Goal: Task Accomplishment & Management: Complete application form

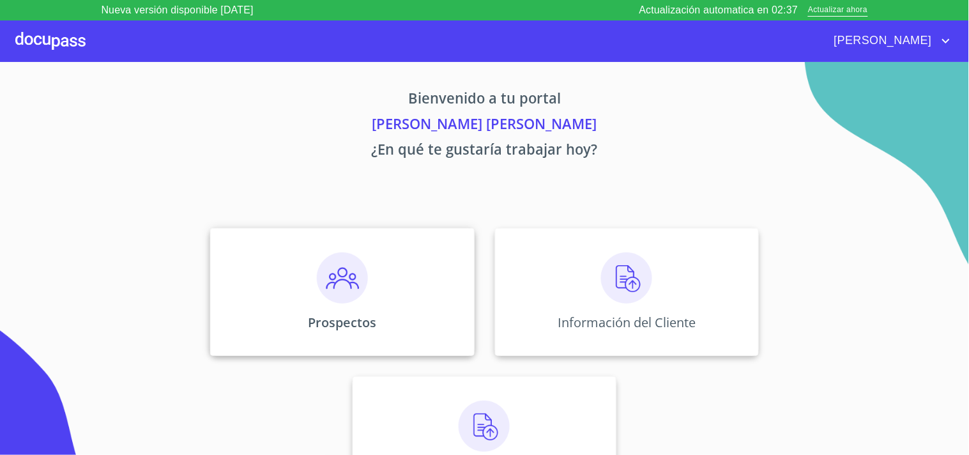
click at [335, 279] on img at bounding box center [342, 277] width 51 height 51
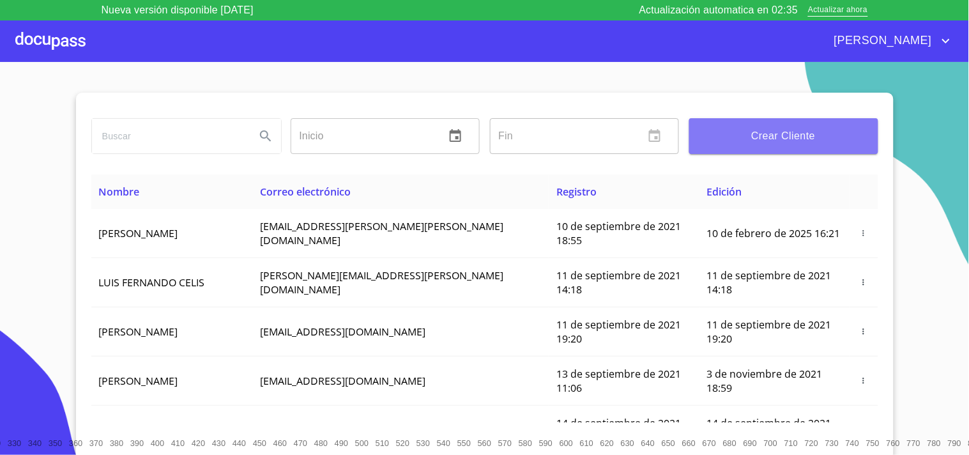
click at [757, 131] on span "Crear Cliente" at bounding box center [783, 136] width 169 height 18
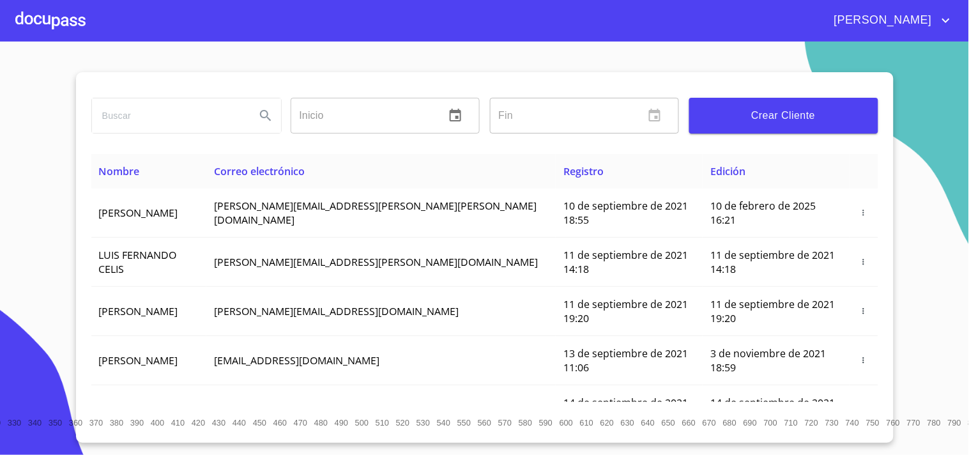
click at [741, 116] on span "Crear Cliente" at bounding box center [783, 116] width 169 height 18
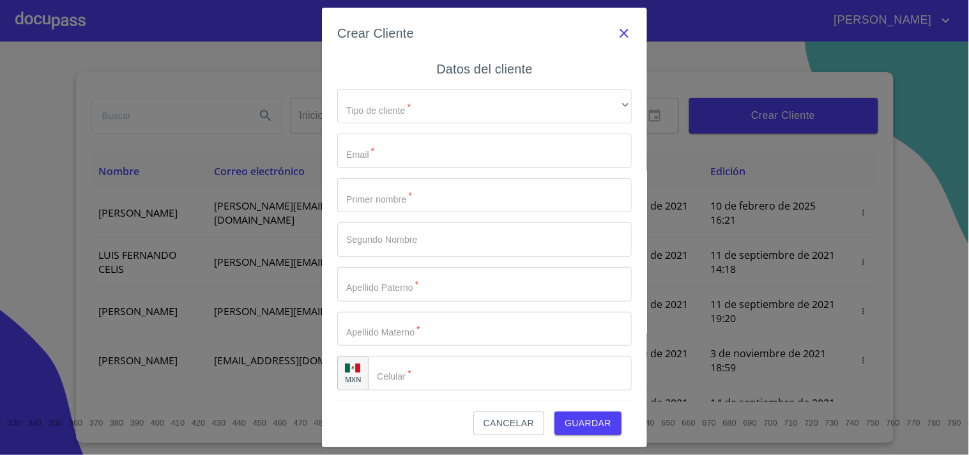
click at [619, 33] on icon "button" at bounding box center [623, 33] width 9 height 9
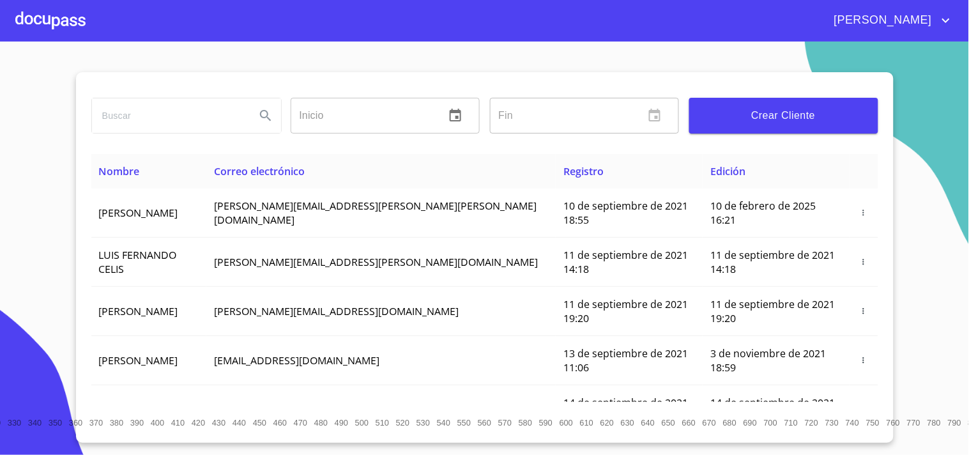
click at [733, 147] on div "Inicio ​ Fin ​ Crear Cliente" at bounding box center [484, 113] width 787 height 82
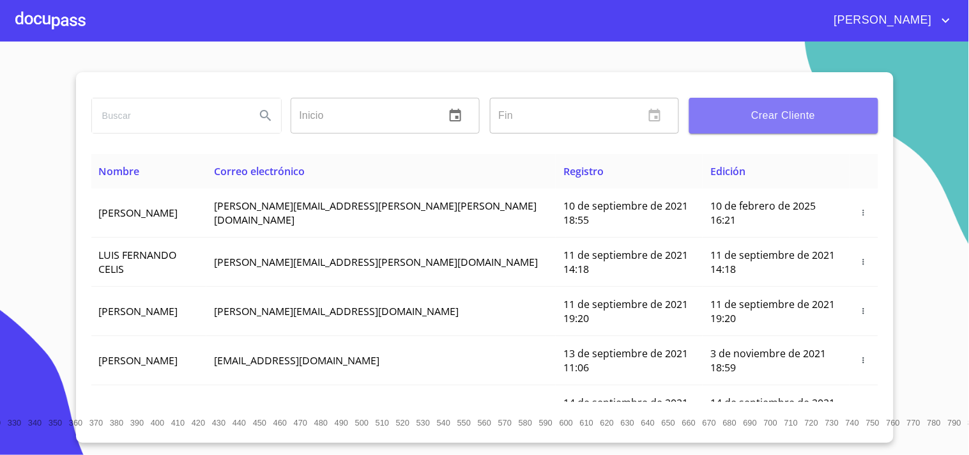
click at [746, 117] on span "Crear Cliente" at bounding box center [783, 116] width 169 height 18
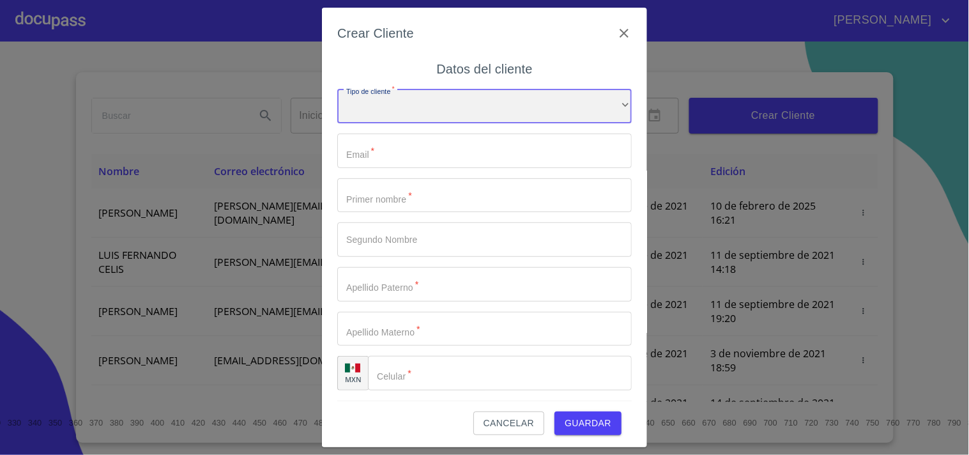
click at [465, 95] on div "​" at bounding box center [484, 106] width 294 height 34
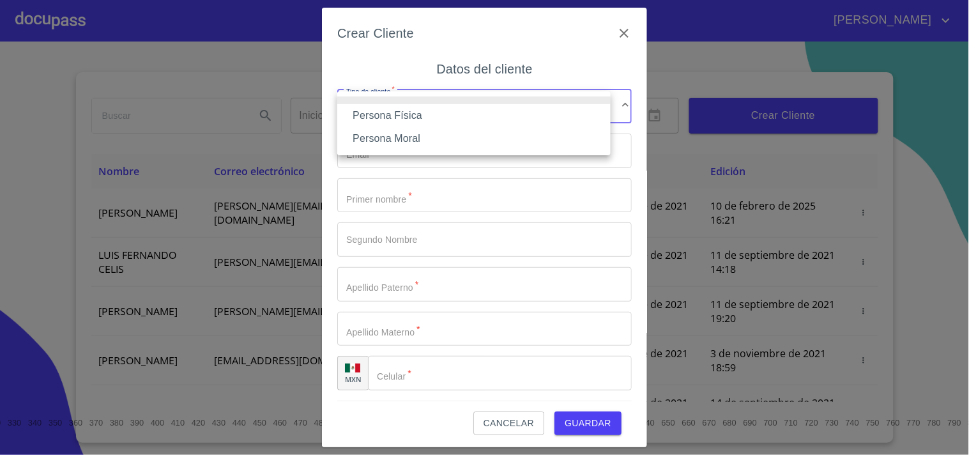
click at [446, 117] on li "Persona Física" at bounding box center [473, 115] width 273 height 23
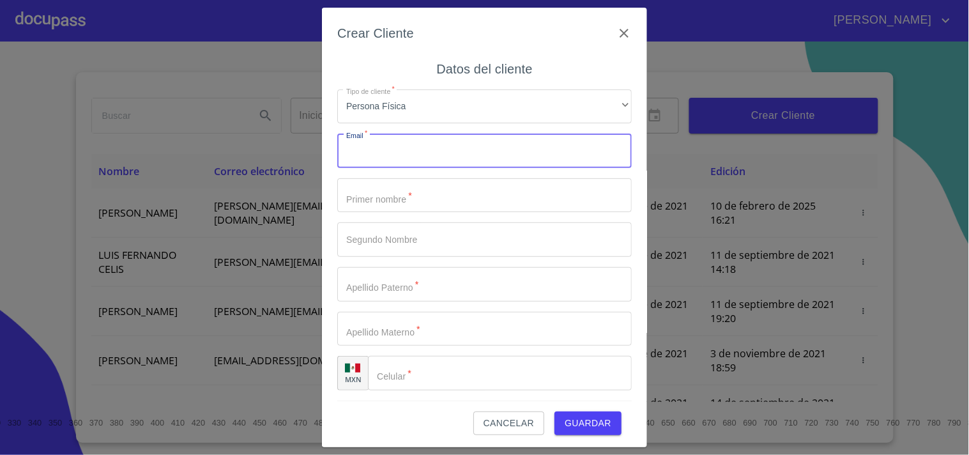
click at [437, 155] on input "Tipo de cliente   *" at bounding box center [484, 150] width 294 height 34
paste input "[EMAIL_ADDRESS][DOMAIN_NAME]"
type input "[EMAIL_ADDRESS][DOMAIN_NAME]"
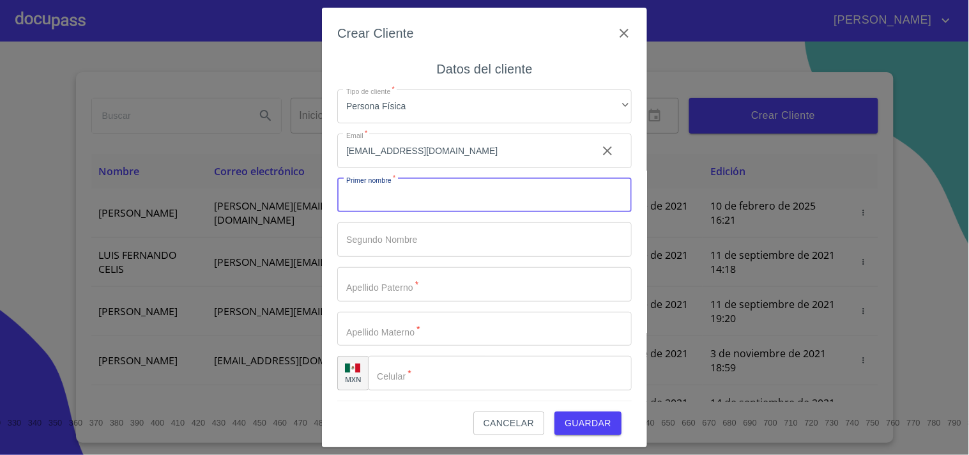
click at [372, 208] on input "Tipo de cliente   *" at bounding box center [484, 195] width 294 height 34
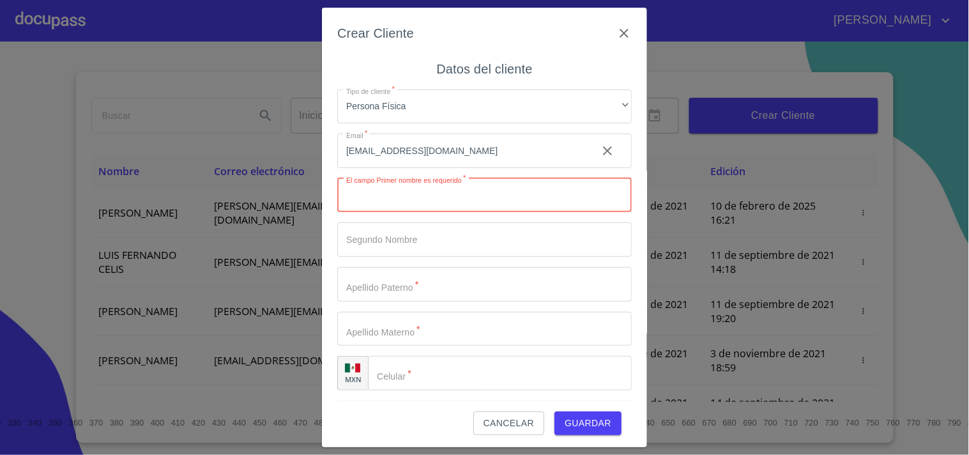
paste input "[PERSON_NAME]"
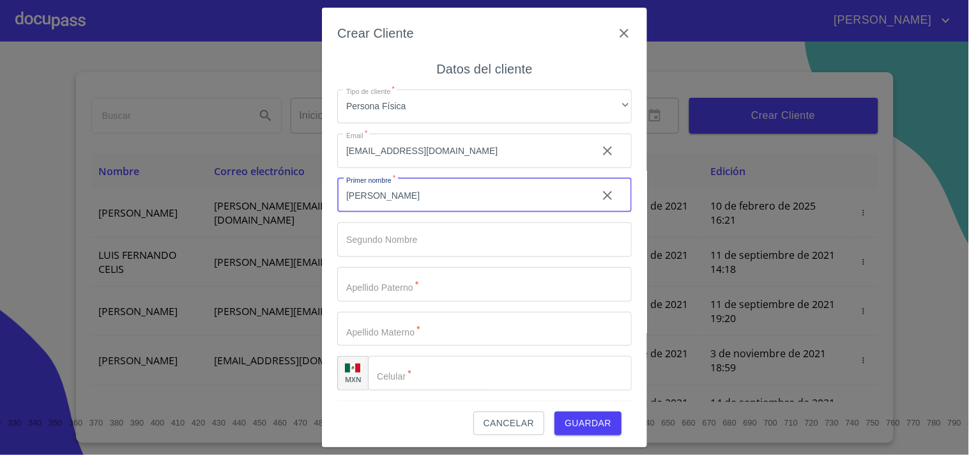
paste input "[PERSON_NAME]"
type input "[PERSON_NAME]"
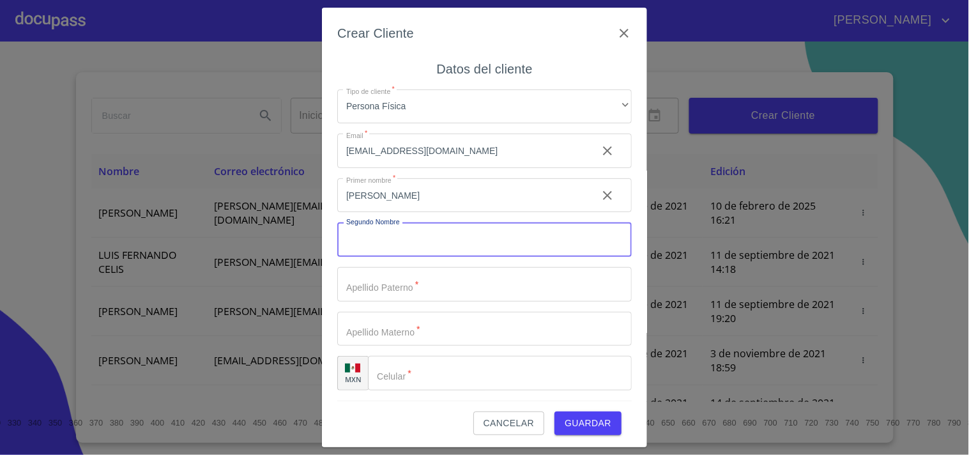
click at [410, 247] on input "Tipo de cliente   *" at bounding box center [484, 239] width 294 height 34
paste input "MENDOZA"
type input "MENDOZA"
click at [409, 284] on input "Tipo de cliente   *" at bounding box center [484, 284] width 294 height 34
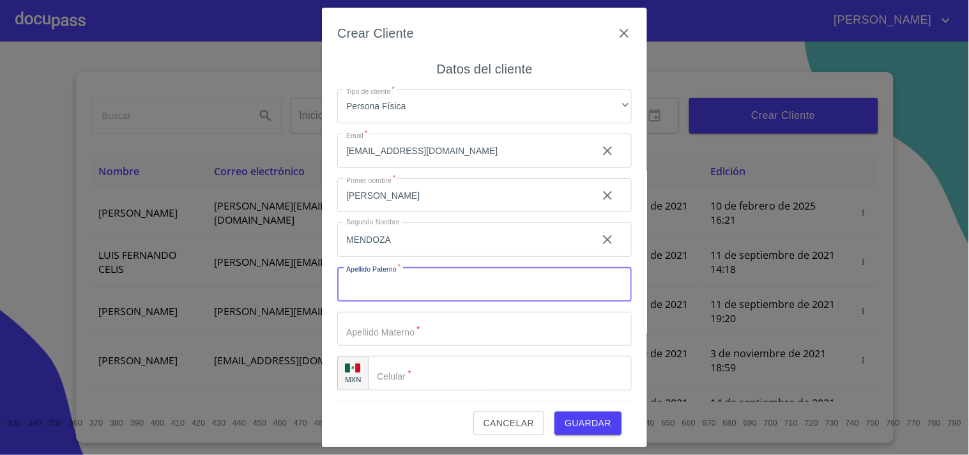
paste input "[PERSON_NAME]"
type input "[PERSON_NAME]"
click at [410, 200] on input "[PERSON_NAME]" at bounding box center [462, 195] width 250 height 34
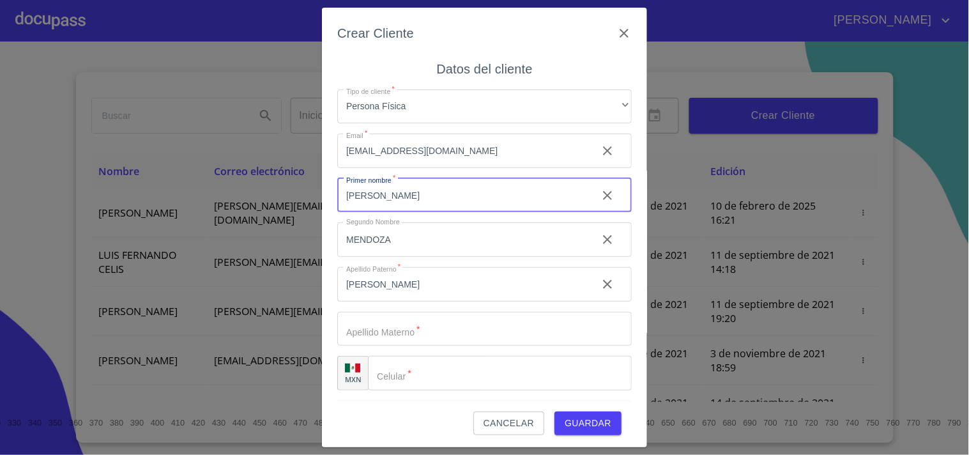
click at [410, 200] on input "[PERSON_NAME]" at bounding box center [462, 195] width 250 height 34
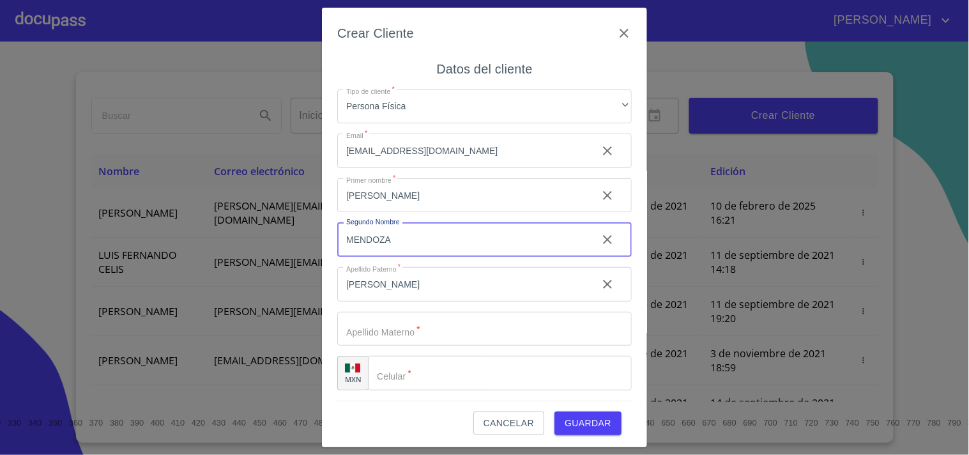
click at [350, 249] on input "MENDOZA" at bounding box center [462, 239] width 250 height 34
paste input "[PERSON_NAME]"
type input "[PERSON_NAME]"
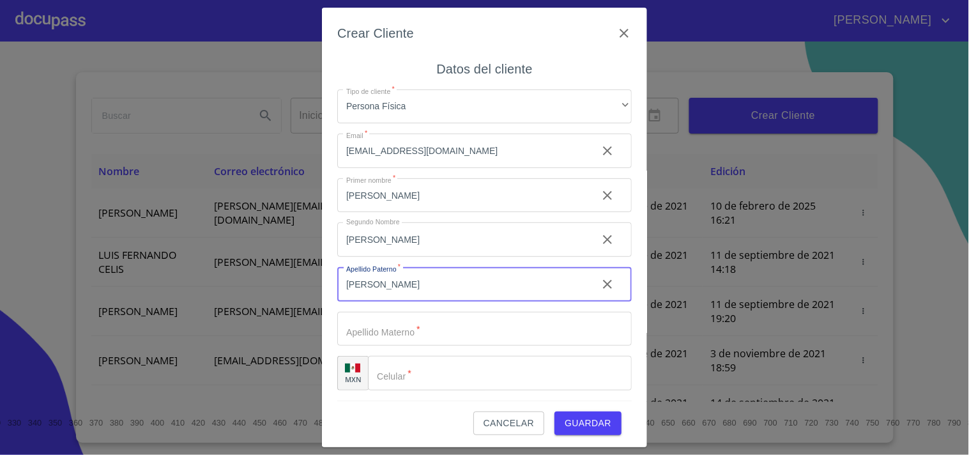
click at [358, 276] on input "[PERSON_NAME]" at bounding box center [462, 284] width 250 height 34
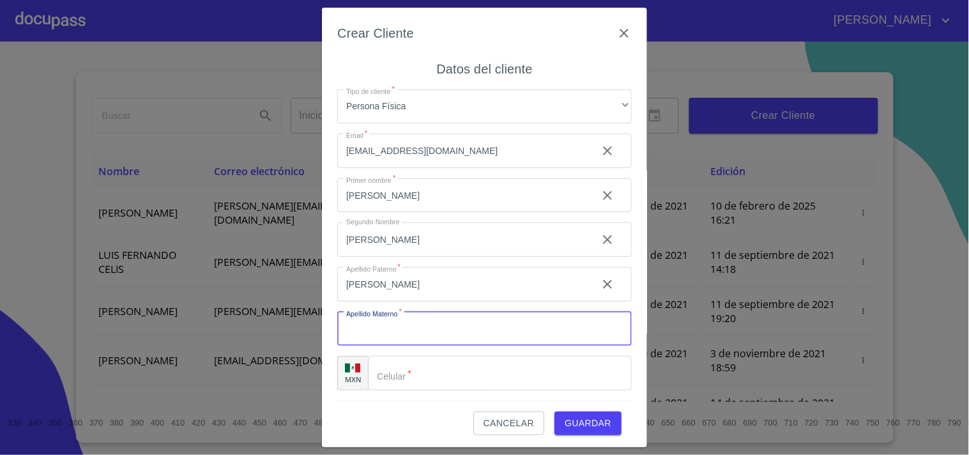
click at [361, 337] on input "Tipo de cliente   *" at bounding box center [484, 329] width 294 height 34
paste input "[PERSON_NAME]"
type input "[PERSON_NAME]"
click at [381, 284] on input "[PERSON_NAME]" at bounding box center [462, 284] width 250 height 34
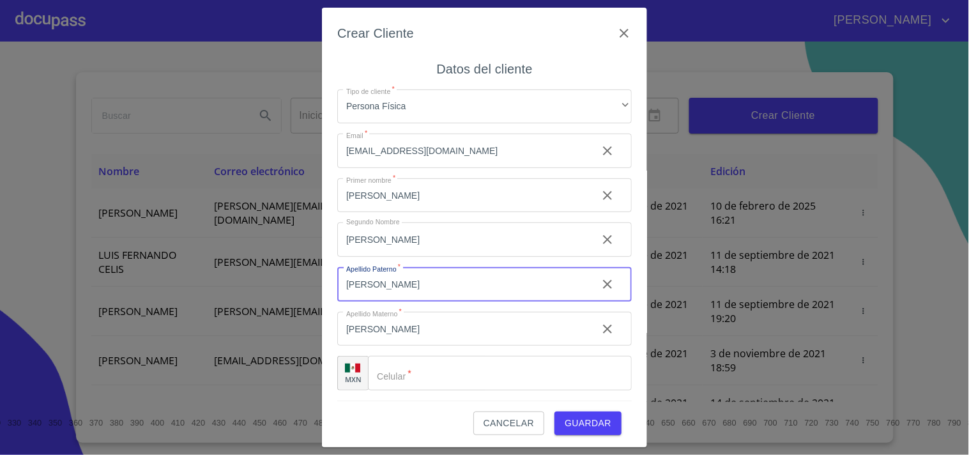
click at [381, 284] on input "[PERSON_NAME]" at bounding box center [462, 284] width 250 height 34
paste input "MENDOZA"
type input "MENDOZA"
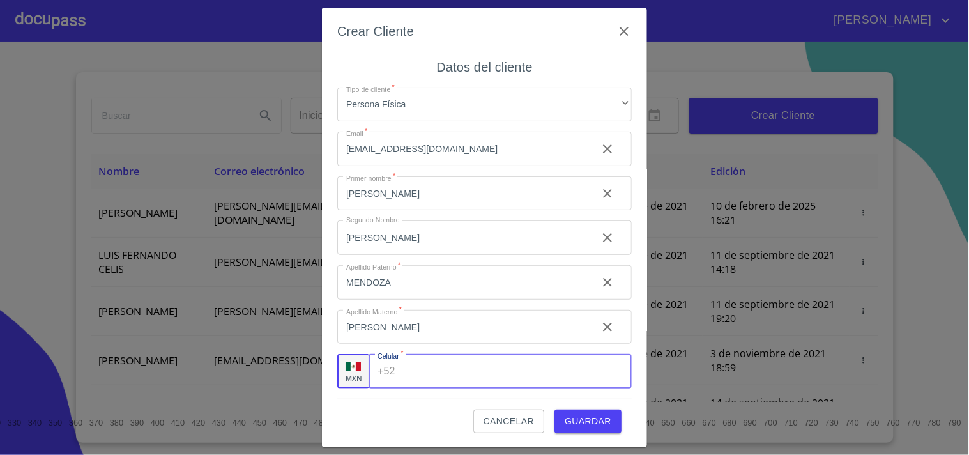
click at [391, 371] on div "+52 ​" at bounding box center [499, 371] width 263 height 34
paste input "[PHONE_NUMBER]"
type input "[PHONE_NUMBER]"
click at [570, 413] on span "Guardar" at bounding box center [588, 421] width 47 height 16
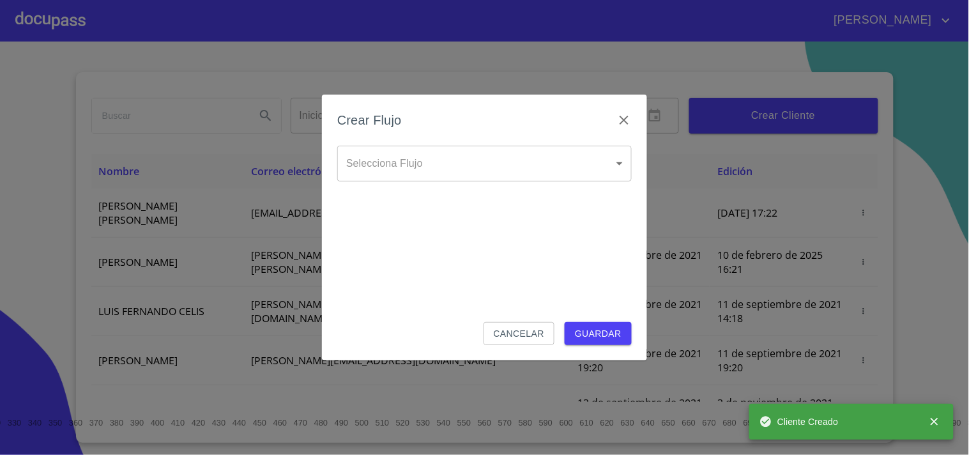
click at [493, 169] on body "[PERSON_NAME] ​ Fin ​ Crear Cliente Nombre Correo electrónico Registro Edición …" at bounding box center [484, 227] width 969 height 455
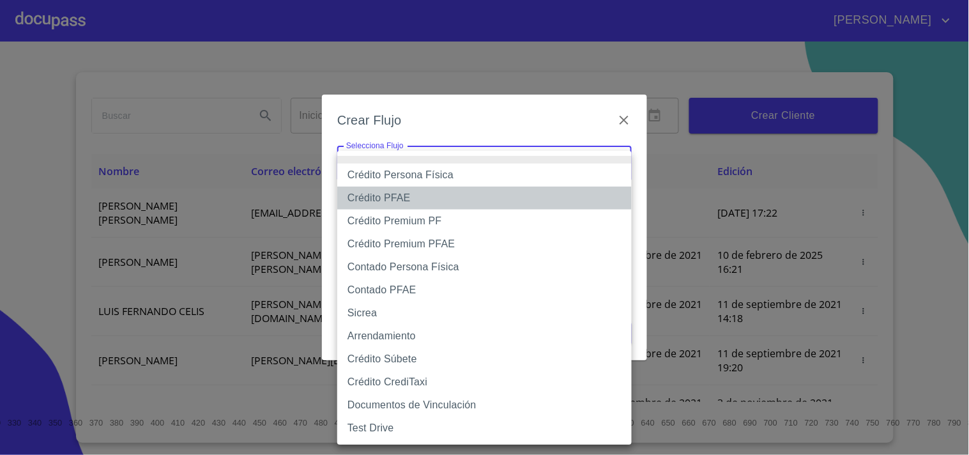
click at [427, 197] on li "Crédito PFAE" at bounding box center [484, 197] width 294 height 23
type input "60bfa0150d9865ccc24afd7c"
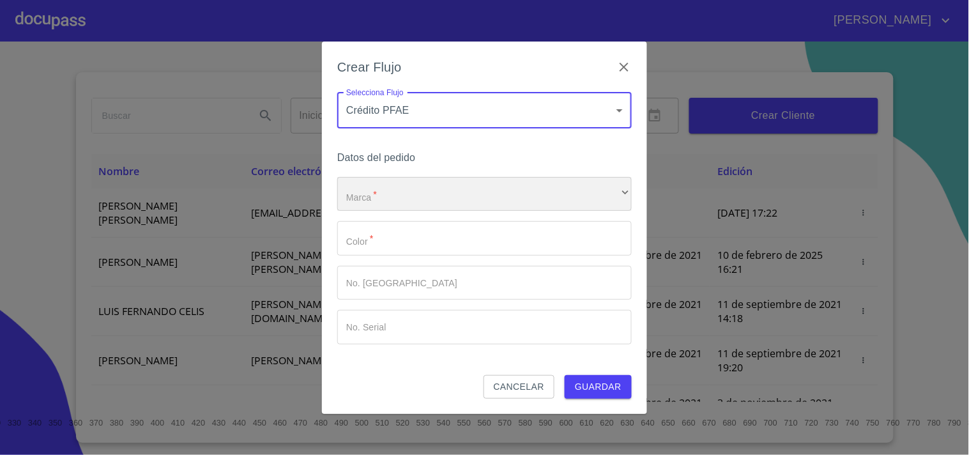
click at [381, 189] on div "​" at bounding box center [484, 194] width 294 height 34
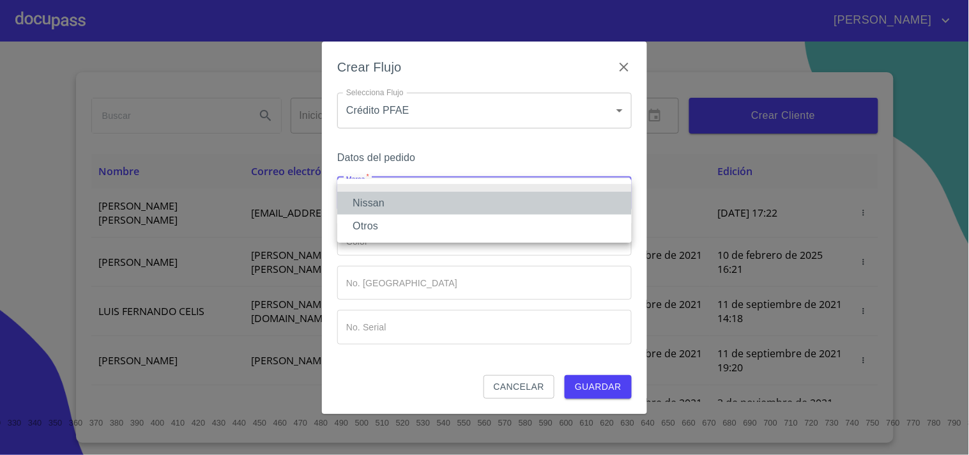
click at [378, 202] on li "Nissan" at bounding box center [484, 203] width 294 height 23
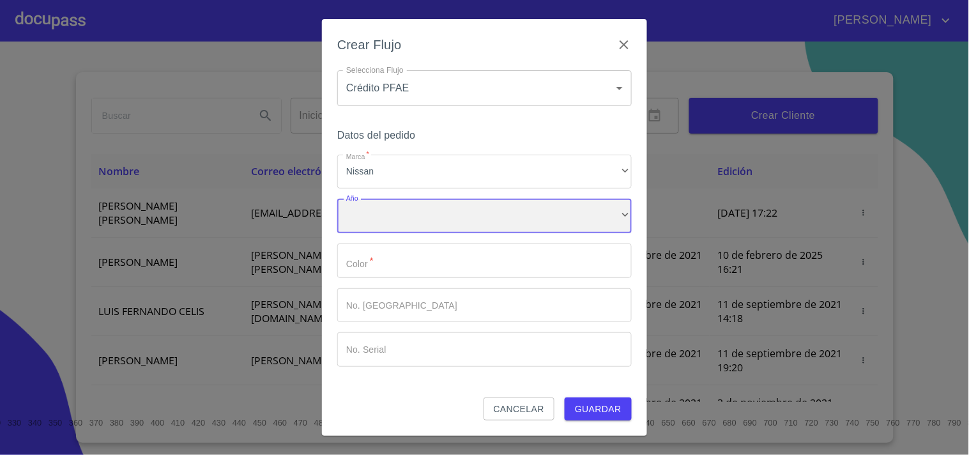
click at [390, 213] on div "​" at bounding box center [484, 216] width 294 height 34
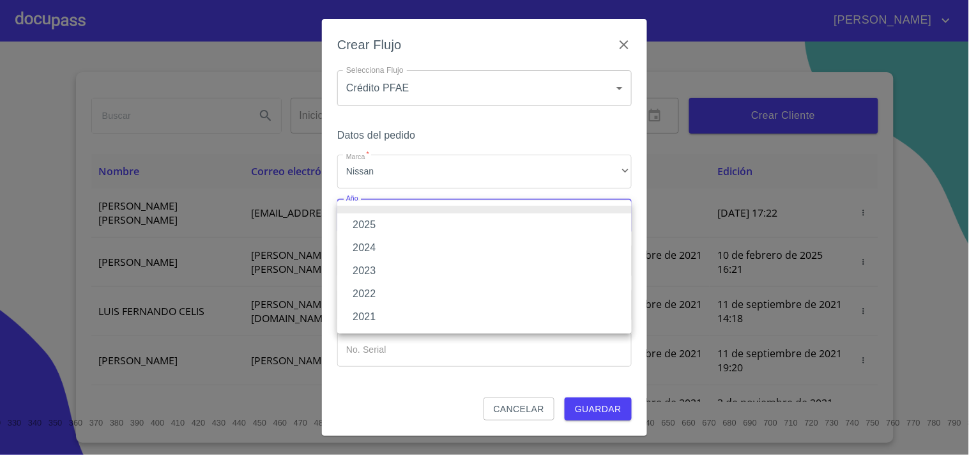
click at [382, 225] on li "2025" at bounding box center [484, 224] width 294 height 23
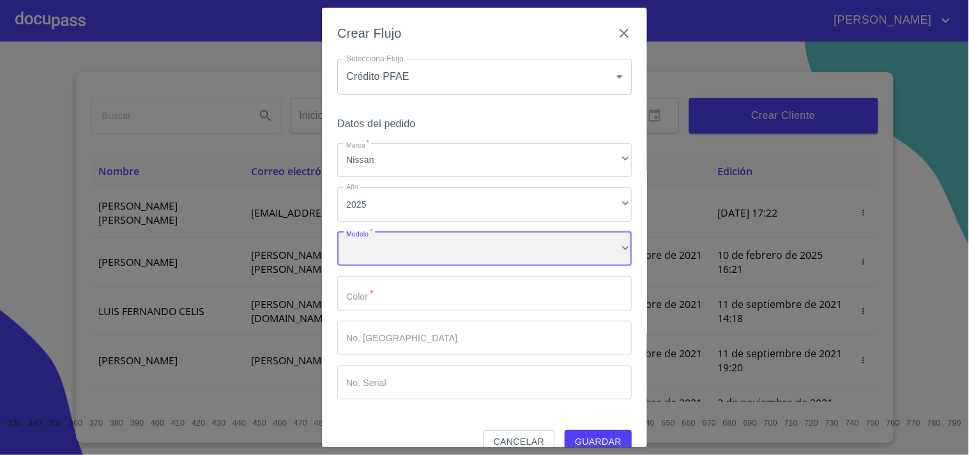
click at [386, 264] on div "​" at bounding box center [484, 249] width 294 height 34
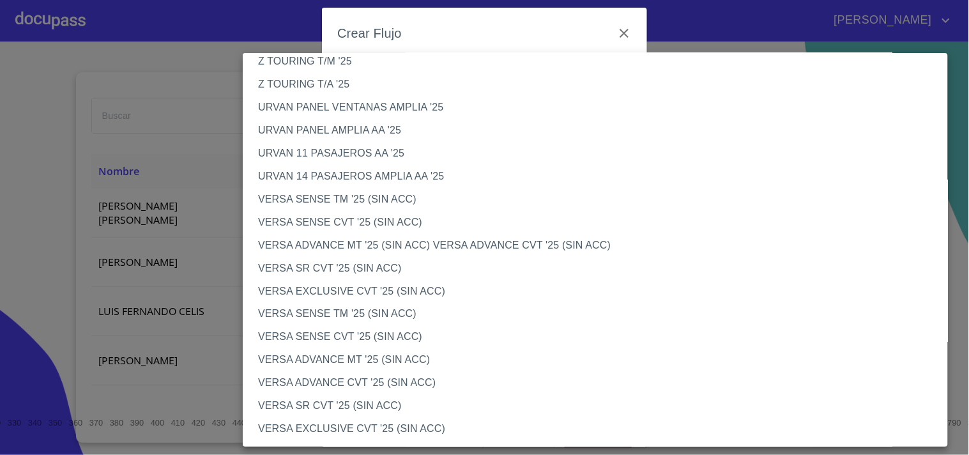
scroll to position [368, 0]
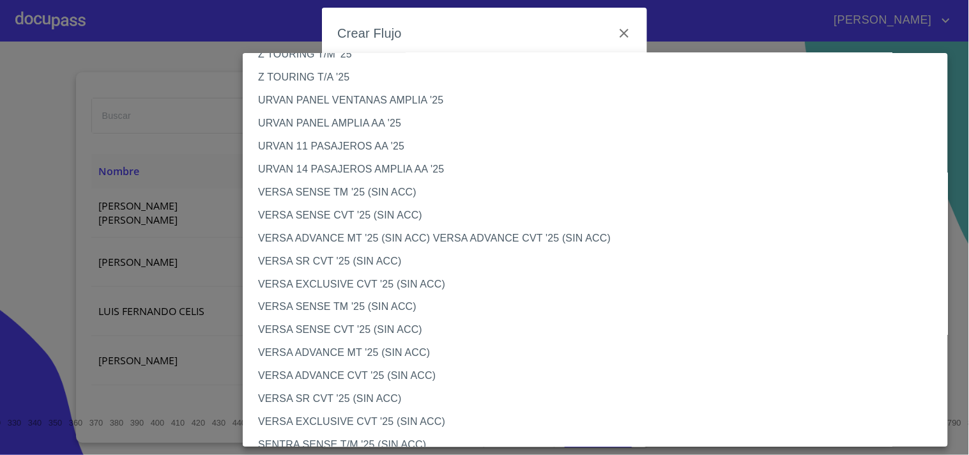
click at [397, 241] on li "VERSA ADVANCE MT '25 (SIN ACC) VERSA ADVANCE CVT '25 (SIN ACC)" at bounding box center [601, 238] width 716 height 23
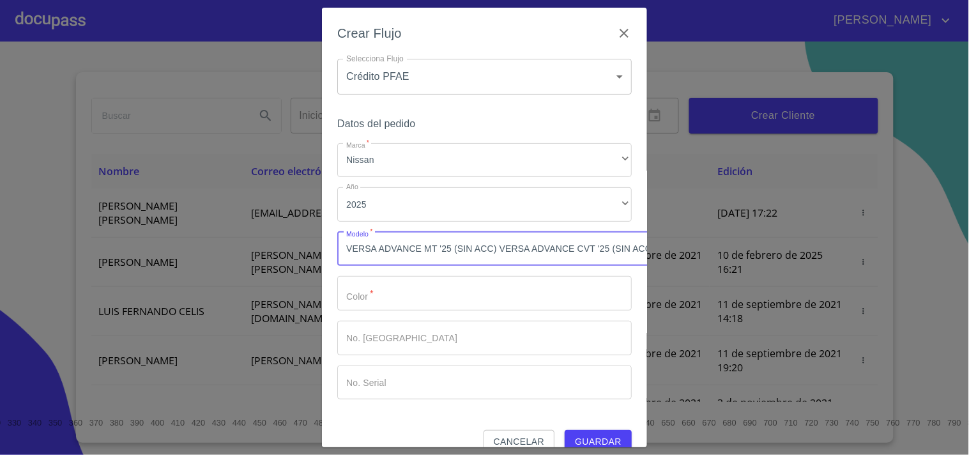
click at [381, 292] on input "Marca   *" at bounding box center [484, 293] width 294 height 34
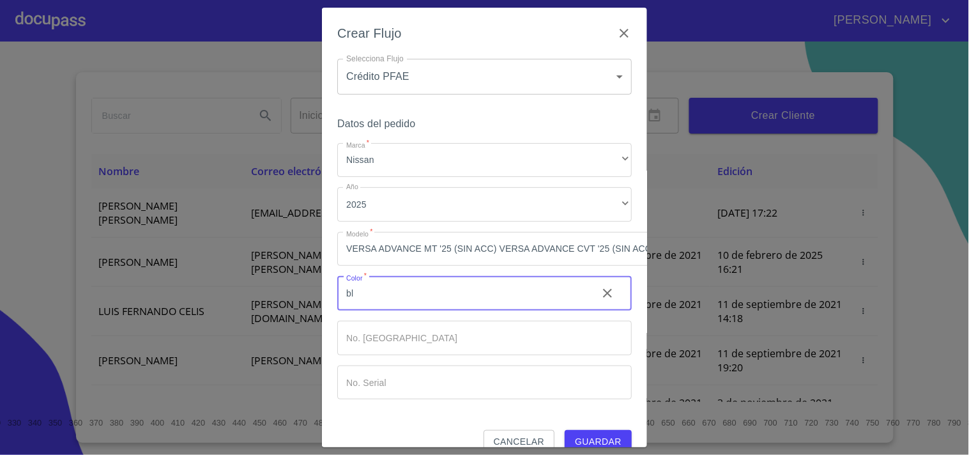
type input "b"
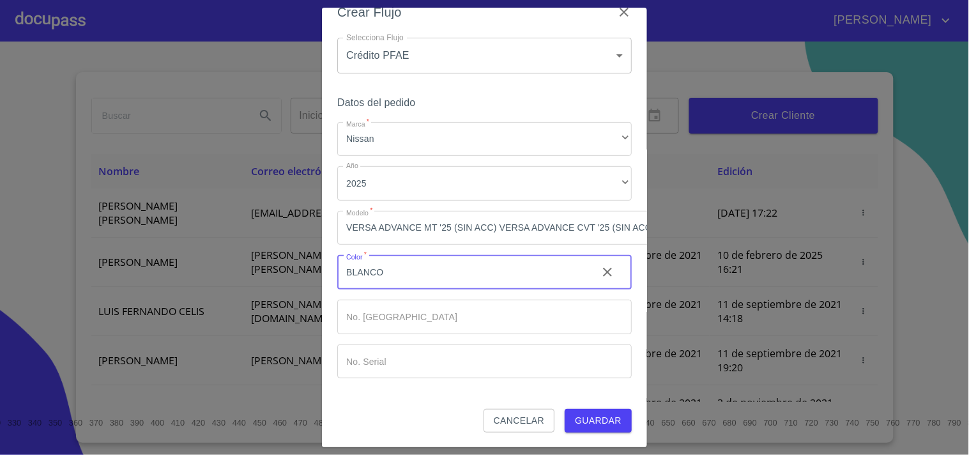
scroll to position [31, 0]
type input "BLANCO"
click at [575, 413] on span "Guardar" at bounding box center [598, 421] width 47 height 16
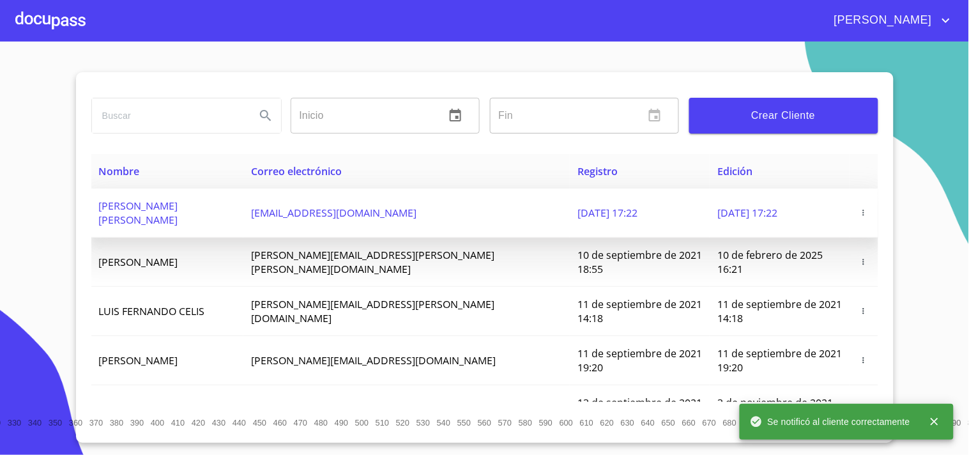
click at [859, 208] on icon "button" at bounding box center [863, 212] width 9 height 9
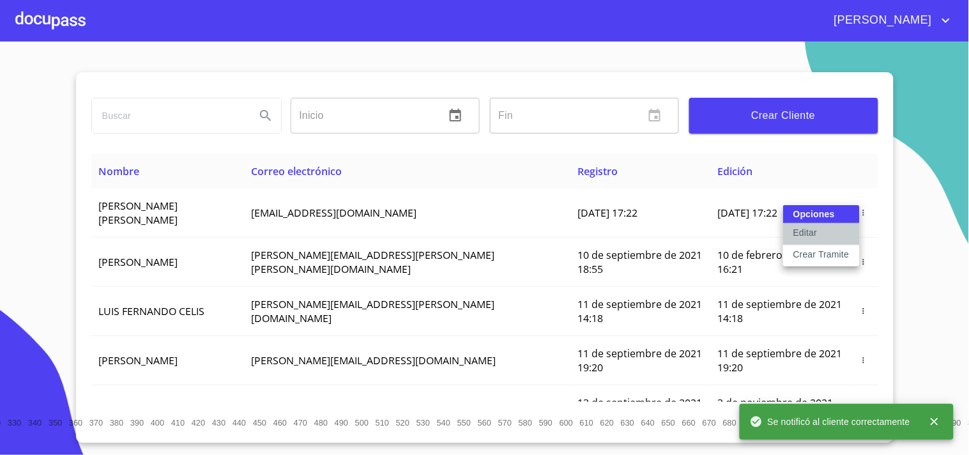
click at [826, 231] on button "Editar" at bounding box center [821, 235] width 77 height 22
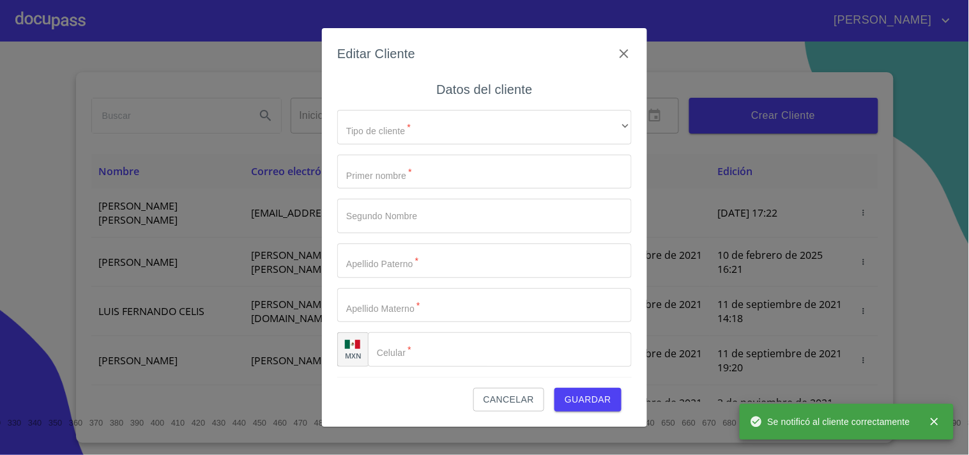
type input "[PERSON_NAME]"
type input "MENDOZA"
type input "[PERSON_NAME]"
type input "[PHONE_NUMBER]"
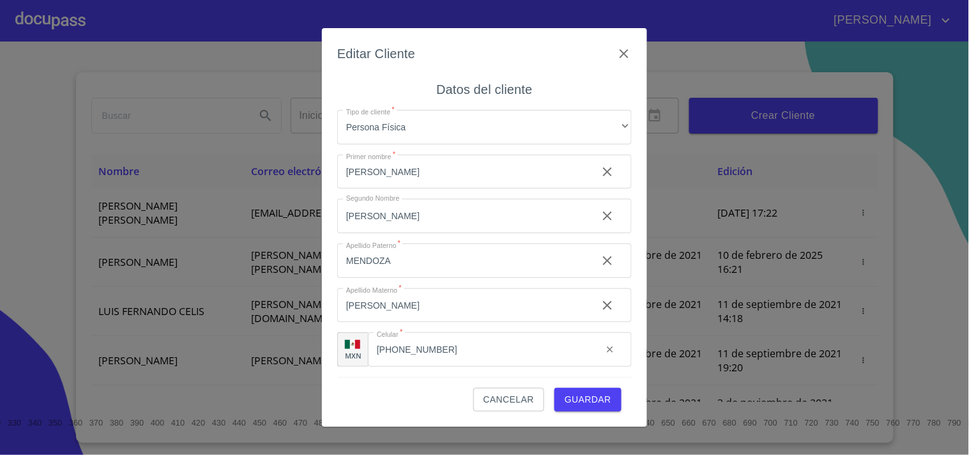
click at [443, 169] on input "[PERSON_NAME]" at bounding box center [462, 172] width 250 height 34
type input "[PERSON_NAME]"
click at [579, 394] on span "Guardar" at bounding box center [588, 399] width 47 height 16
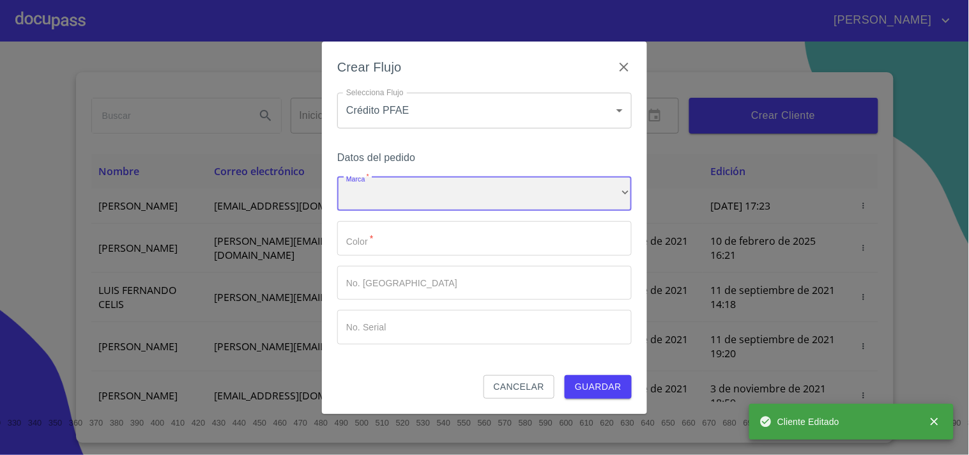
click at [455, 196] on div "​" at bounding box center [484, 194] width 294 height 34
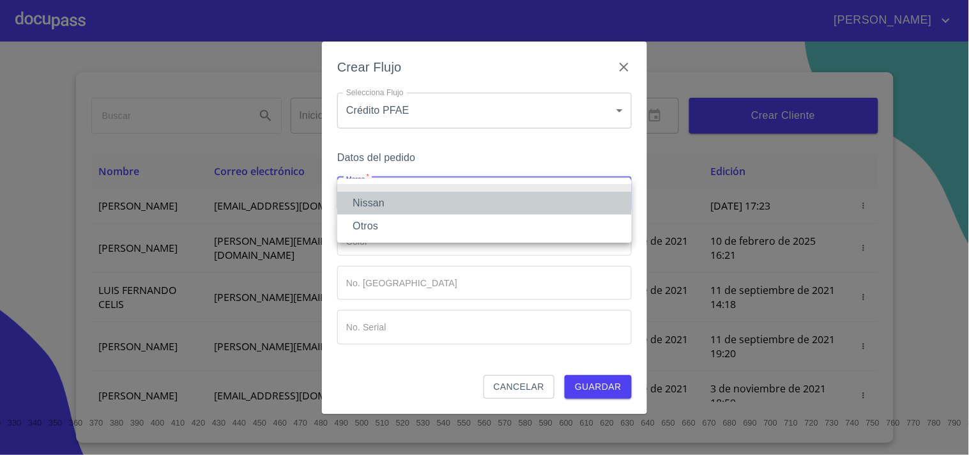
click at [391, 202] on li "Nissan" at bounding box center [484, 203] width 294 height 23
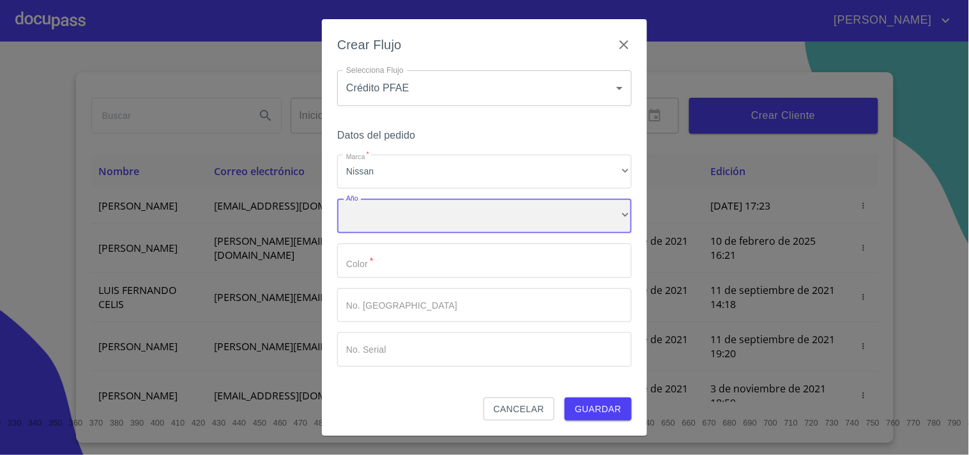
click at [400, 218] on div "​" at bounding box center [484, 216] width 294 height 34
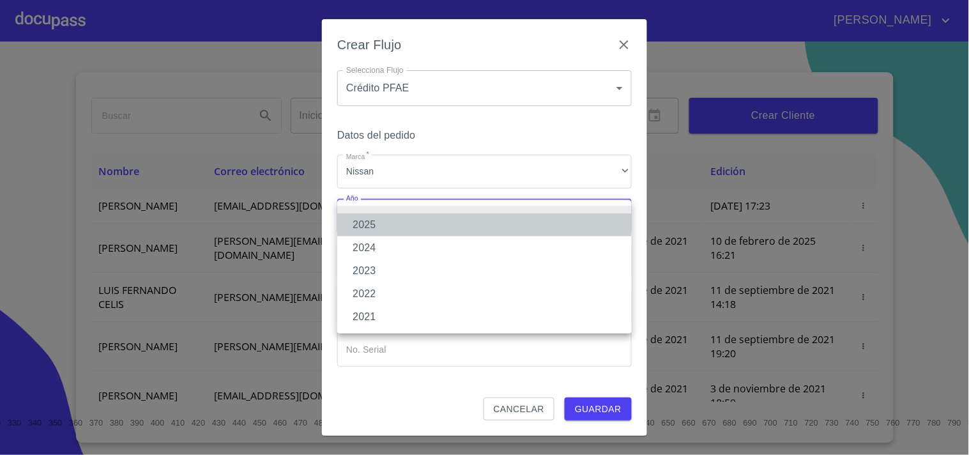
click at [374, 224] on li "2025" at bounding box center [484, 224] width 294 height 23
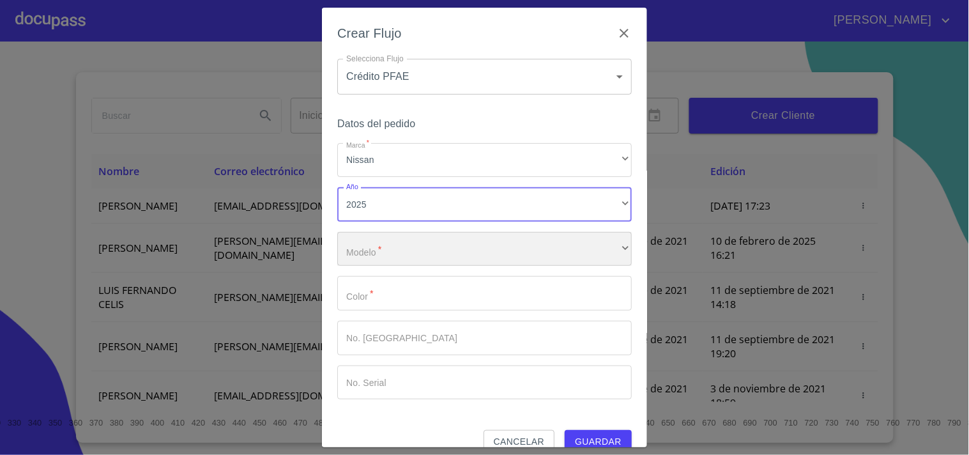
click at [383, 252] on div "​" at bounding box center [484, 249] width 294 height 34
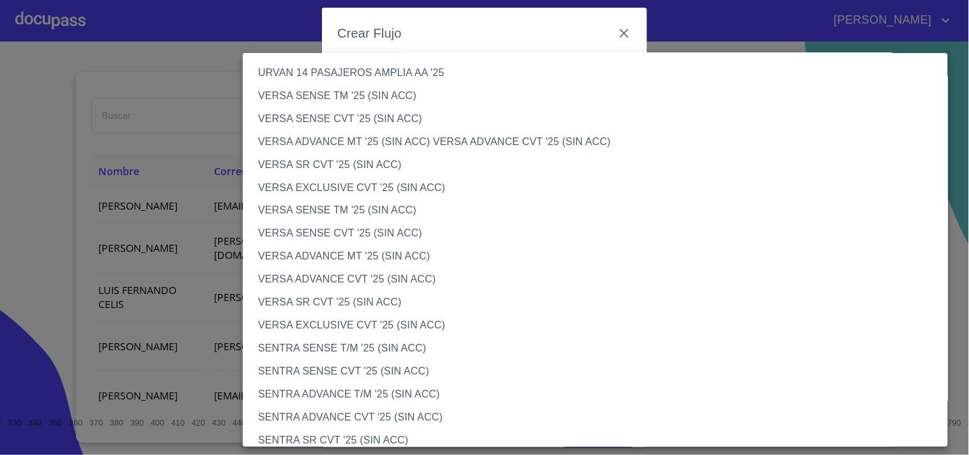
scroll to position [467, 0]
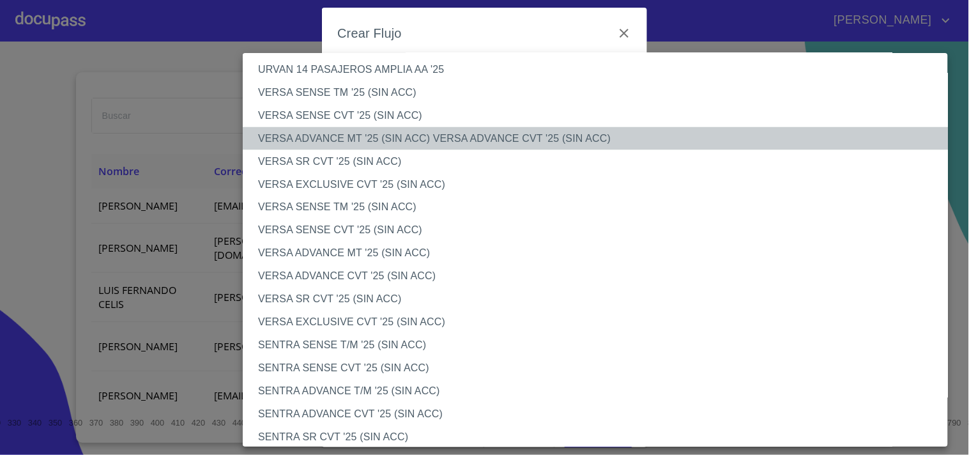
click at [385, 135] on li "VERSA ADVANCE MT '25 (SIN ACC) VERSA ADVANCE CVT '25 (SIN ACC)" at bounding box center [601, 138] width 716 height 23
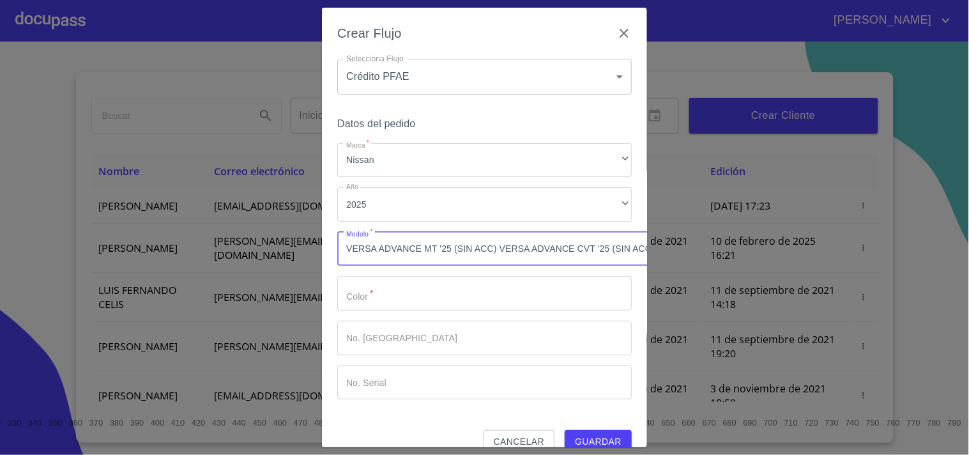
click at [398, 291] on input "Marca   *" at bounding box center [484, 293] width 294 height 34
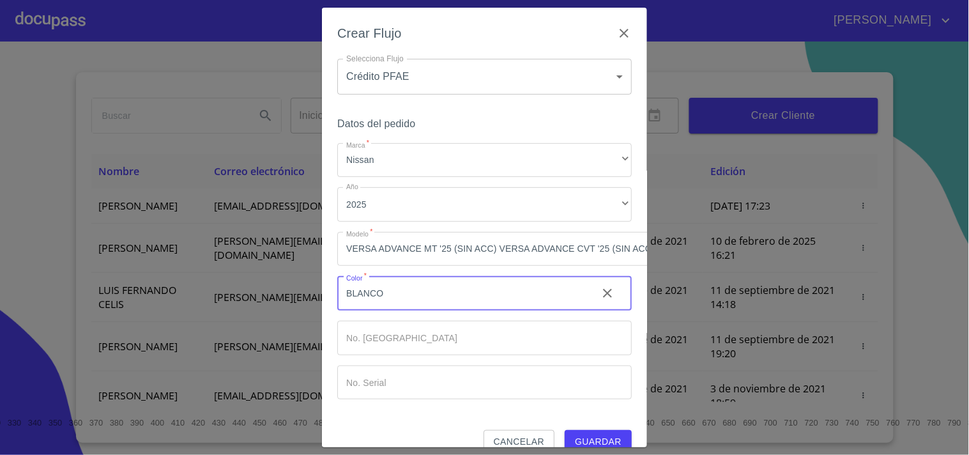
type input "BLANCO"
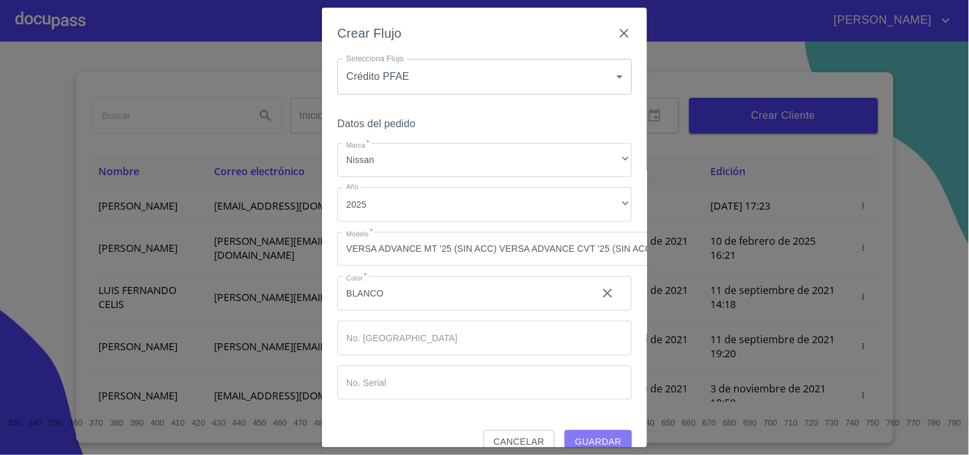
click at [595, 430] on button "Guardar" at bounding box center [598, 442] width 67 height 24
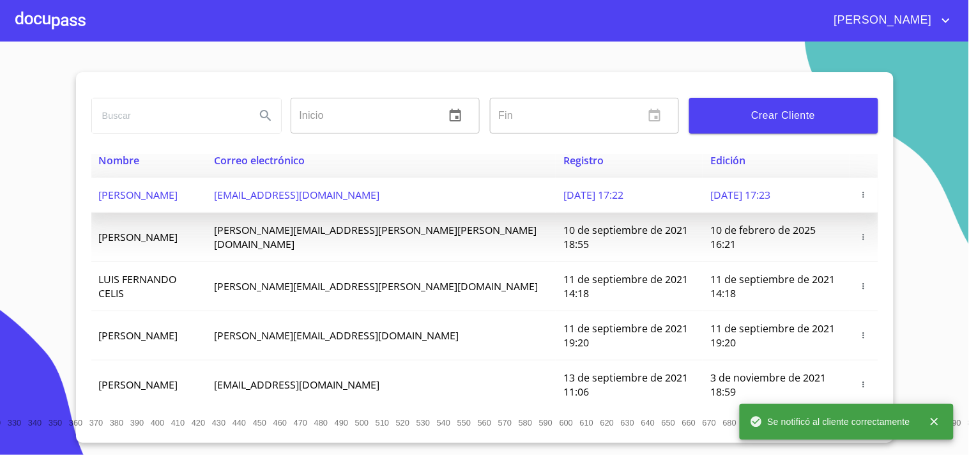
scroll to position [0, 0]
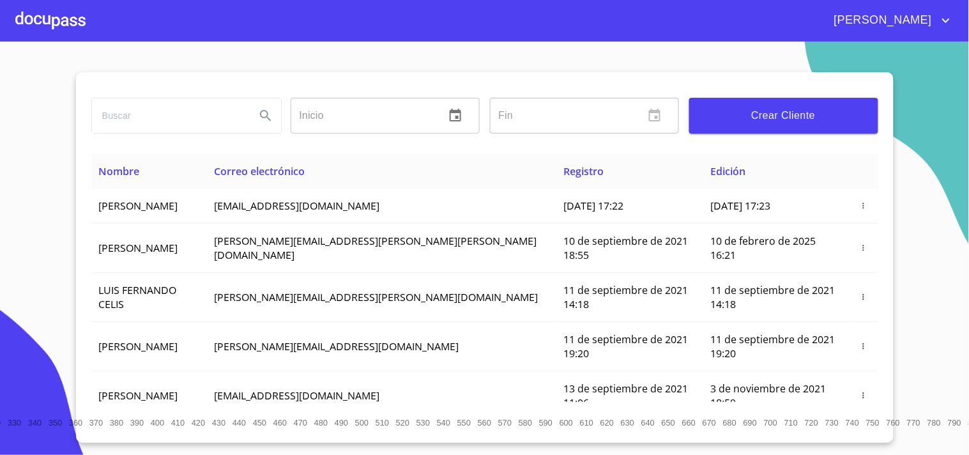
click at [54, 15] on div at bounding box center [50, 20] width 70 height 41
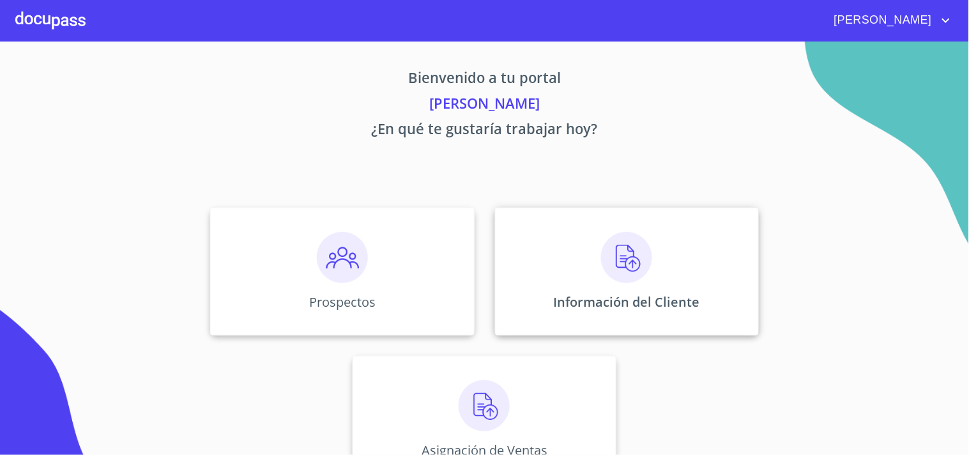
click at [616, 264] on img at bounding box center [626, 257] width 51 height 51
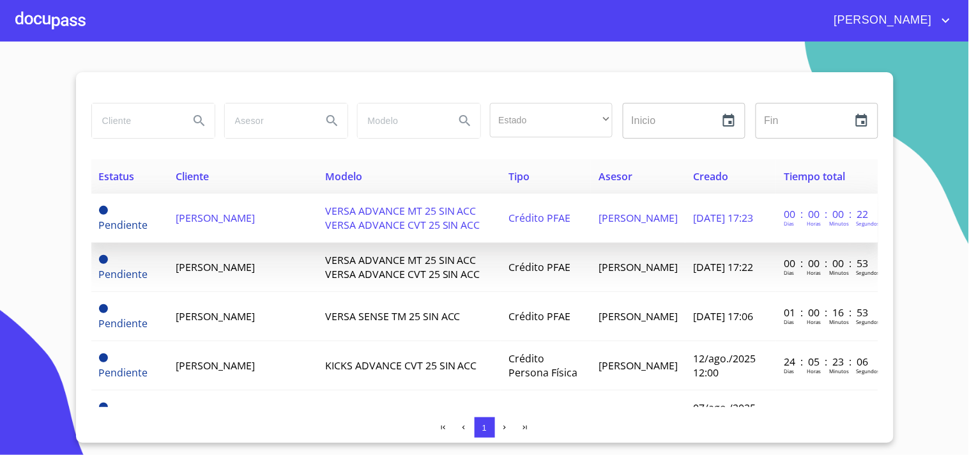
click at [240, 224] on span "[PERSON_NAME]" at bounding box center [215, 218] width 79 height 14
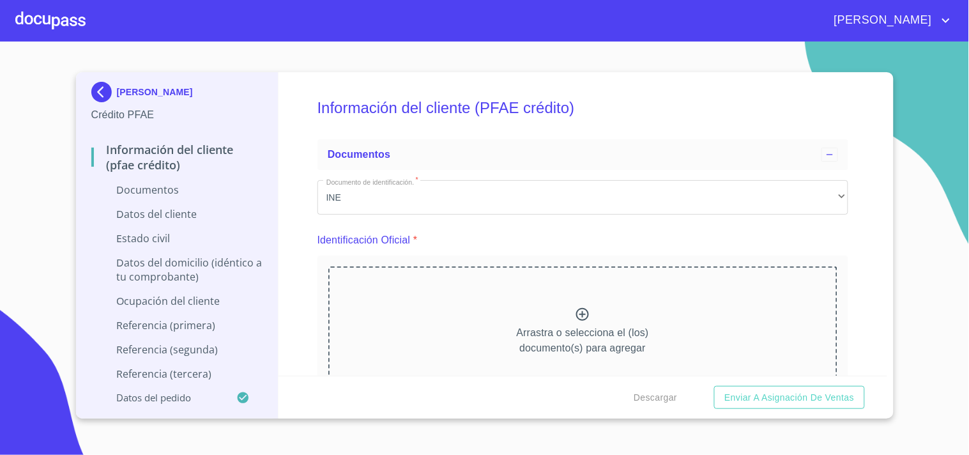
scroll to position [199, 0]
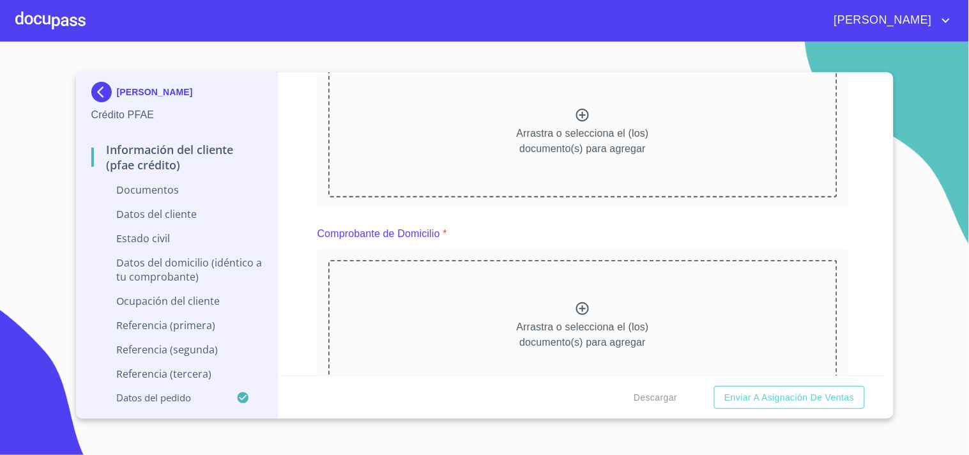
click at [575, 118] on icon at bounding box center [582, 114] width 15 height 15
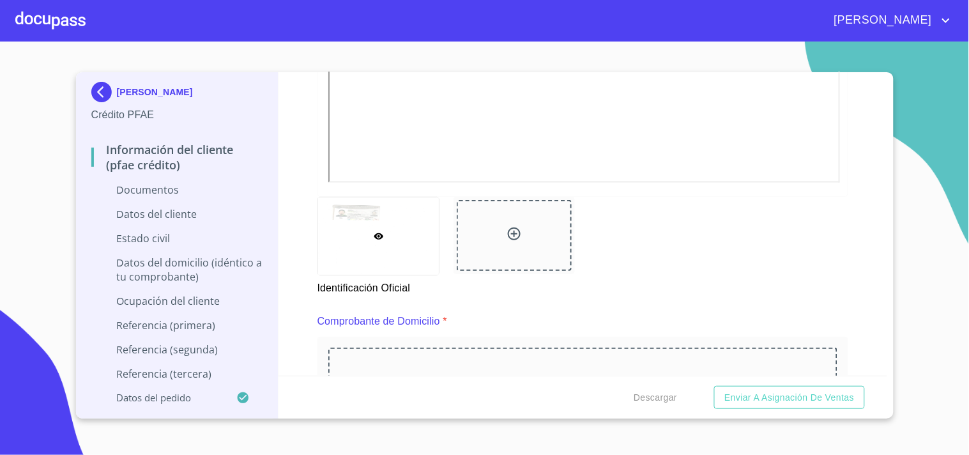
scroll to position [480, 0]
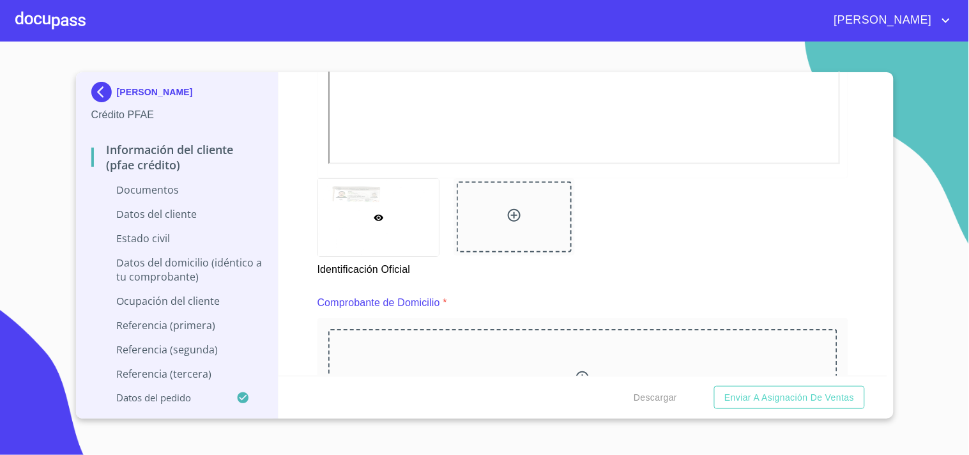
click at [526, 212] on div at bounding box center [514, 216] width 115 height 71
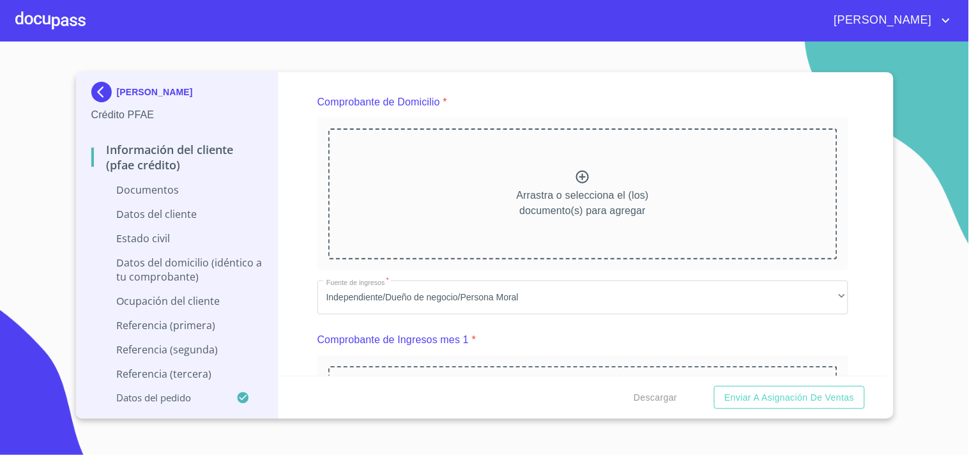
scroll to position [685, 0]
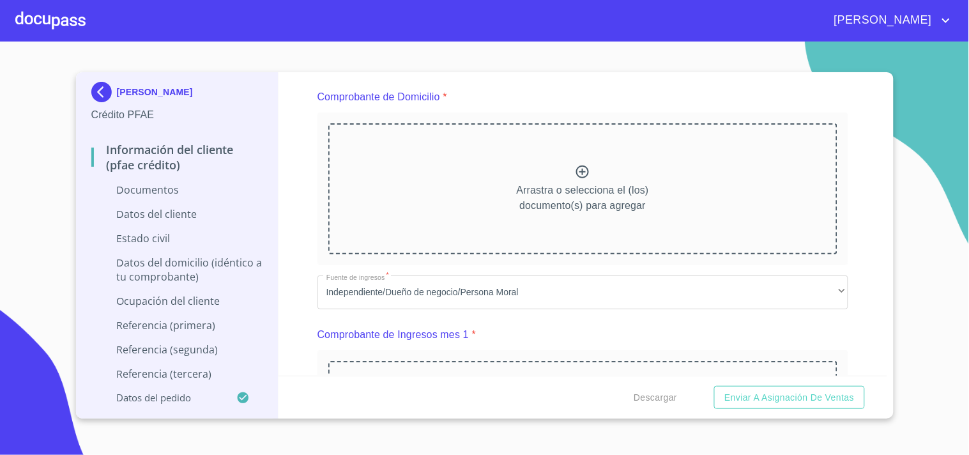
click at [579, 176] on icon at bounding box center [582, 171] width 13 height 13
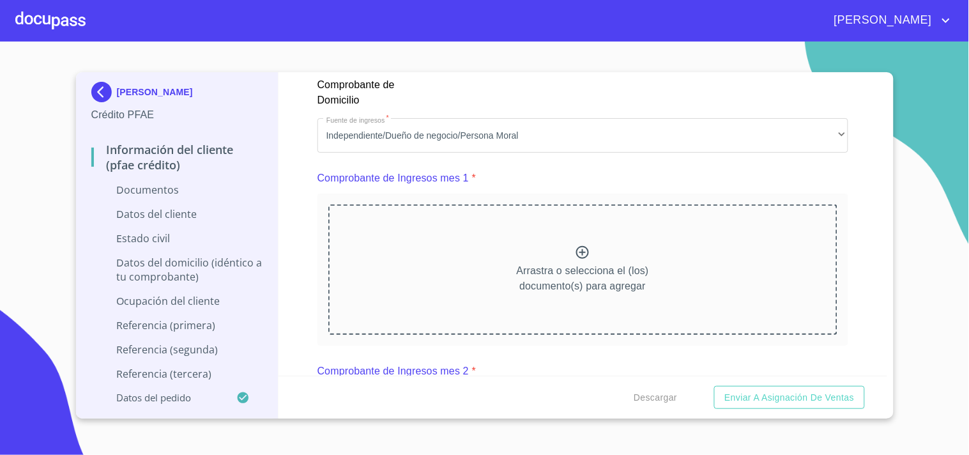
scroll to position [1241, 0]
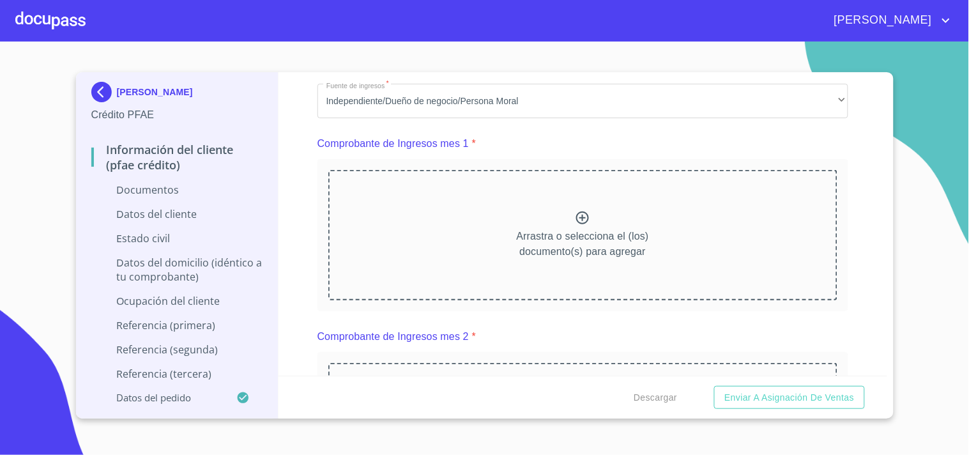
click at [575, 220] on icon at bounding box center [582, 217] width 15 height 15
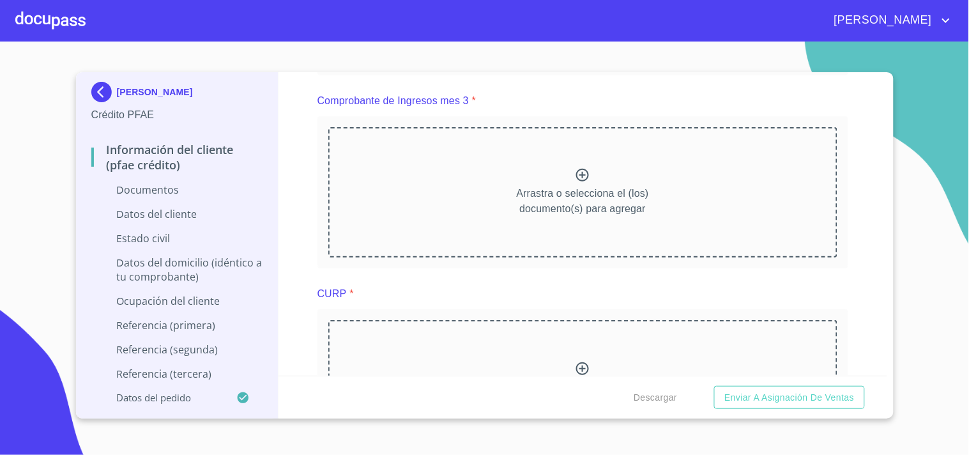
scroll to position [1816, 0]
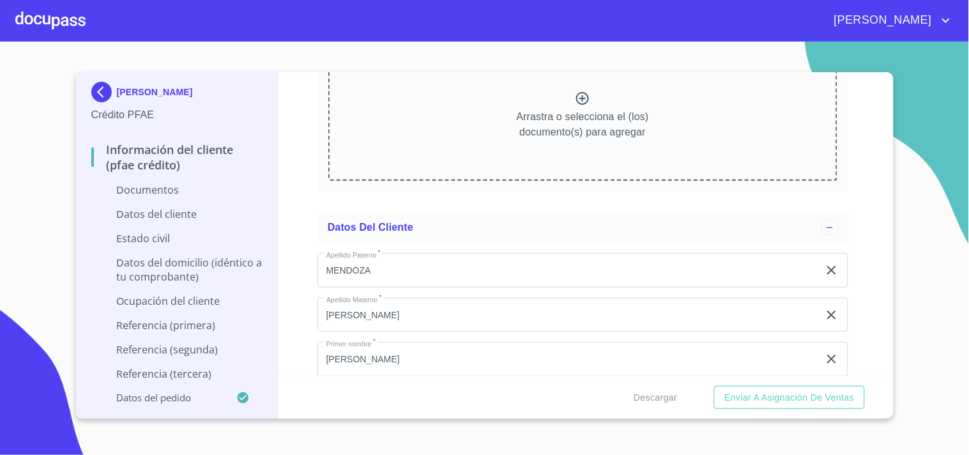
scroll to position [2198, 0]
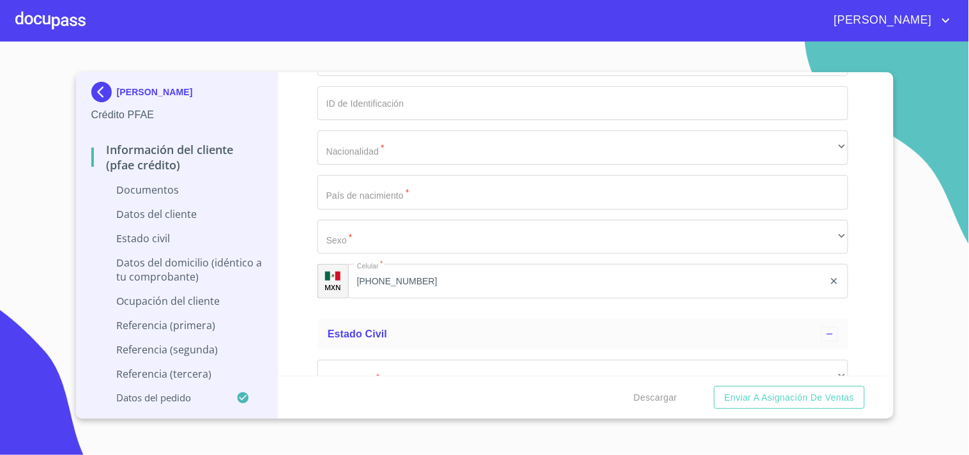
scroll to position [2708, 0]
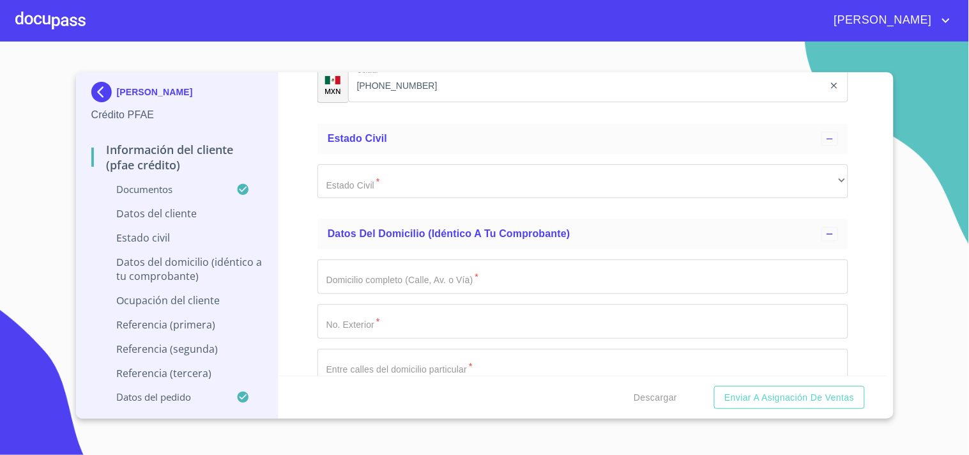
scroll to position [3233, 0]
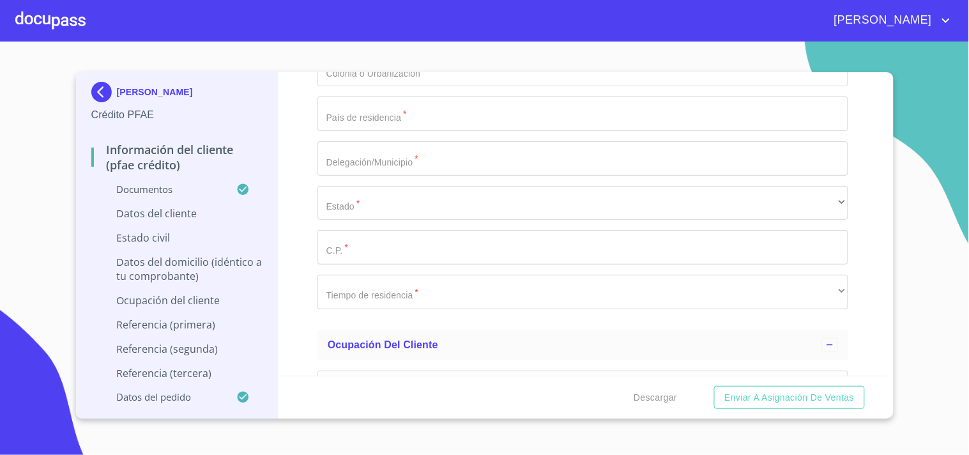
scroll to position [4049, 0]
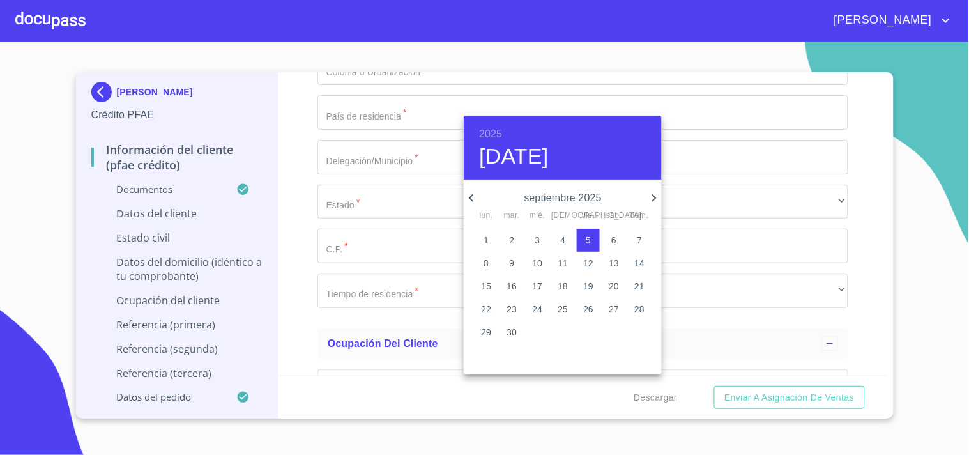
click at [494, 136] on h6 "2025" at bounding box center [490, 134] width 23 height 18
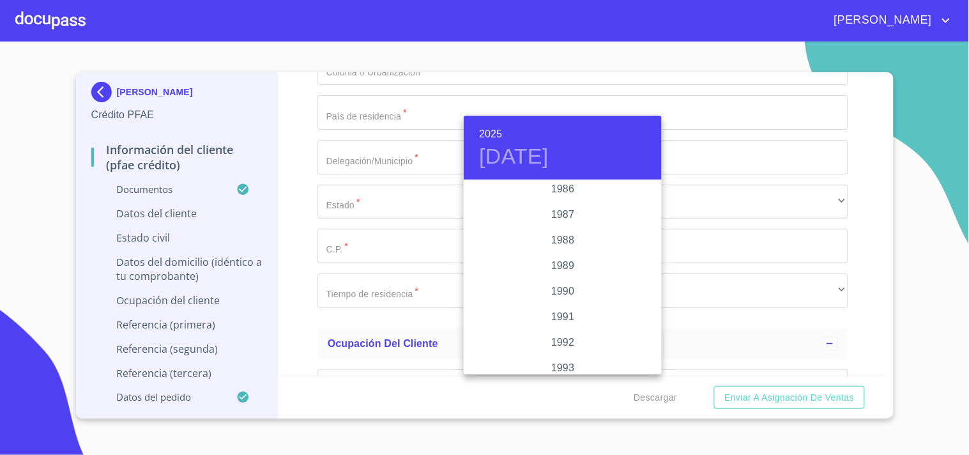
scroll to position [1522, 0]
click at [561, 229] on div "1986" at bounding box center [563, 231] width 198 height 26
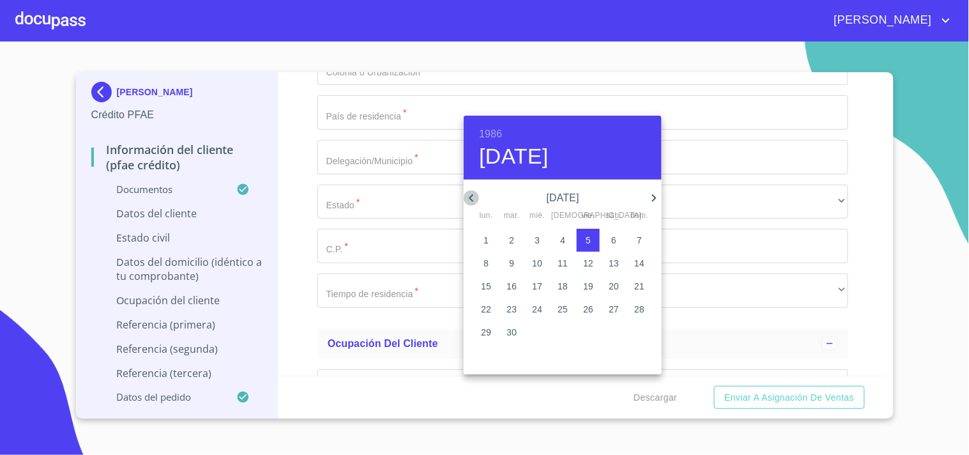
click at [469, 195] on icon "button" at bounding box center [471, 197] width 15 height 15
click at [467, 192] on icon "button" at bounding box center [471, 197] width 15 height 15
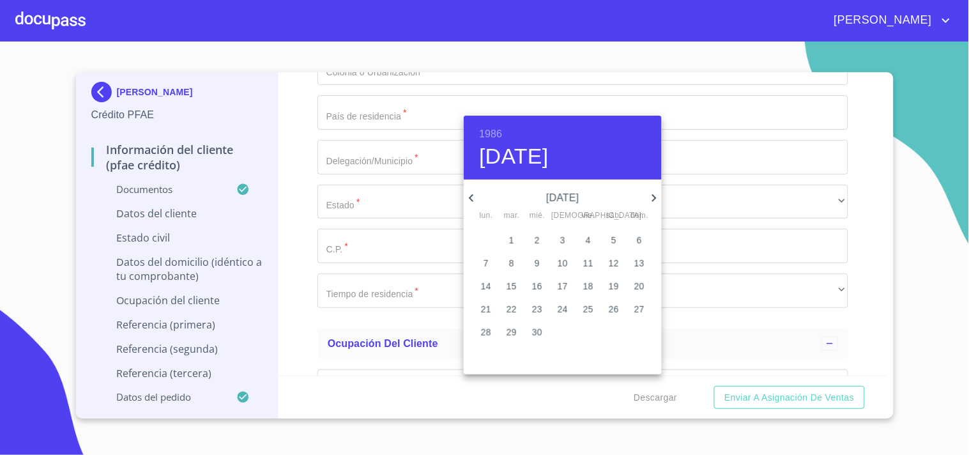
click at [467, 192] on icon "button" at bounding box center [471, 197] width 15 height 15
click at [656, 196] on icon "button" at bounding box center [653, 197] width 15 height 15
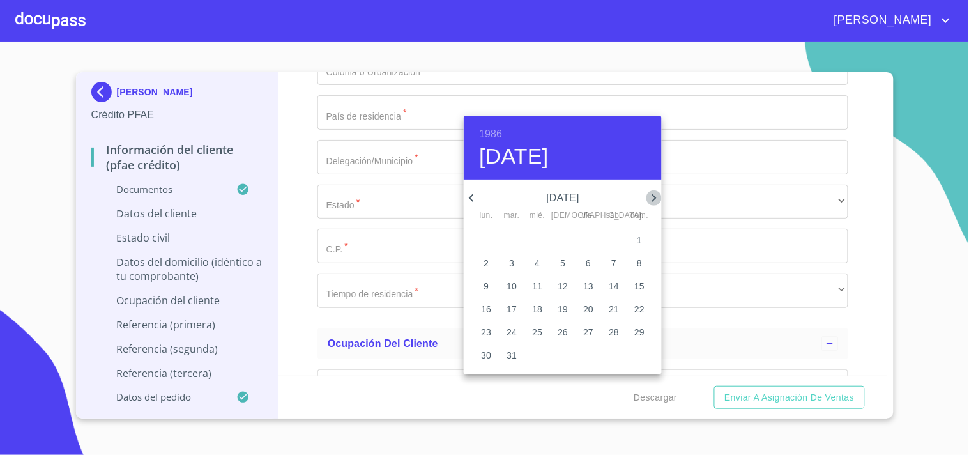
click at [656, 196] on icon "button" at bounding box center [653, 197] width 15 height 15
click at [508, 327] on p "25" at bounding box center [511, 332] width 10 height 13
click at [381, 176] on div at bounding box center [484, 227] width 969 height 455
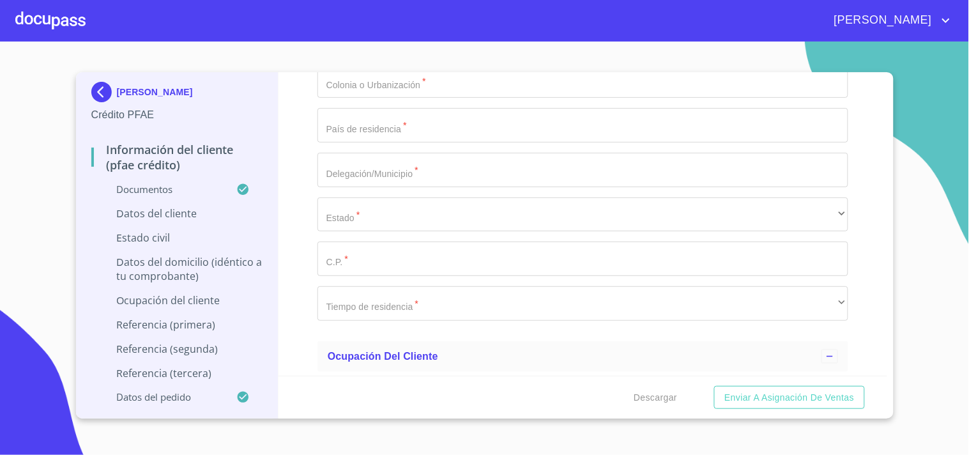
type input "24"
click at [281, 130] on div "Información del cliente (PFAE crédito) Documentos Documento de identificación. …" at bounding box center [582, 223] width 609 height 303
click at [307, 133] on div "Información del cliente (PFAE crédito) Documentos Documento de identificación. …" at bounding box center [582, 223] width 609 height 303
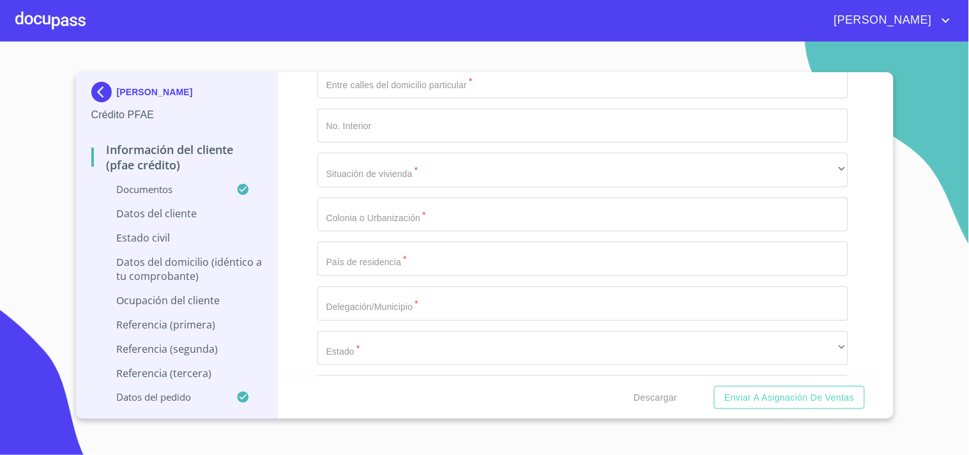
scroll to position [3899, 0]
click at [304, 203] on div "Información del cliente (PFAE crédito) Documentos Documento de identificación. …" at bounding box center [582, 223] width 609 height 303
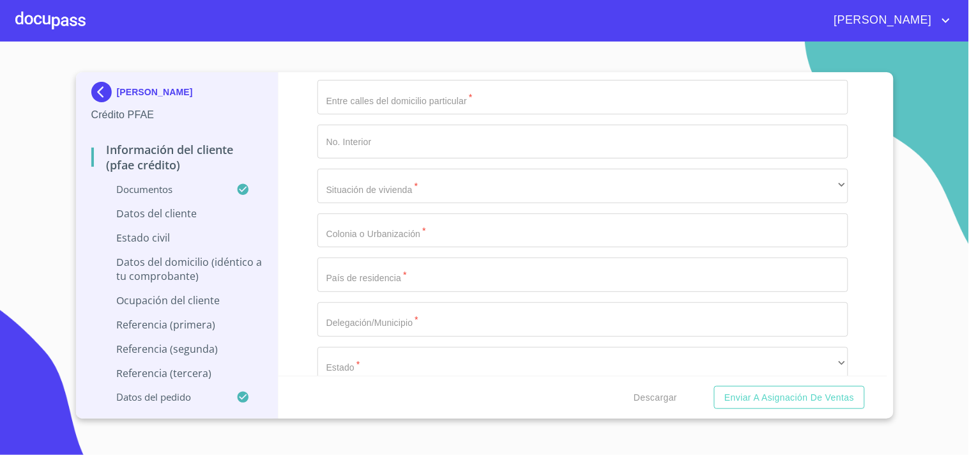
type input "2_"
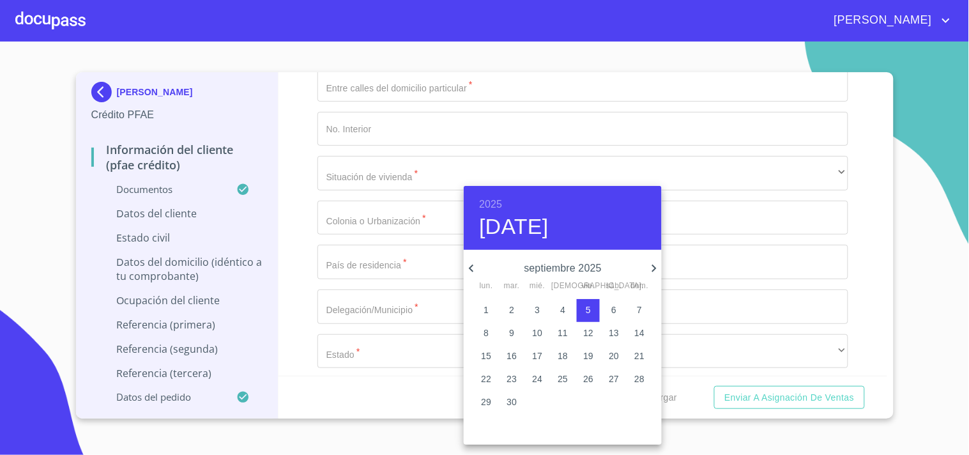
click at [490, 206] on h6 "2025" at bounding box center [490, 204] width 23 height 18
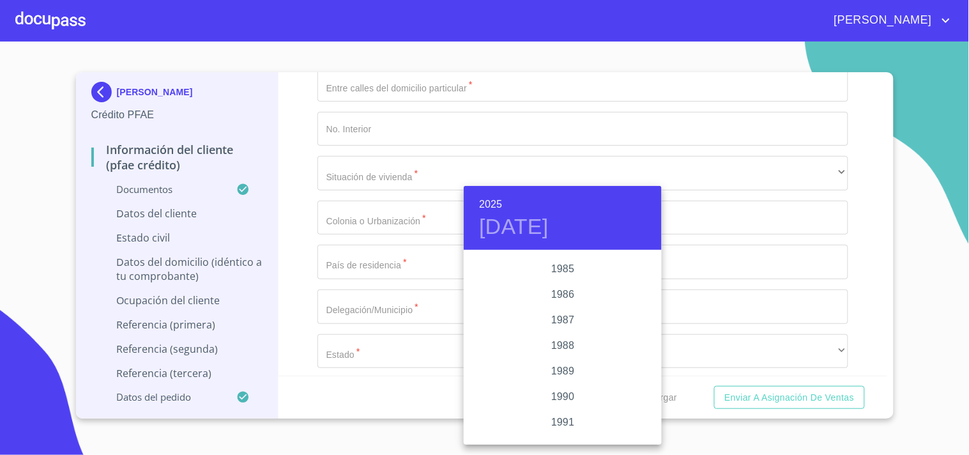
scroll to position [1528, 0]
click at [547, 288] on div "1986" at bounding box center [563, 295] width 198 height 26
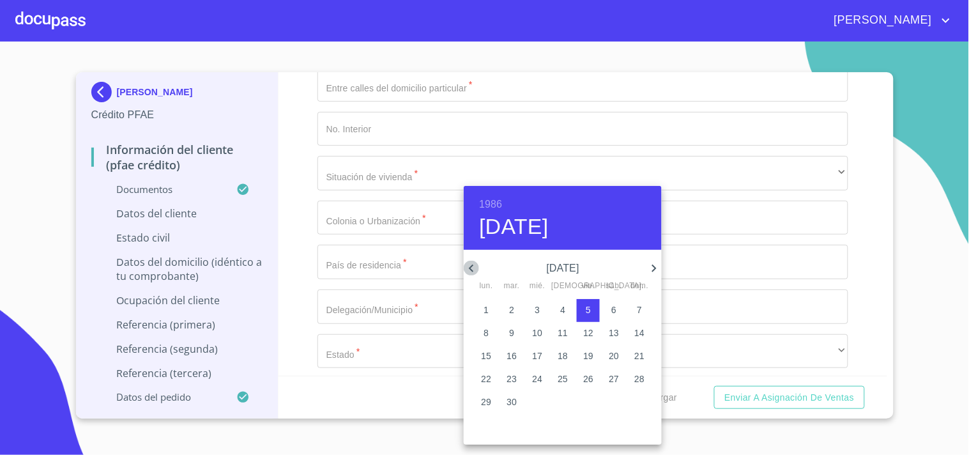
click at [470, 269] on icon "button" at bounding box center [471, 268] width 15 height 15
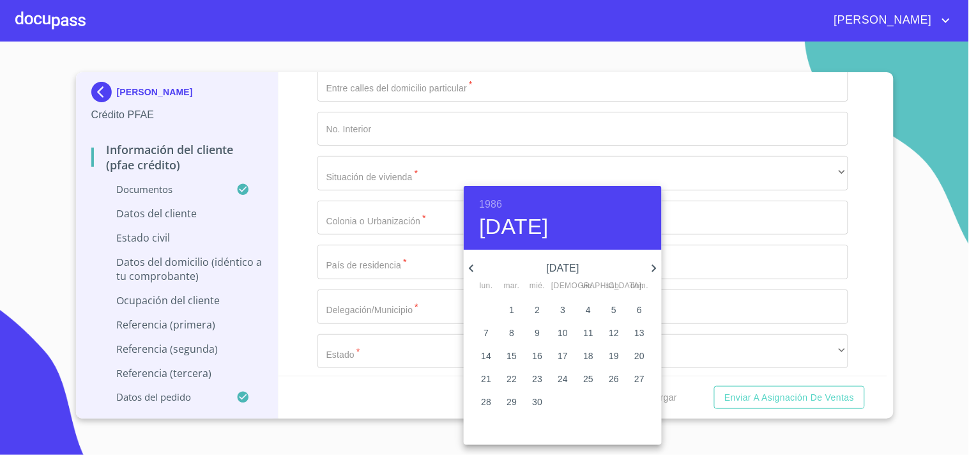
click at [473, 266] on icon "button" at bounding box center [471, 268] width 15 height 15
click at [488, 398] on p "24" at bounding box center [486, 401] width 10 height 13
type input "24 de mar. de 1986"
click at [300, 257] on div at bounding box center [484, 227] width 969 height 455
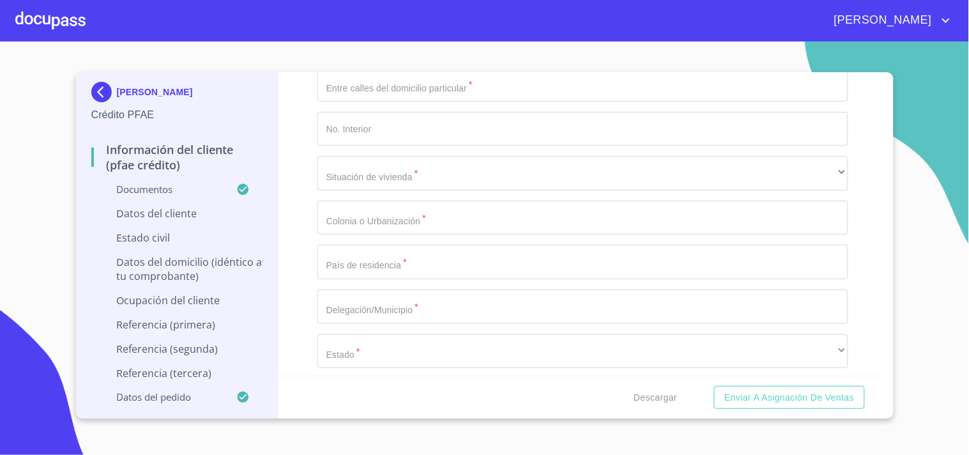
paste input "MEAC860324"
paste input "FGA"
type input "MEAC860324FGA"
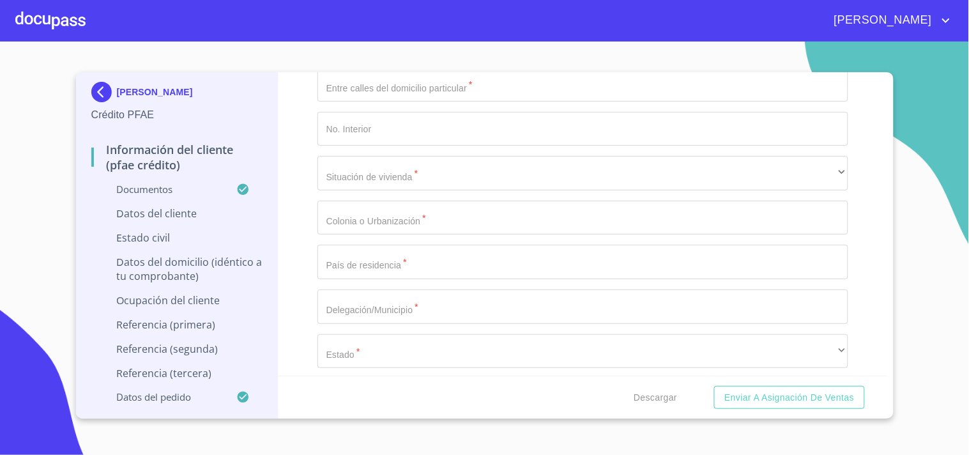
paste input "MEAC860324HJCNLR03"
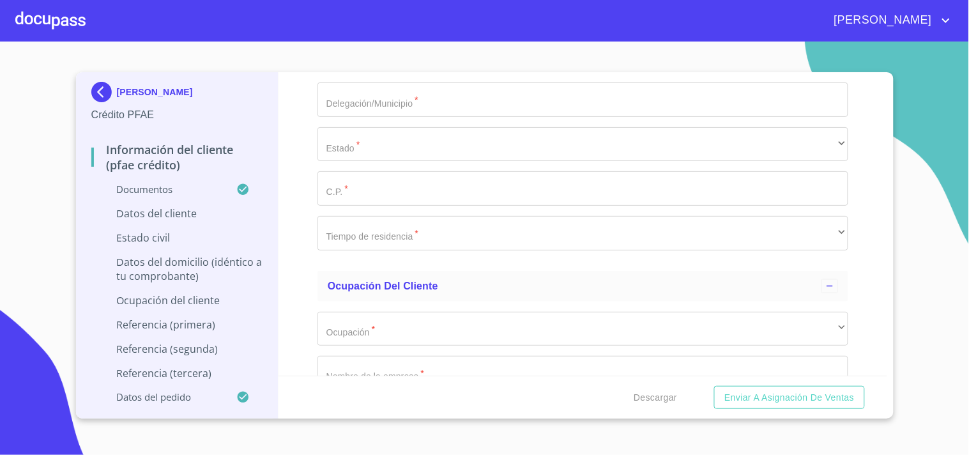
scroll to position [4108, 0]
type input "MEAC860324HJCNLR03"
type input "1201068629683"
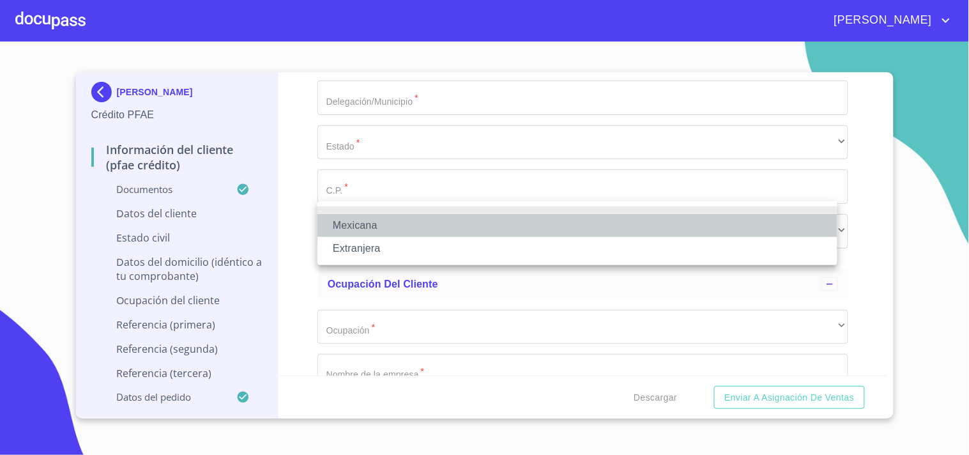
click at [337, 227] on li "Mexicana" at bounding box center [577, 225] width 520 height 23
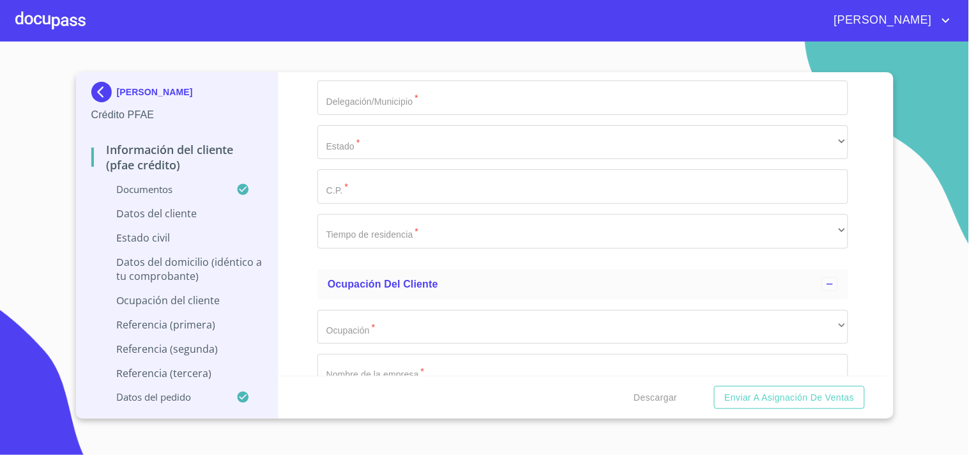
type input "m"
type input "[GEOGRAPHIC_DATA]"
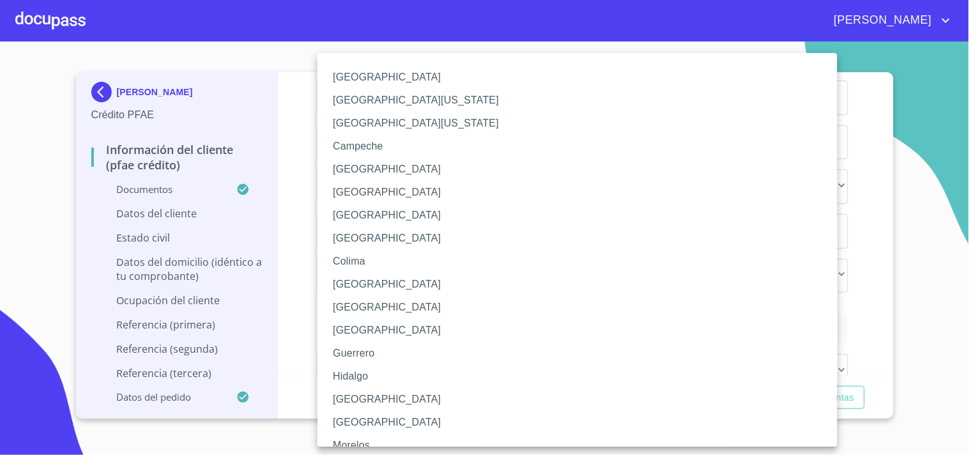
click at [345, 397] on li "[GEOGRAPHIC_DATA]" at bounding box center [582, 399] width 531 height 23
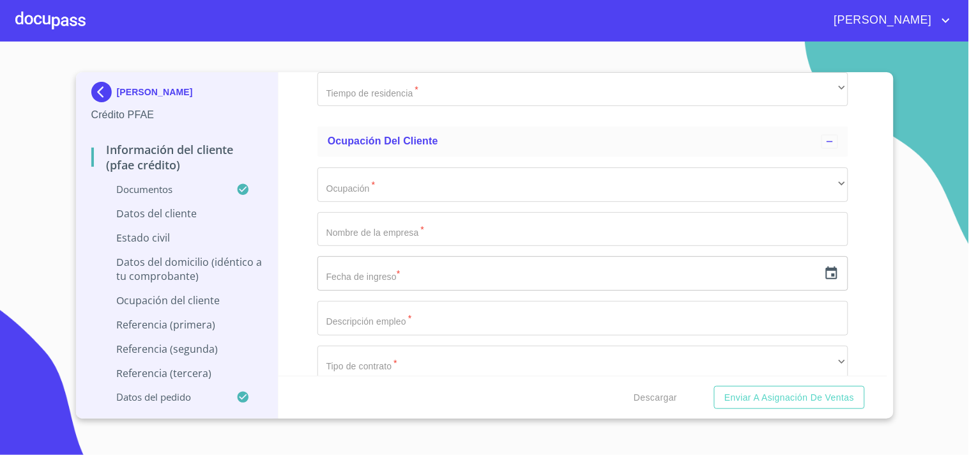
scroll to position [4302, 0]
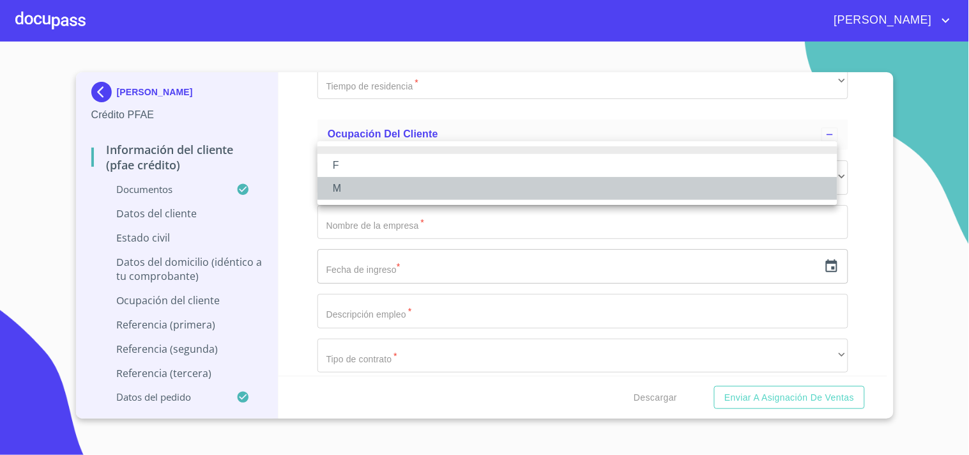
click at [348, 182] on li "M" at bounding box center [577, 188] width 520 height 23
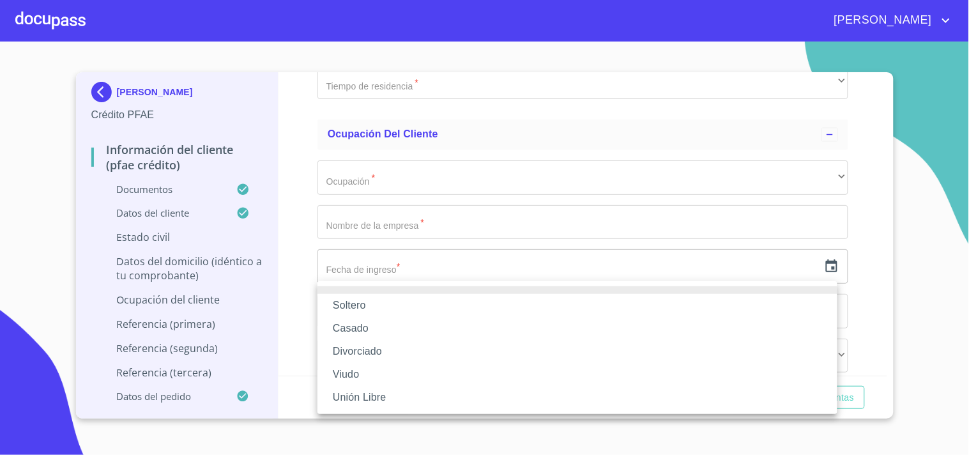
click at [278, 266] on div at bounding box center [484, 227] width 969 height 455
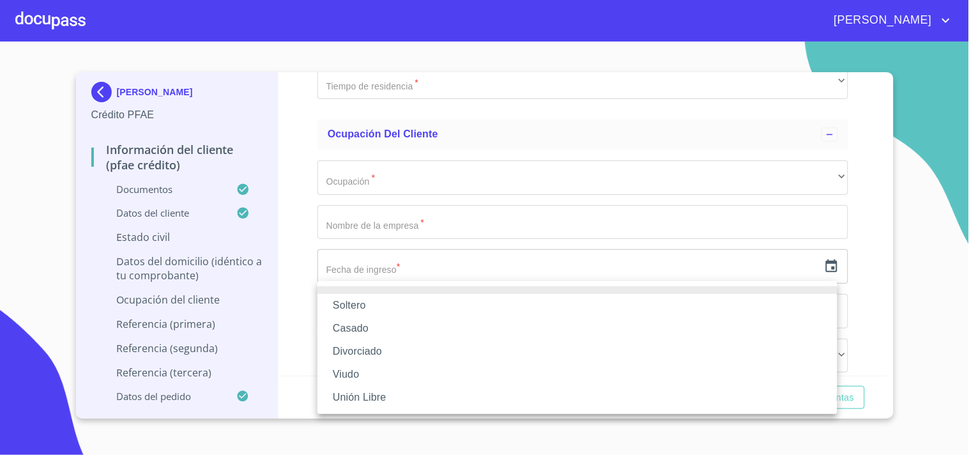
drag, startPoint x: 359, startPoint y: 305, endPoint x: 349, endPoint y: 329, distance: 25.5
click at [349, 330] on ul "[PERSON_NAME] Divorciado Viudo Unión Libre" at bounding box center [577, 347] width 520 height 133
click at [349, 329] on li "Casado" at bounding box center [577, 328] width 520 height 23
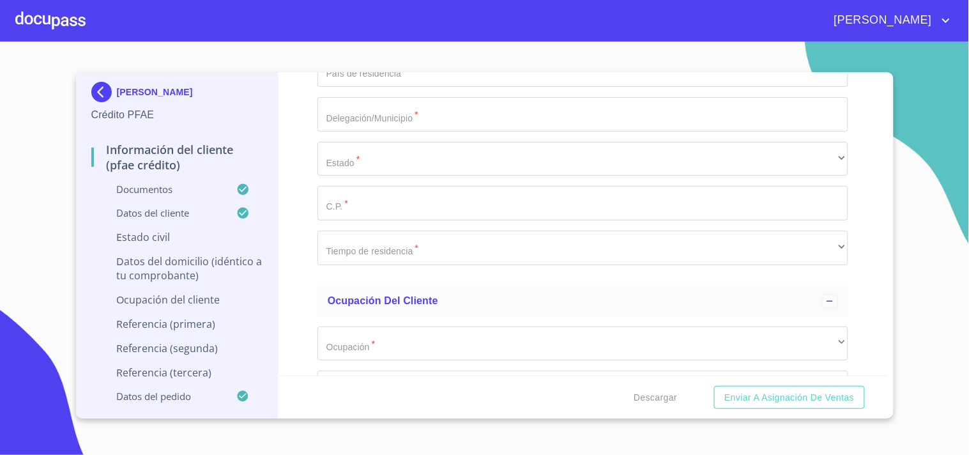
scroll to position [4482, 0]
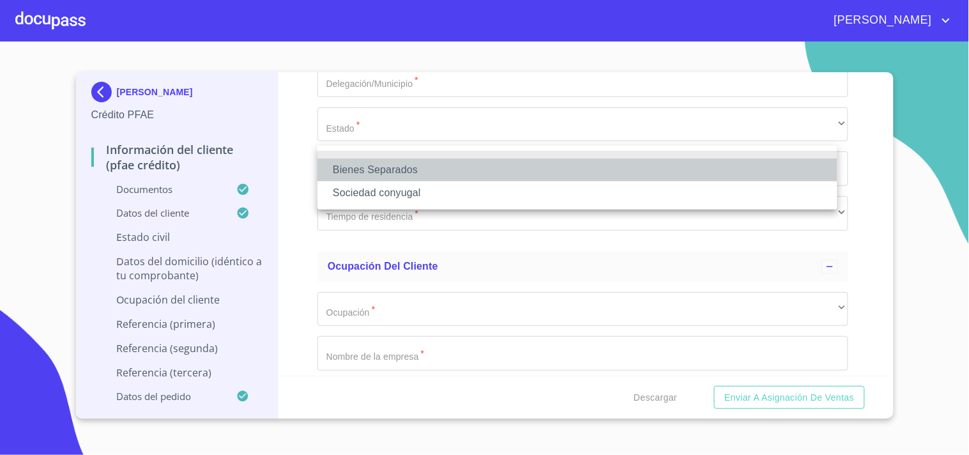
click at [375, 166] on li "Bienes Separados" at bounding box center [577, 169] width 520 height 23
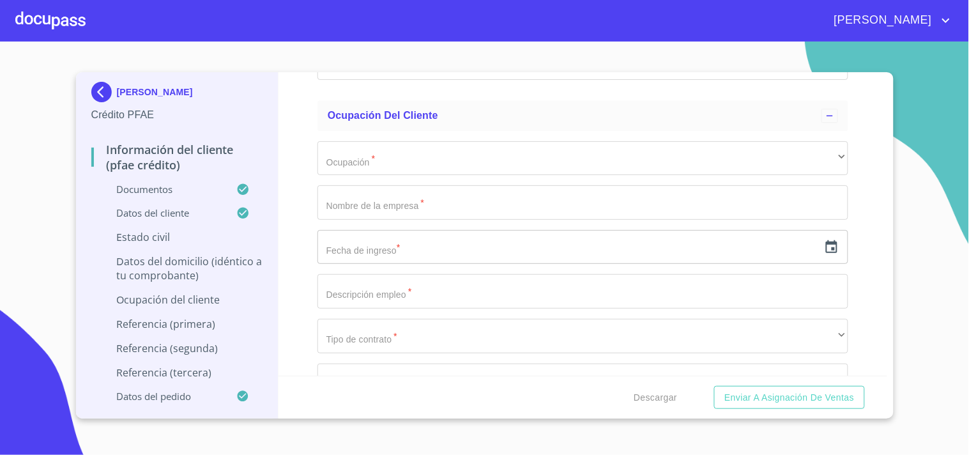
scroll to position [4633, 0]
type input "0"
click at [296, 225] on div "Información del cliente (PFAE crédito) Documentos Documento de identificación. …" at bounding box center [582, 223] width 609 height 303
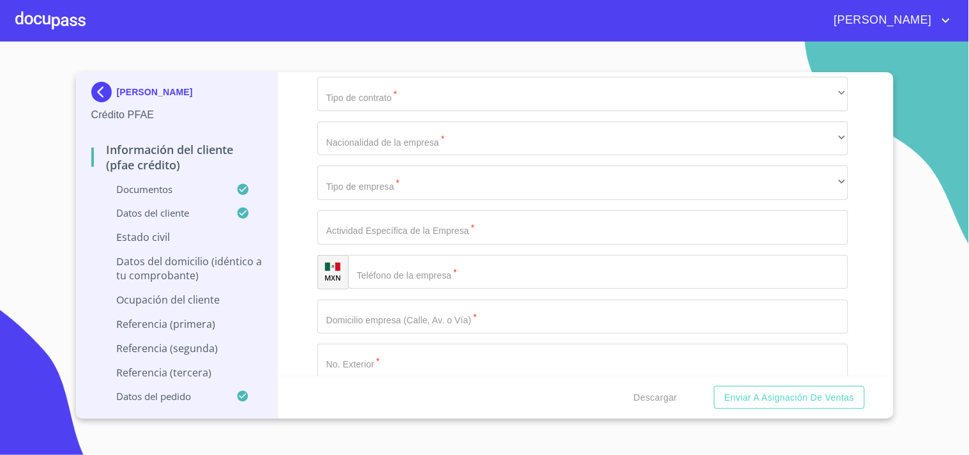
scroll to position [4876, 0]
paste input "[PERSON_NAME]"
type input "[PERSON_NAME]"
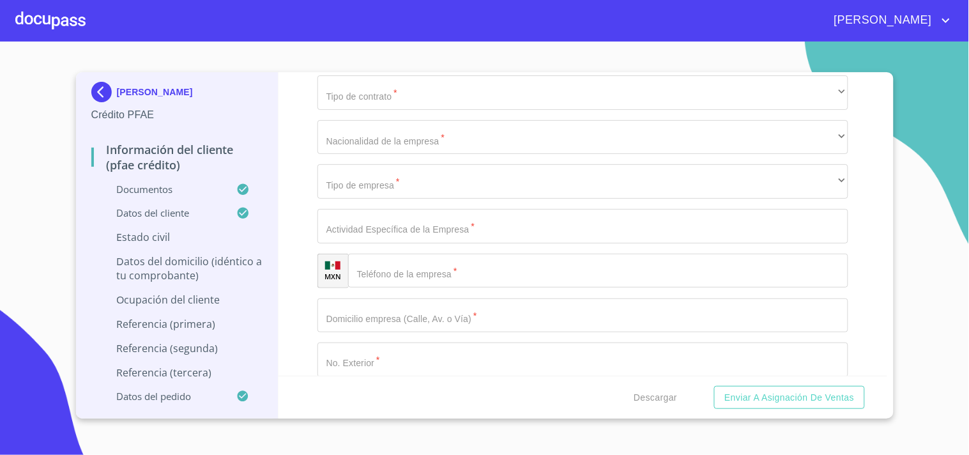
paste input "335"
type input "335"
type input "p"
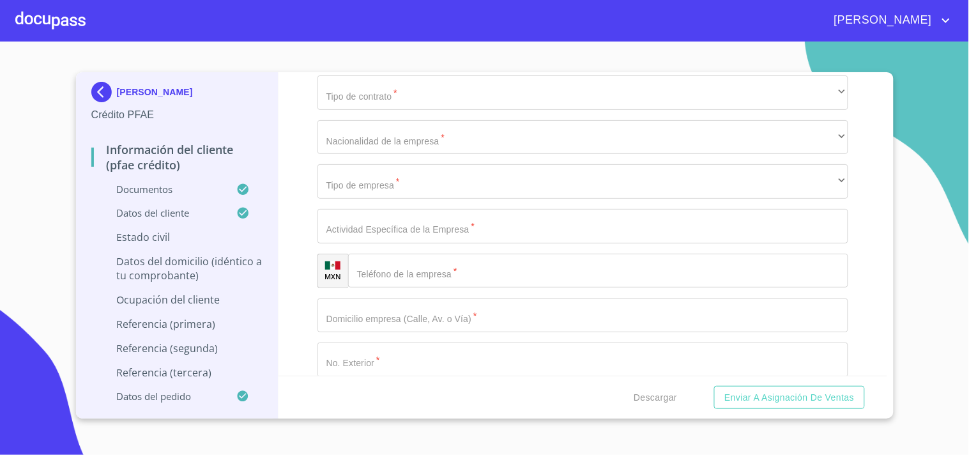
type input "[PERSON_NAME] Y LA CAÑADA"
paste input "335"
type input "335"
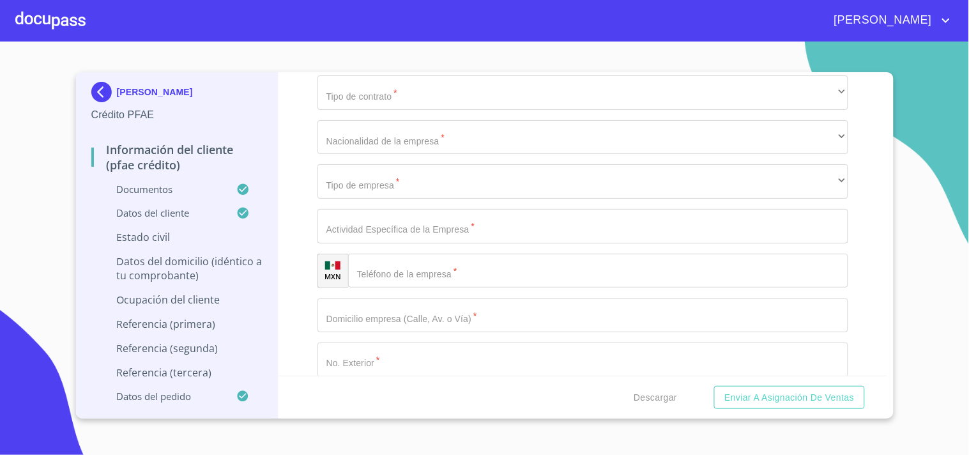
click at [308, 252] on div "Información del cliente (PFAE crédito) Documentos Documento de identificación. …" at bounding box center [582, 223] width 609 height 303
click at [305, 280] on div "Información del cliente (PFAE crédito) Documentos Documento de identificación. …" at bounding box center [582, 223] width 609 height 303
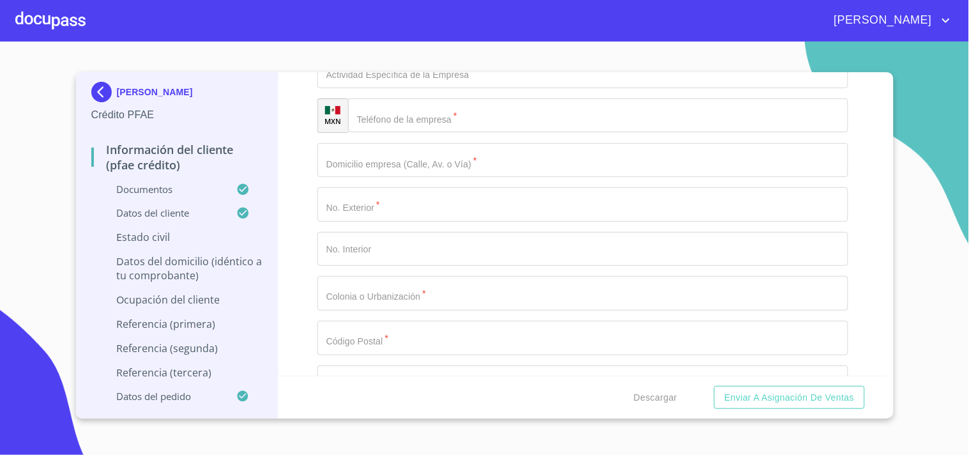
scroll to position [5001, 0]
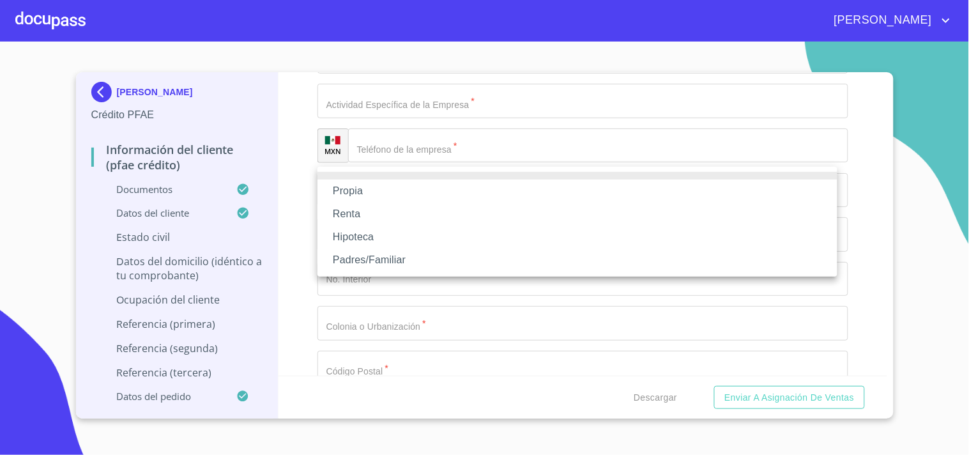
click at [366, 187] on li "Propia" at bounding box center [577, 190] width 520 height 23
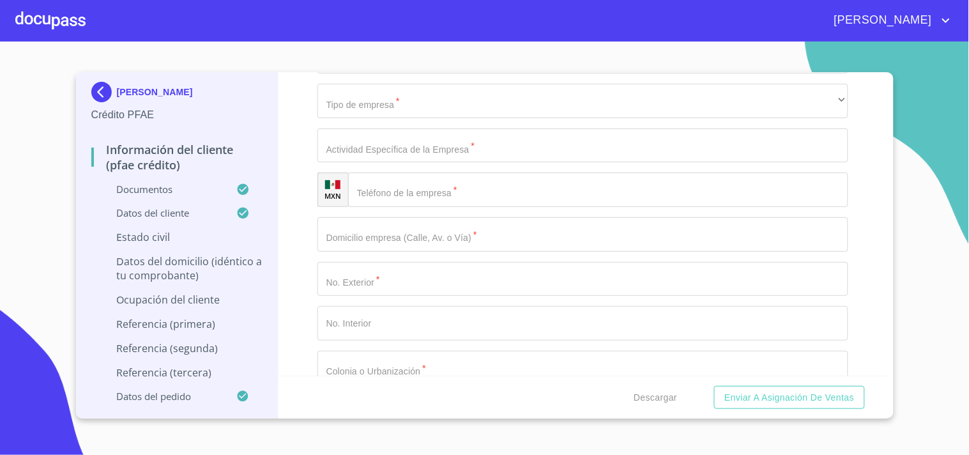
scroll to position [5060, 0]
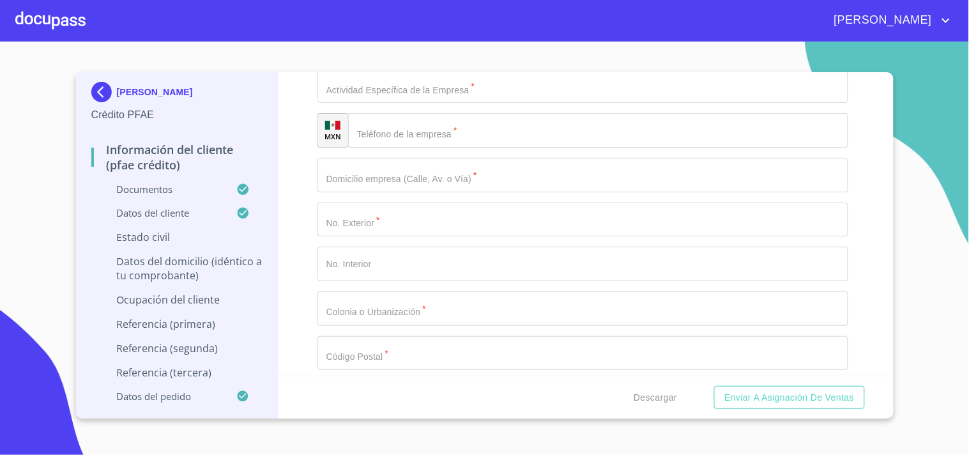
type input "$3,500,000"
click at [316, 207] on div "Información del cliente (PFAE crédito) Documentos Documento de identificación. …" at bounding box center [582, 223] width 609 height 303
click at [305, 214] on div "Información del cliente (PFAE crédito) Documentos Documento de identificación. …" at bounding box center [582, 223] width 609 height 303
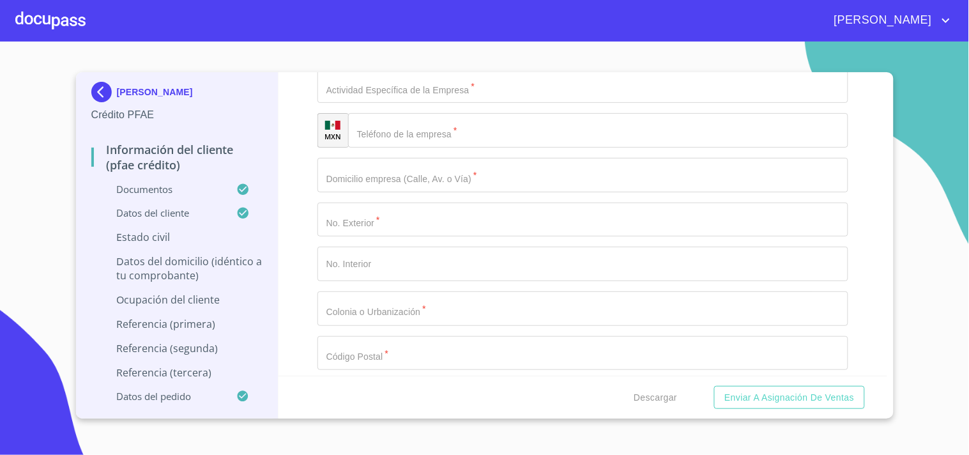
paste input "[PERSON_NAME]"
type input "[PERSON_NAME]"
type input "N"
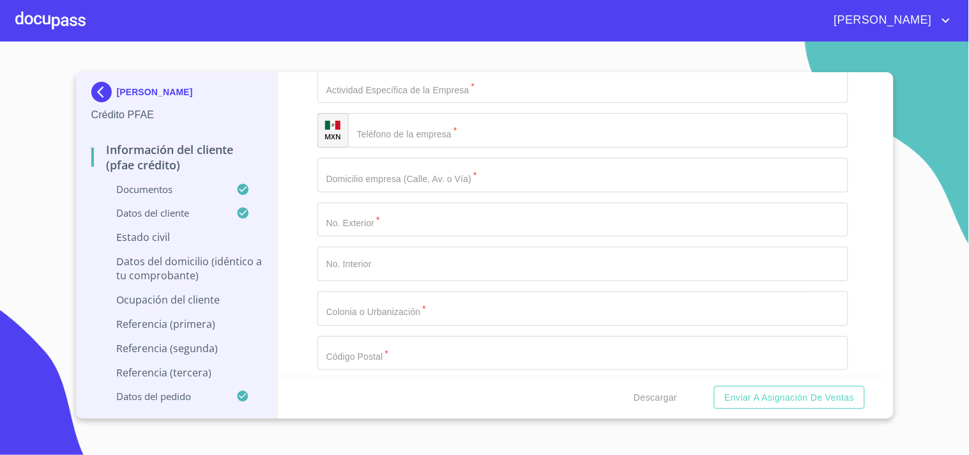
type input "N"
type input "[GEOGRAPHIC_DATA]"
paste input "[GEOGRAPHIC_DATA]"
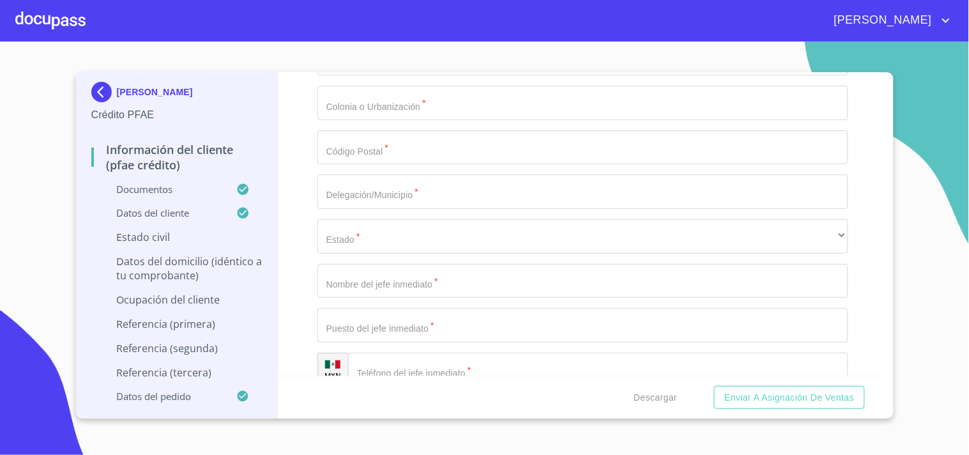
scroll to position [5269, 0]
type input "[GEOGRAPHIC_DATA]"
paste input "44250"
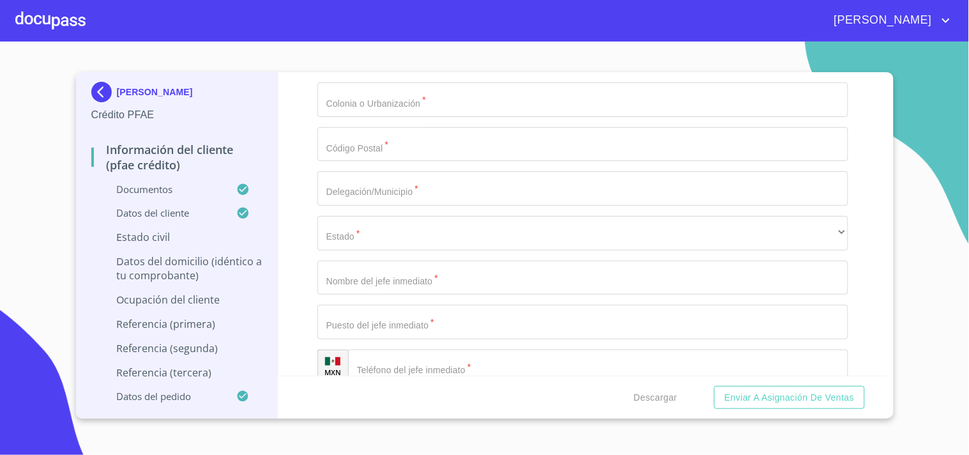
type input "44250"
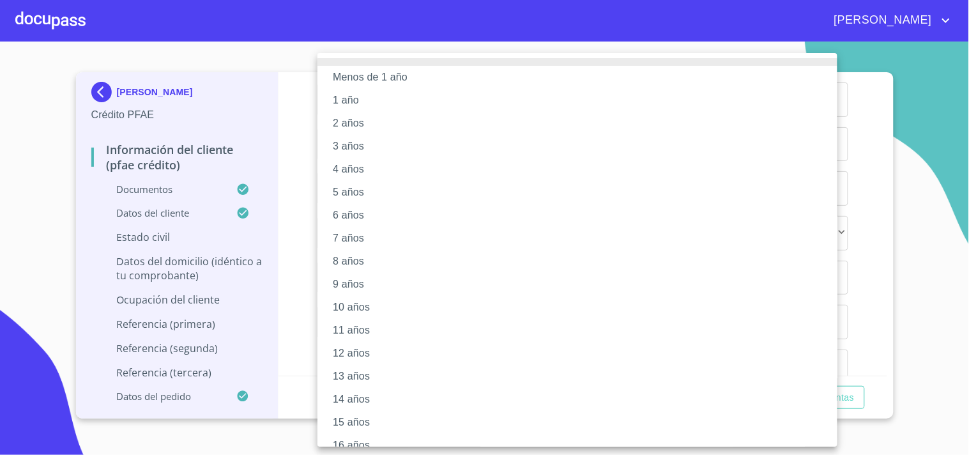
click at [352, 416] on li "15 años" at bounding box center [582, 422] width 531 height 23
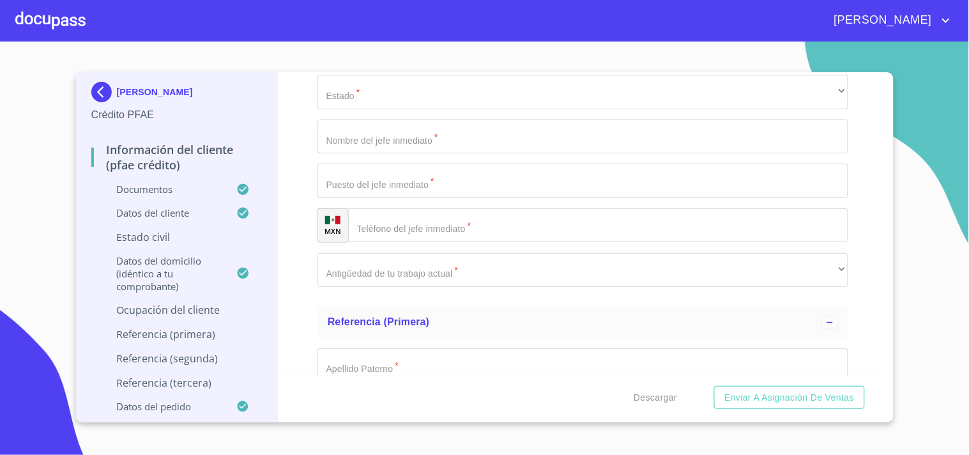
scroll to position [5417, 0]
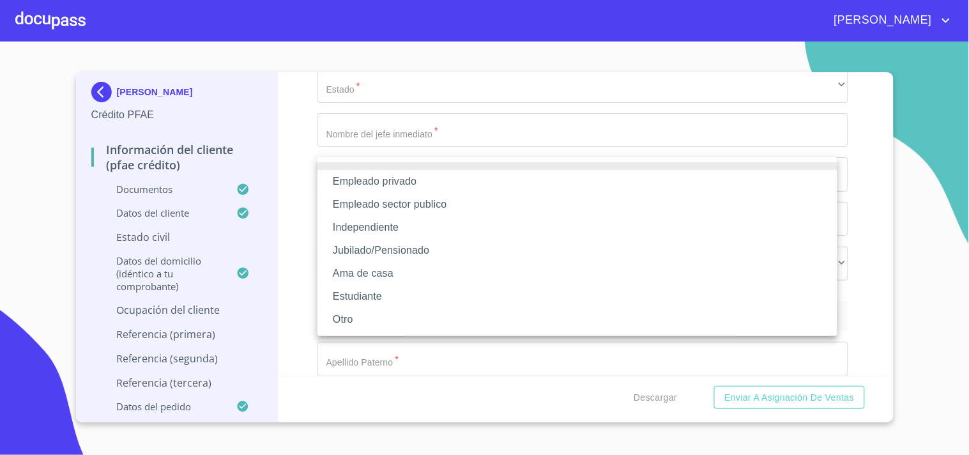
click at [404, 178] on li "Empleado privado" at bounding box center [577, 181] width 520 height 23
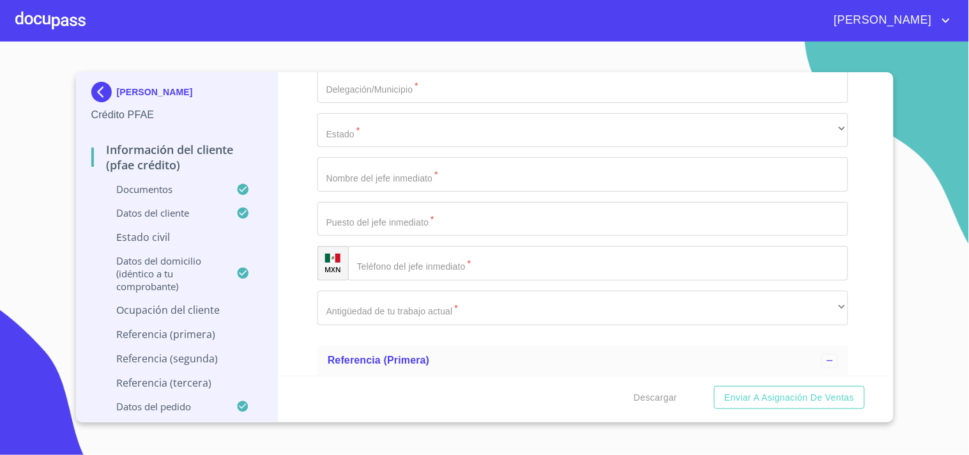
paste input "[PERSON_NAME] SA DE CV"
type input "[PERSON_NAME] SA DE CV"
click at [305, 227] on div "Información del cliente (PFAE crédito) Documentos Documento de identificación. …" at bounding box center [582, 223] width 609 height 303
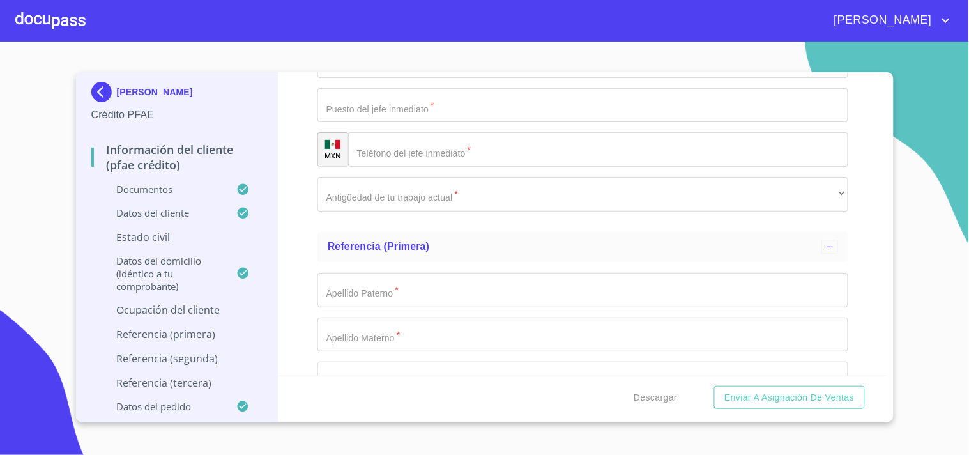
scroll to position [5560, 0]
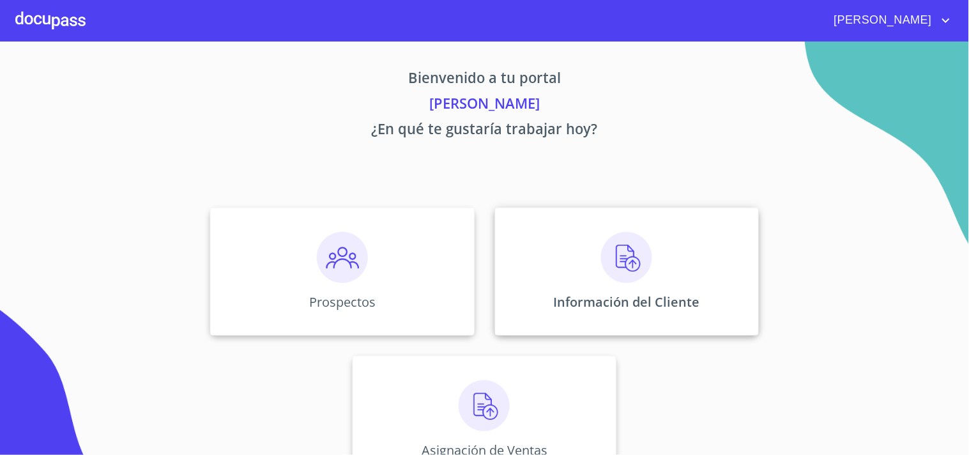
click at [618, 287] on div "Información del Cliente" at bounding box center [627, 272] width 264 height 128
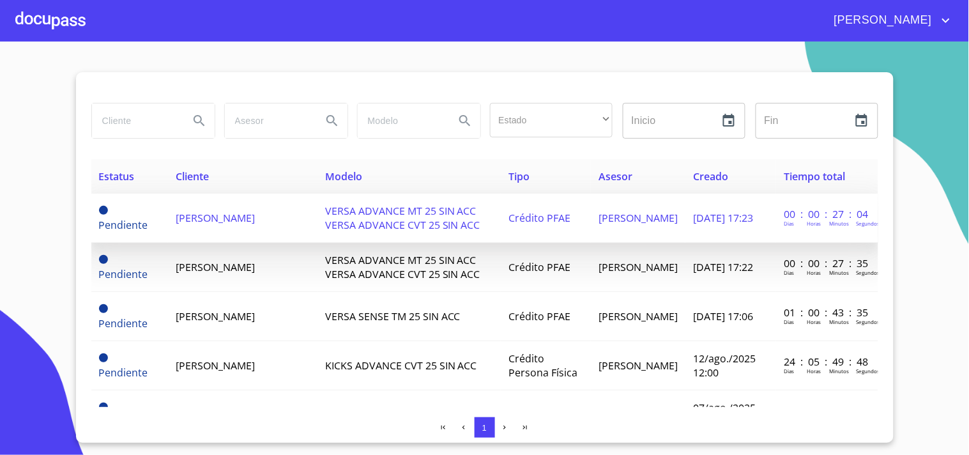
click at [276, 236] on td "[PERSON_NAME]" at bounding box center [242, 217] width 149 height 49
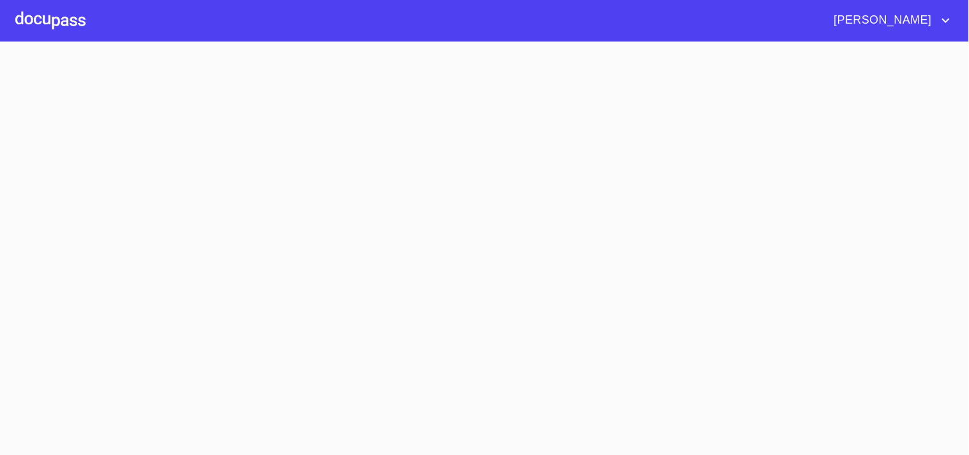
click at [276, 236] on section at bounding box center [484, 248] width 969 height 413
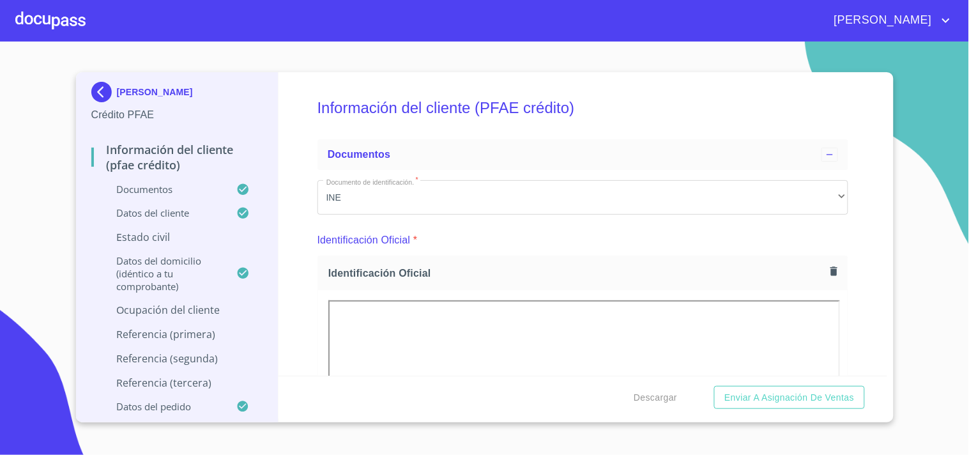
click at [206, 310] on p "Ocupación del Cliente" at bounding box center [177, 310] width 172 height 14
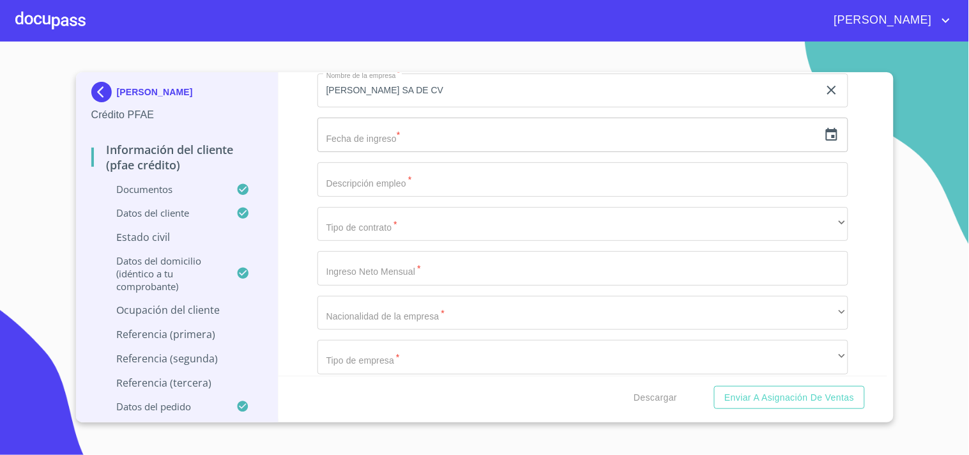
scroll to position [315, 0]
click at [424, 137] on input "text" at bounding box center [567, 134] width 501 height 34
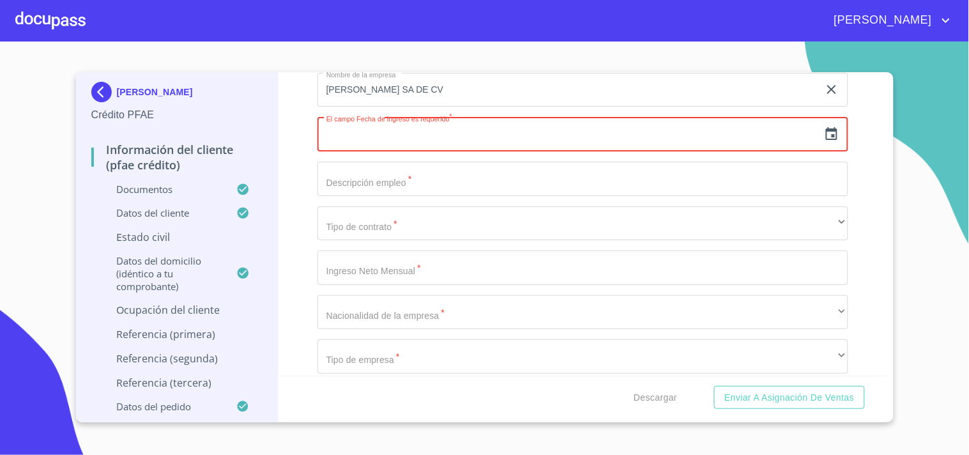
paste input "16"
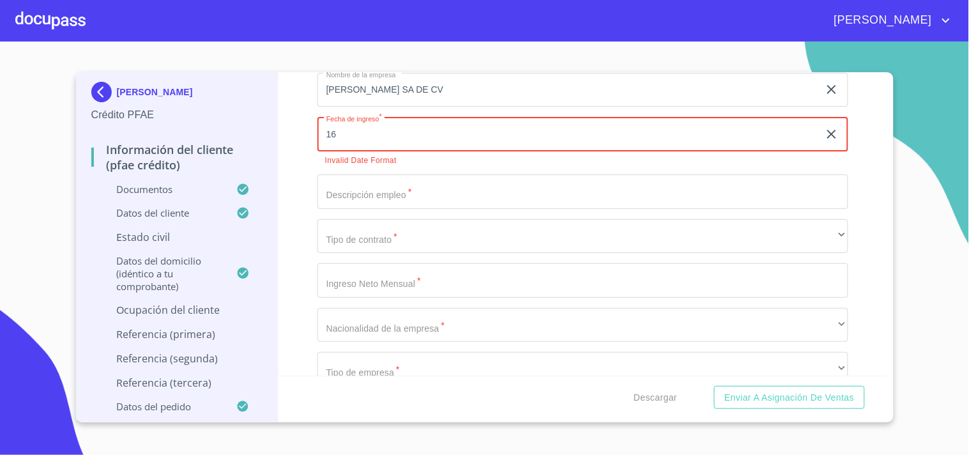
type input "16"
click at [827, 132] on icon "button" at bounding box center [831, 134] width 9 height 9
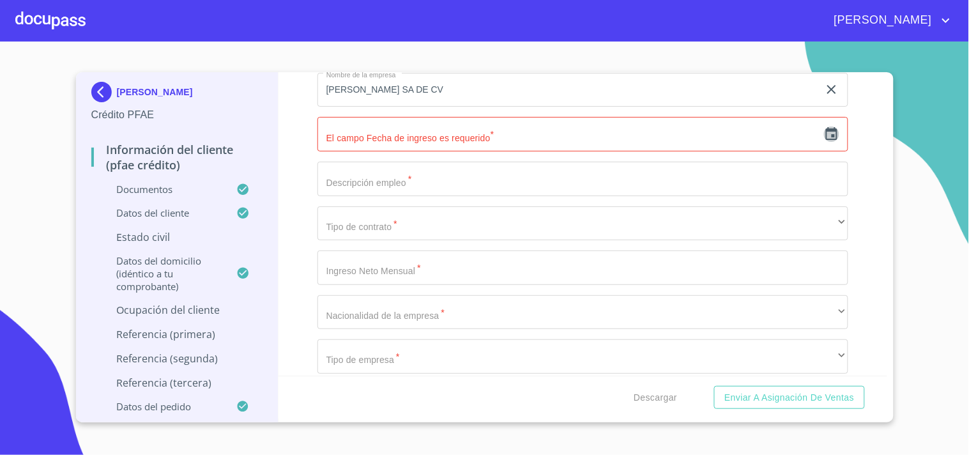
click at [824, 133] on icon "button" at bounding box center [831, 133] width 15 height 15
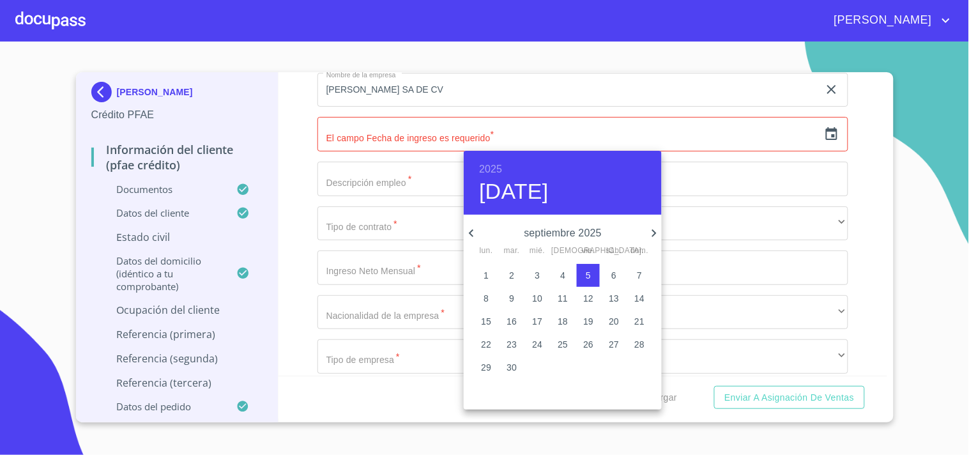
click at [496, 172] on h6 "2025" at bounding box center [490, 169] width 23 height 18
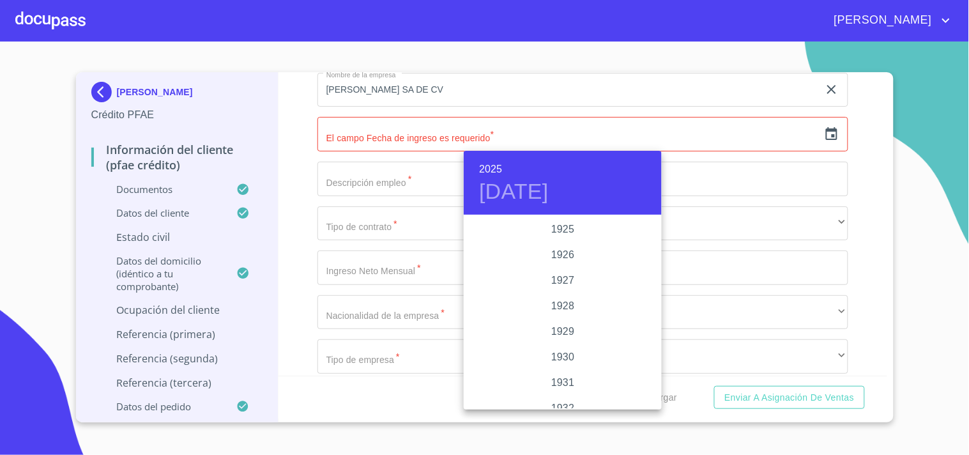
scroll to position [2478, 0]
click at [558, 262] on div "2023" at bounding box center [563, 255] width 198 height 26
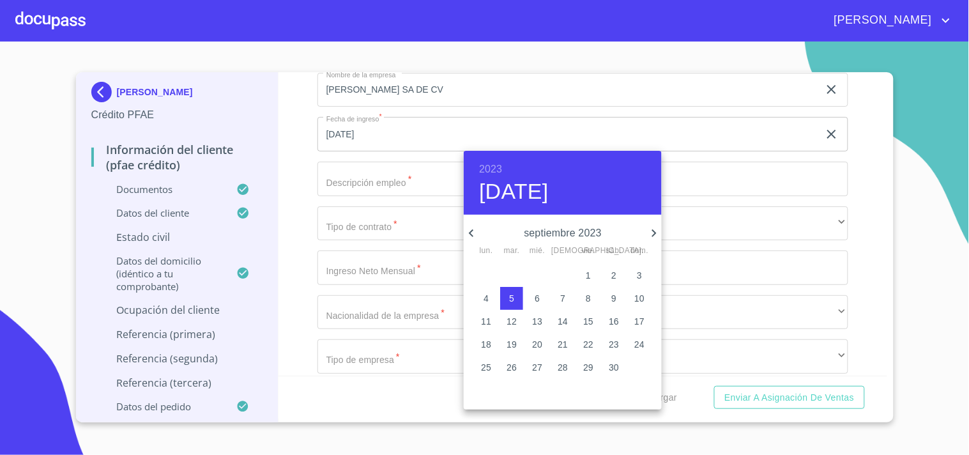
click at [470, 232] on icon "button" at bounding box center [471, 233] width 4 height 8
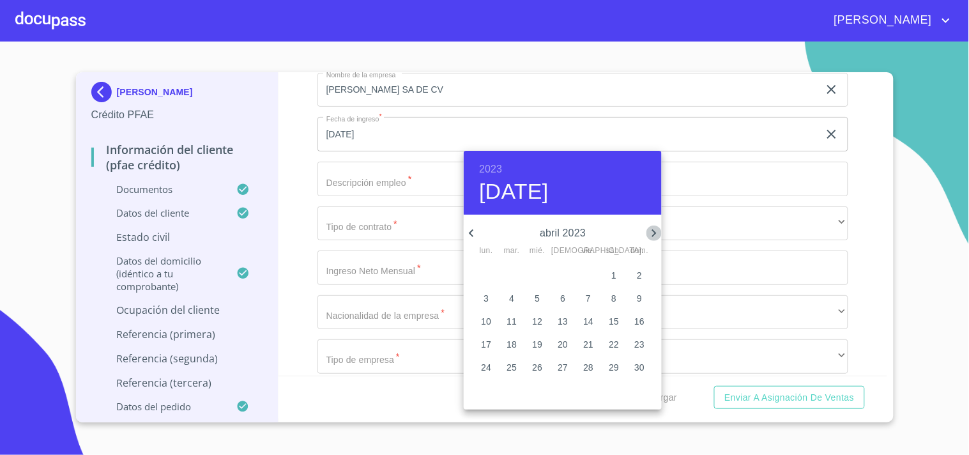
click at [653, 227] on icon "button" at bounding box center [653, 232] width 15 height 15
click at [474, 231] on icon "button" at bounding box center [471, 232] width 15 height 15
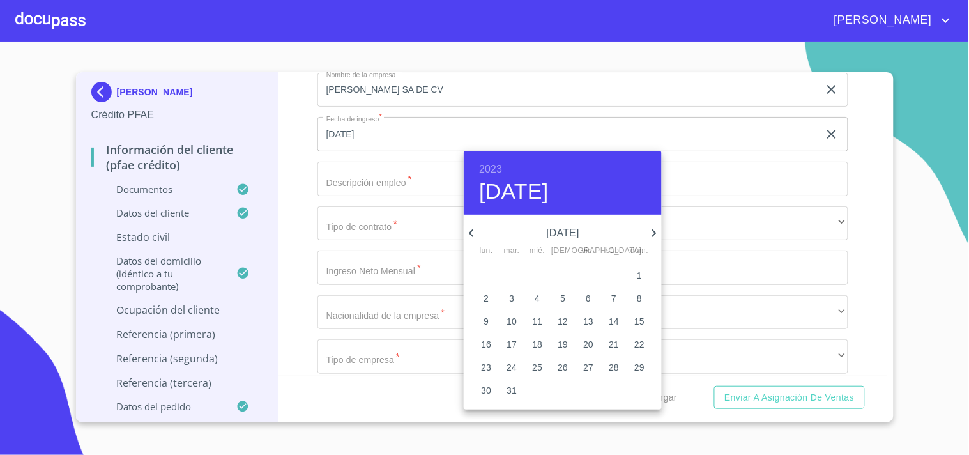
click at [490, 342] on p "16" at bounding box center [486, 344] width 10 height 13
type input "16 de ene. de 2023"
click at [490, 342] on p "16" at bounding box center [486, 344] width 10 height 13
click at [295, 163] on div at bounding box center [484, 227] width 969 height 455
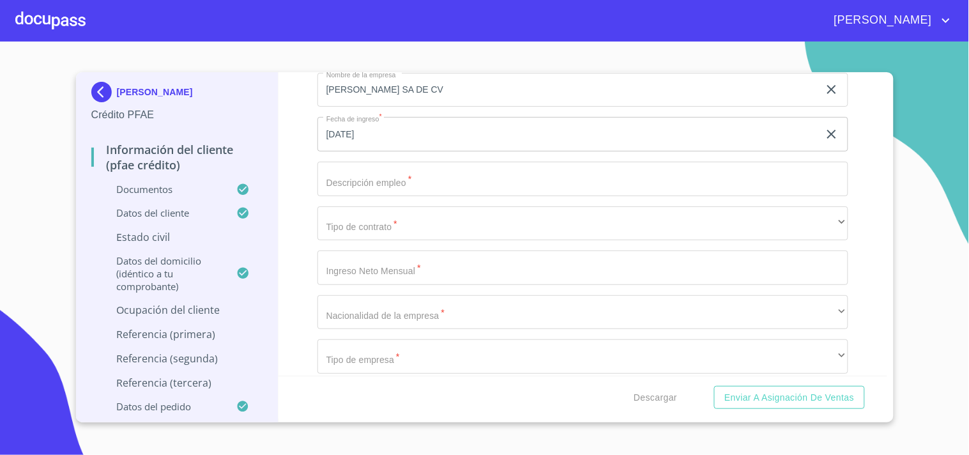
click at [341, 179] on input "Ocupación   *" at bounding box center [582, 179] width 531 height 34
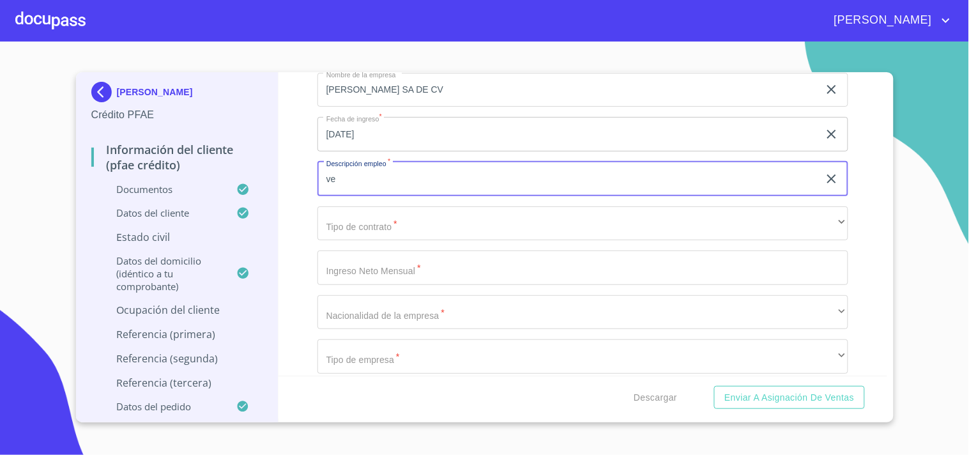
type input "v"
type input "VENTAS DE MAQUINARIA PARA INDUSTRIA REFRESQUERA Y ALIMENTICIA"
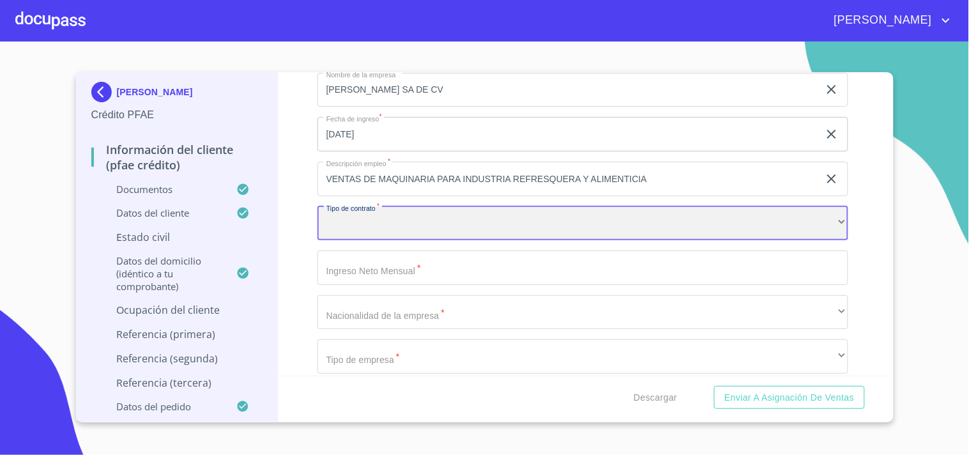
click at [367, 226] on div "​" at bounding box center [582, 223] width 531 height 34
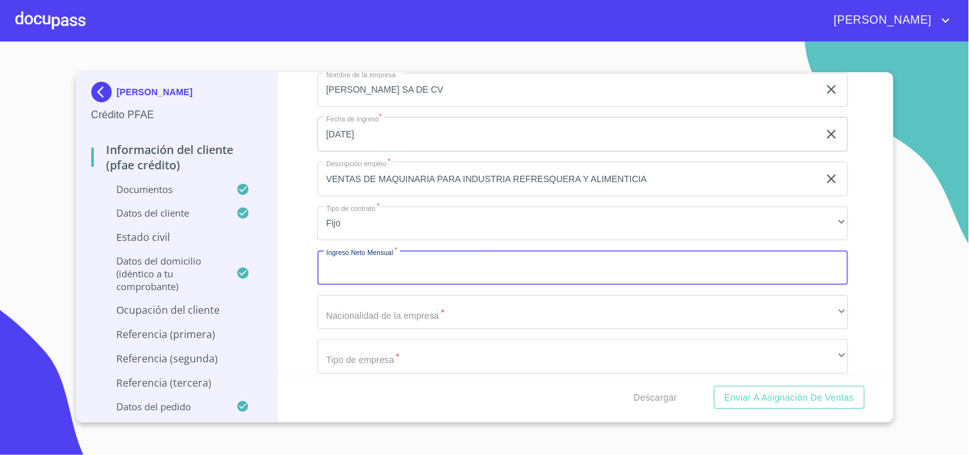
click at [378, 281] on input "Ocupación   *" at bounding box center [582, 267] width 531 height 34
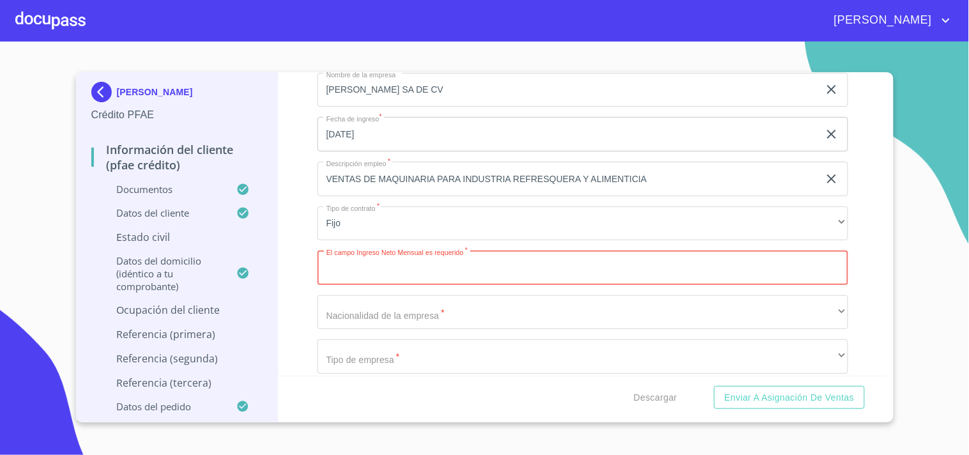
click at [356, 266] on input "Ocupación   *" at bounding box center [582, 267] width 531 height 34
type input "40000"
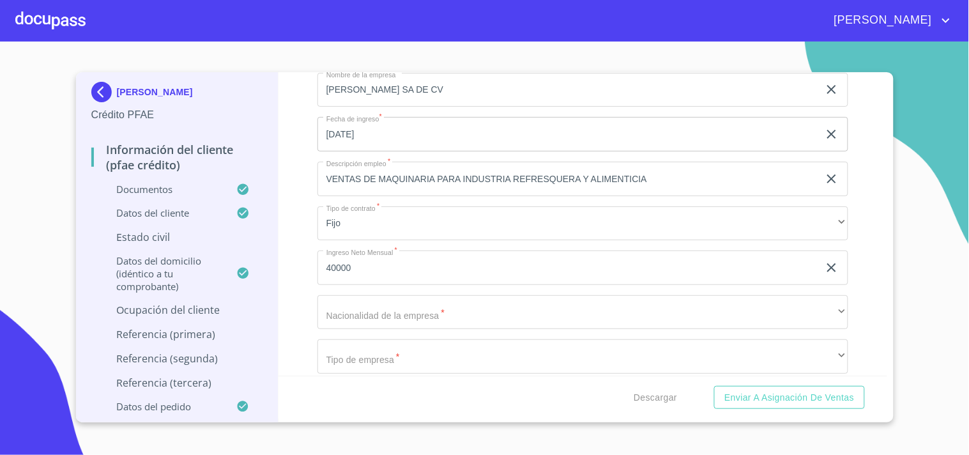
click at [303, 278] on div "Información del cliente (PFAE crédito) Documentos Datos del cliente Estado Civi…" at bounding box center [582, 223] width 609 height 303
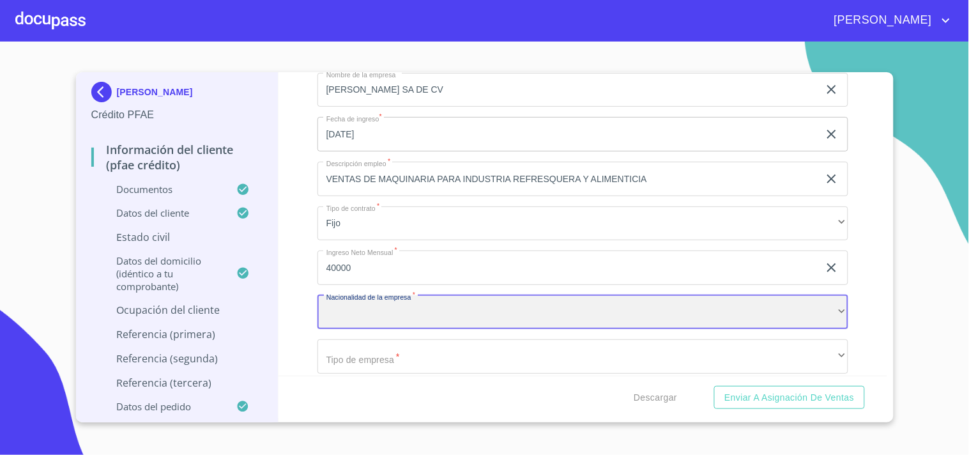
click at [338, 315] on div "​" at bounding box center [582, 312] width 531 height 34
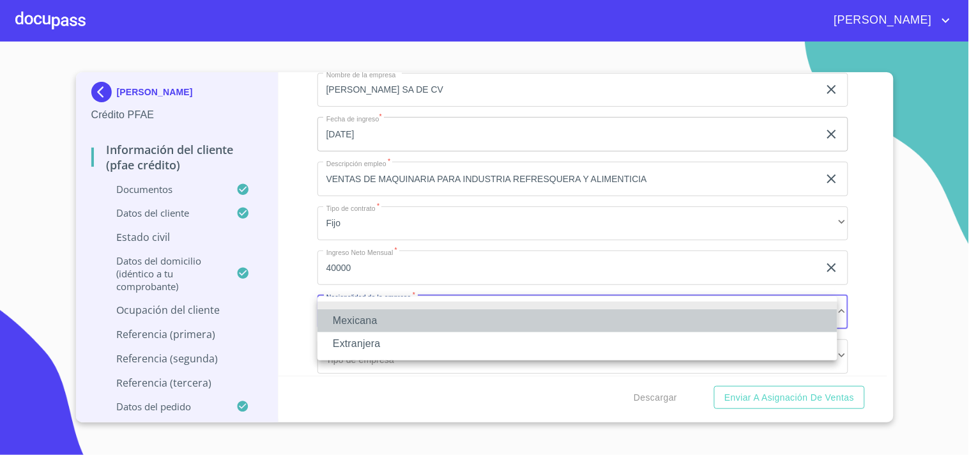
click at [363, 320] on li "Mexicana" at bounding box center [577, 320] width 520 height 23
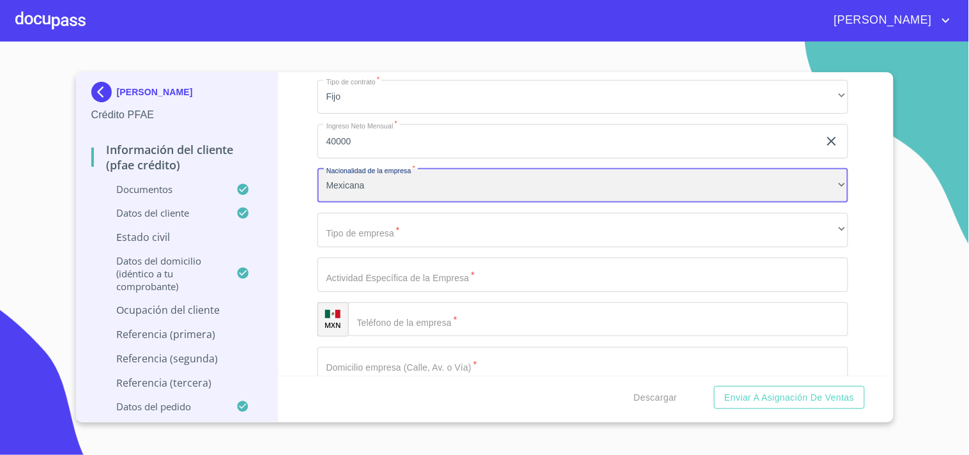
scroll to position [438, 0]
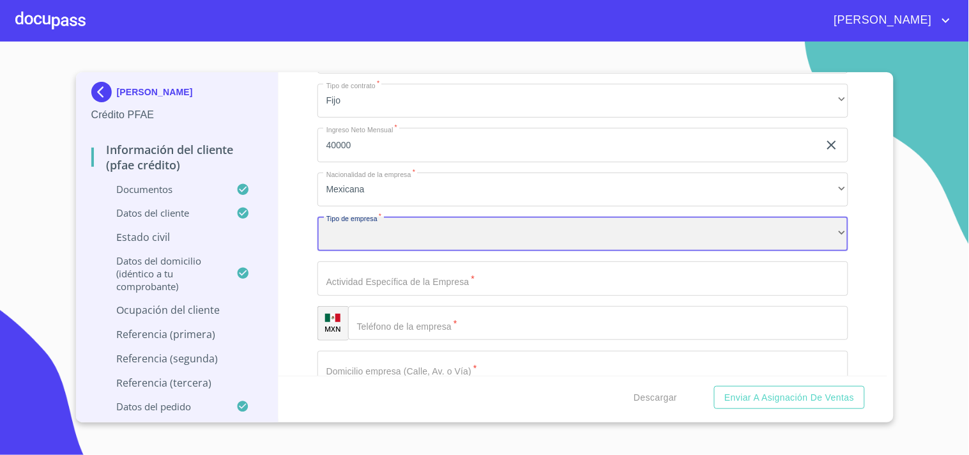
click at [351, 232] on div "​" at bounding box center [582, 233] width 531 height 34
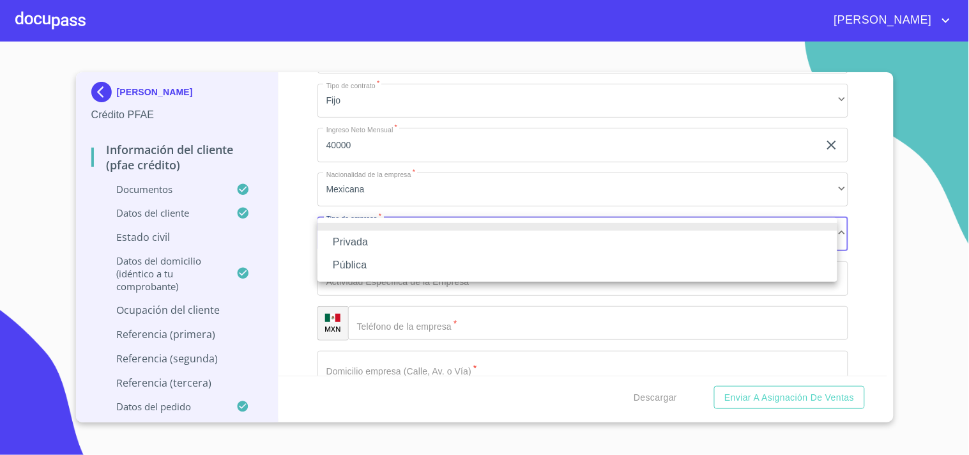
click at [375, 243] on li "Privada" at bounding box center [577, 242] width 520 height 23
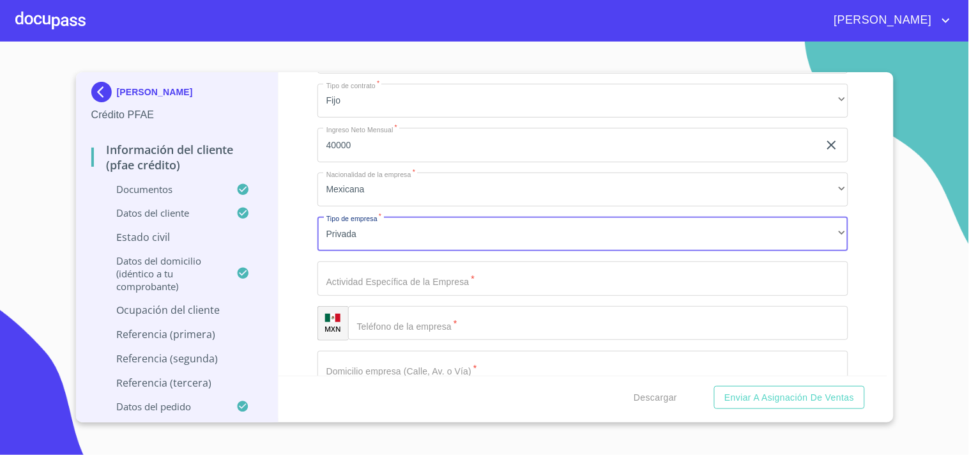
click at [294, 264] on div "Información del cliente (PFAE crédito) Documentos Datos del cliente Estado Civi…" at bounding box center [582, 223] width 609 height 303
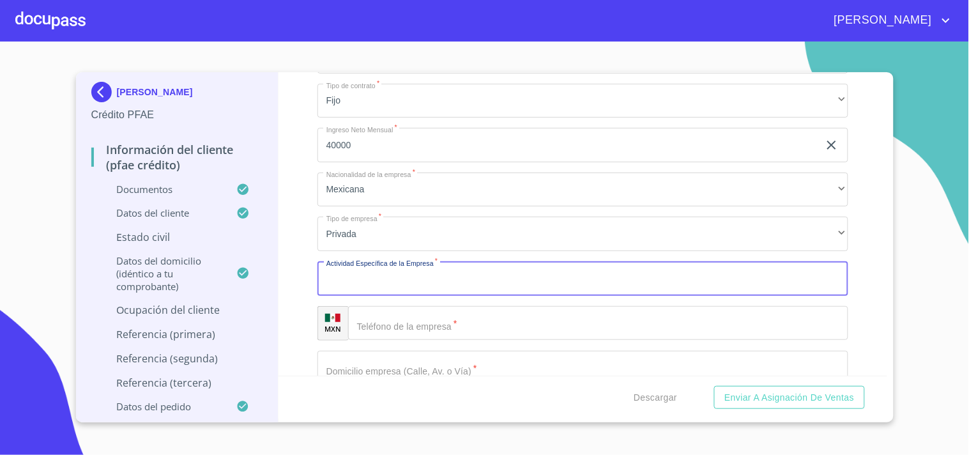
click at [353, 278] on input "Ocupación   *" at bounding box center [582, 278] width 531 height 34
click at [353, 289] on input "Ocupación   *" at bounding box center [582, 278] width 531 height 34
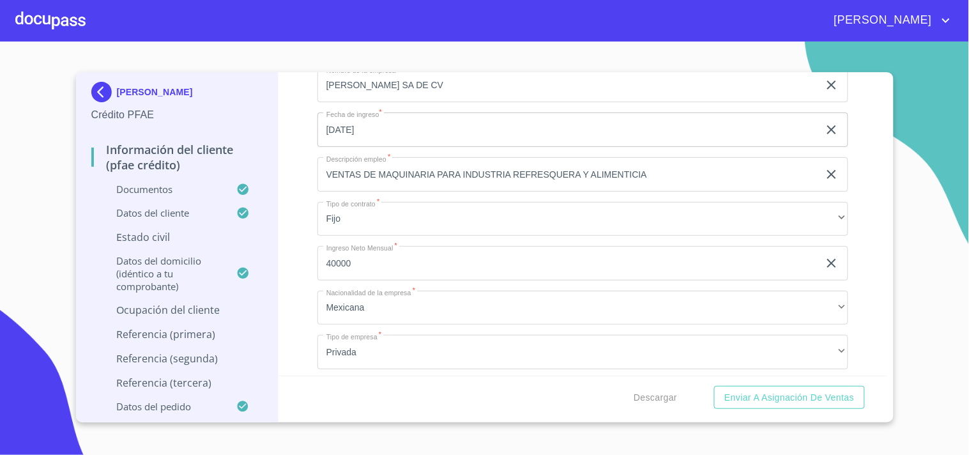
scroll to position [311, 0]
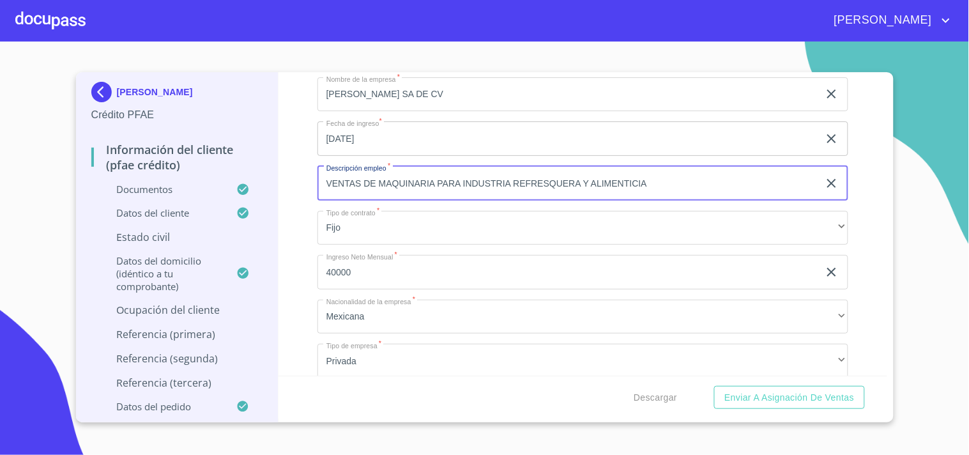
drag, startPoint x: 648, startPoint y: 180, endPoint x: 287, endPoint y: 193, distance: 360.4
click at [287, 193] on div "Información del cliente (PFAE crédito) Documentos Datos del cliente Estado Civi…" at bounding box center [582, 223] width 609 height 303
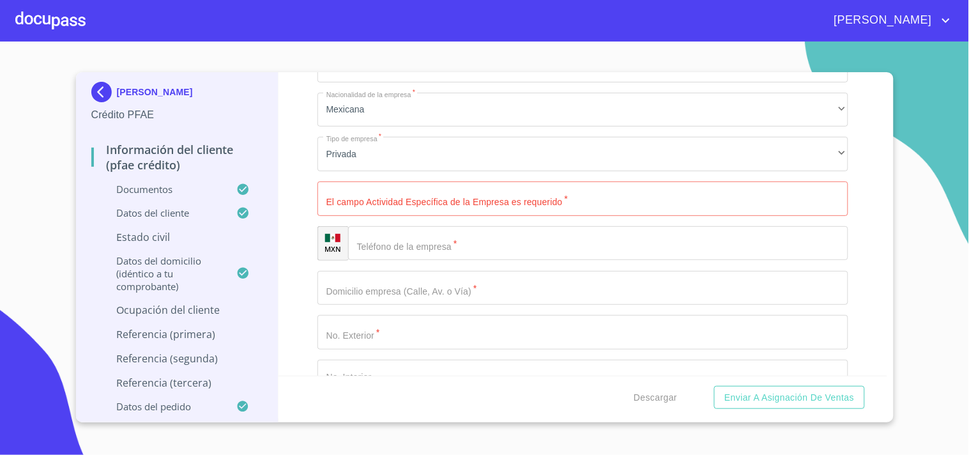
scroll to position [519, 0]
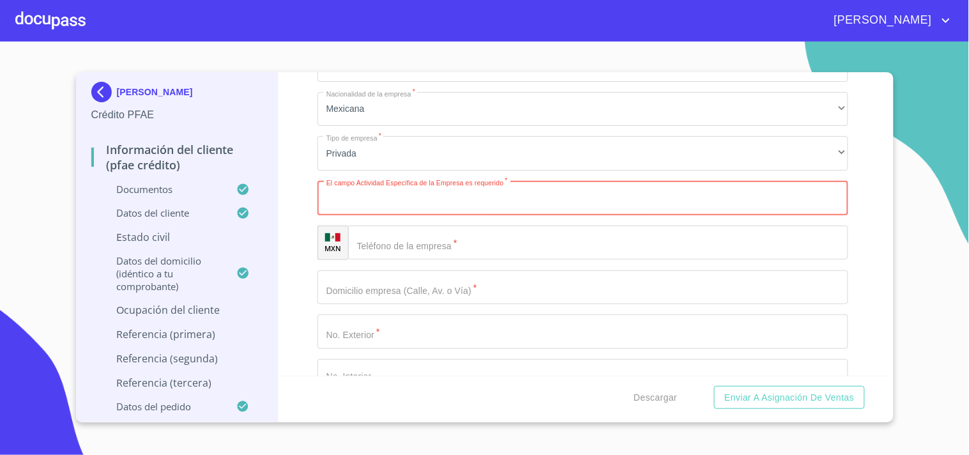
click at [384, 204] on input "Ocupación   *" at bounding box center [582, 198] width 531 height 34
paste input "VENTAS DE MAQUINARIA PARA INDUSTRIA REFRESQUERA Y ALIMENTICIA"
type input "VENTAS DE MAQUINARIA PARA INDUSTRIA REFRESQUERA Y ALIMENTICIA"
click at [420, 244] on input "Ocupación   *" at bounding box center [598, 242] width 500 height 34
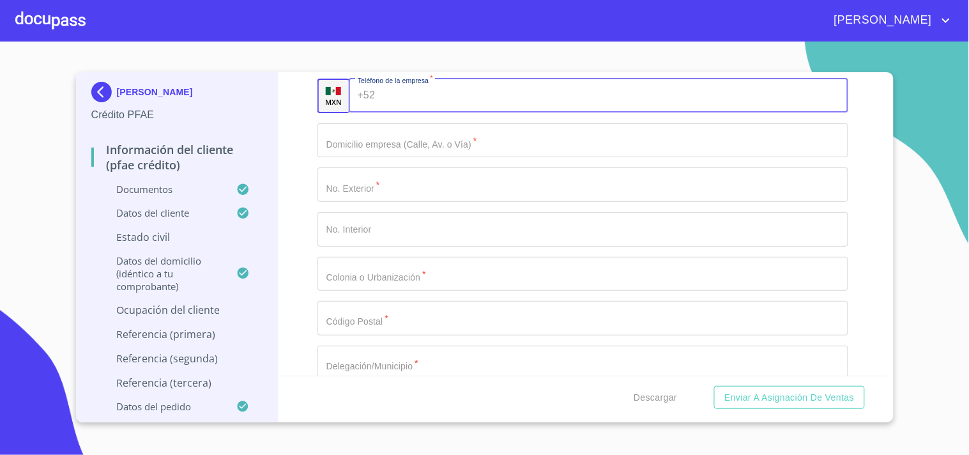
scroll to position [665, 0]
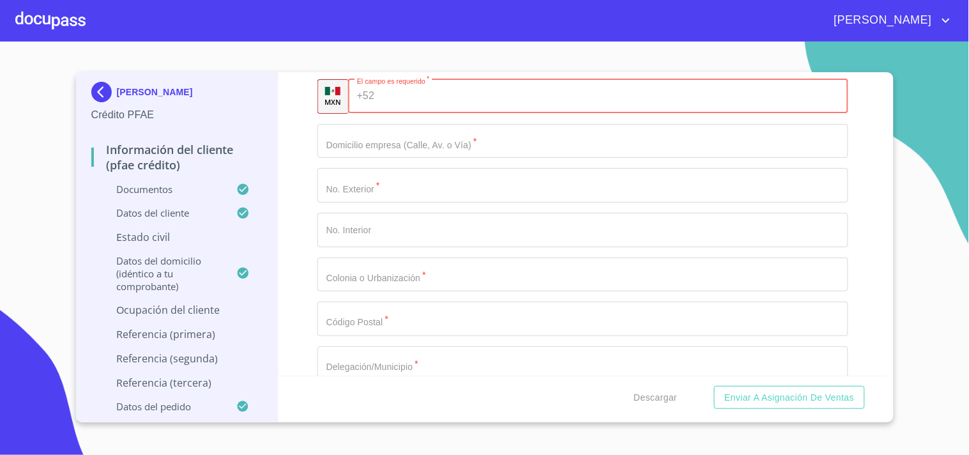
paste input "(Mo)ntes Pirineo"
type input "Mo"
paste input "(Mo)ntes Pirineo"
type input "(Mo)ntes Pirineo"
click at [421, 136] on input "Ocupación   *" at bounding box center [582, 141] width 531 height 34
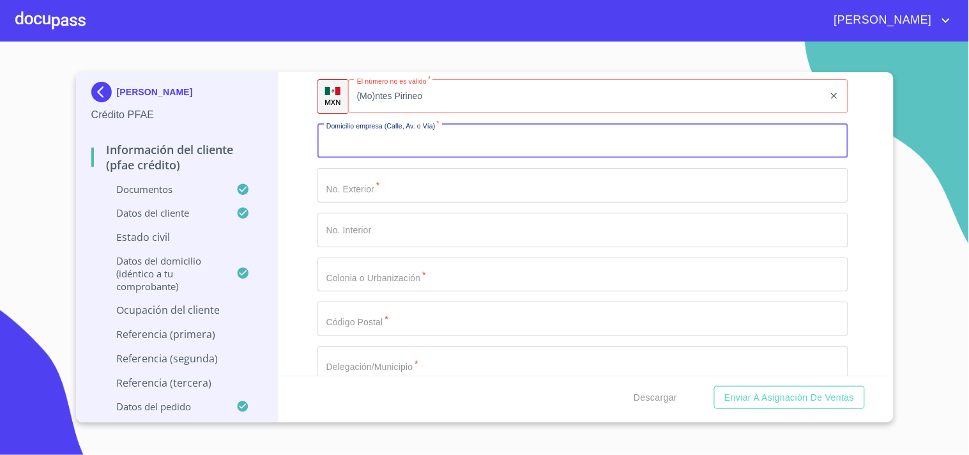
click at [421, 136] on input "Ocupación   *" at bounding box center [582, 141] width 531 height 34
paste input "Montes Pirineos"
type input "Montes Pirineos"
click at [444, 94] on input "(Mo)ntes Pirineo" at bounding box center [586, 96] width 476 height 34
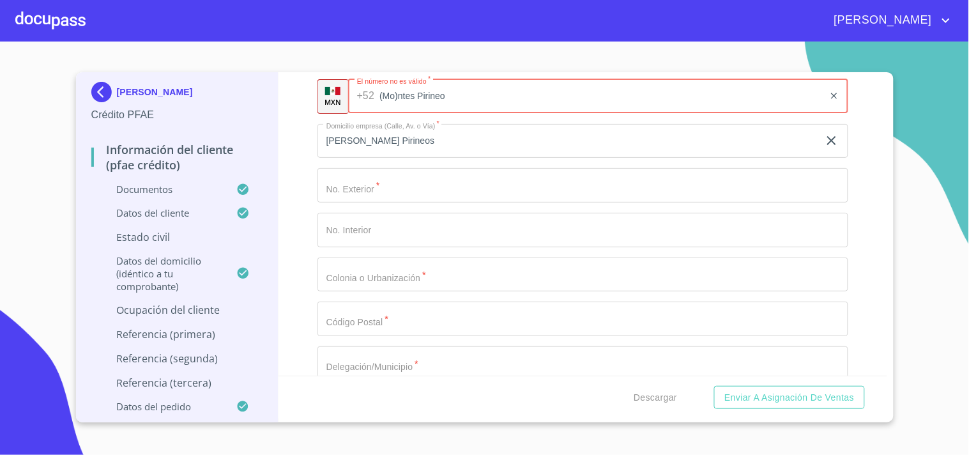
click at [444, 94] on input "(Mo)ntes Pirineo" at bounding box center [601, 96] width 444 height 34
type input "Mo"
click at [398, 87] on input "Ocupación   *" at bounding box center [613, 96] width 469 height 34
paste input "(33) 3587 2999"
type input "(33) 3587 2999"
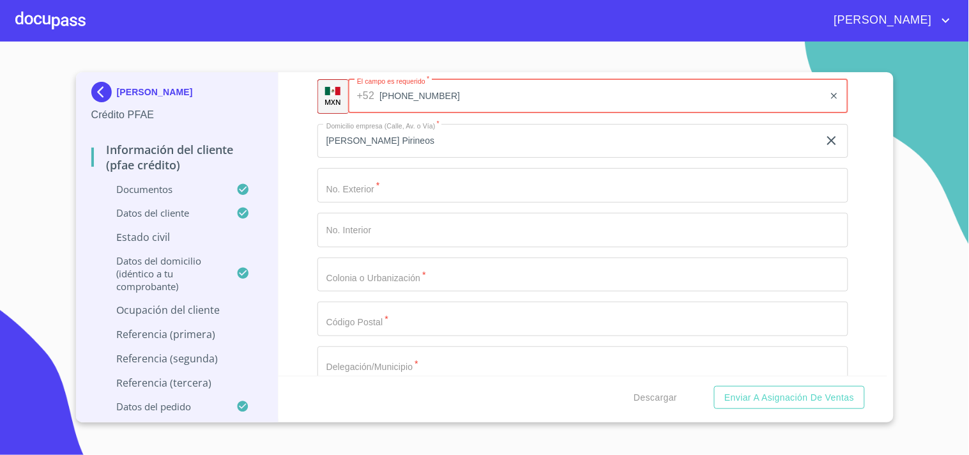
click at [377, 209] on div "Ocupación   * Empleado privado ​ Nombre de la empresa   * MENDEZ SA DE CV ​ Fec…" at bounding box center [582, 141] width 531 height 944
click at [381, 193] on input "Ocupación   *" at bounding box center [582, 185] width 531 height 34
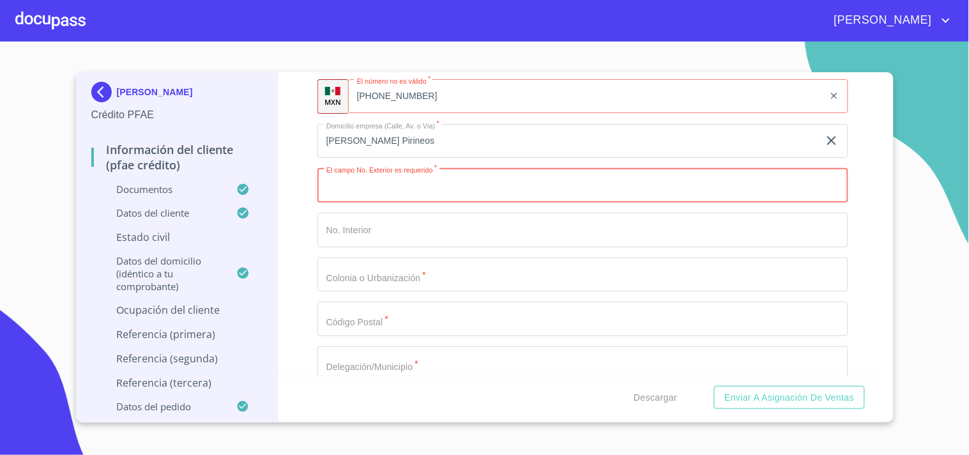
paste input "1630"
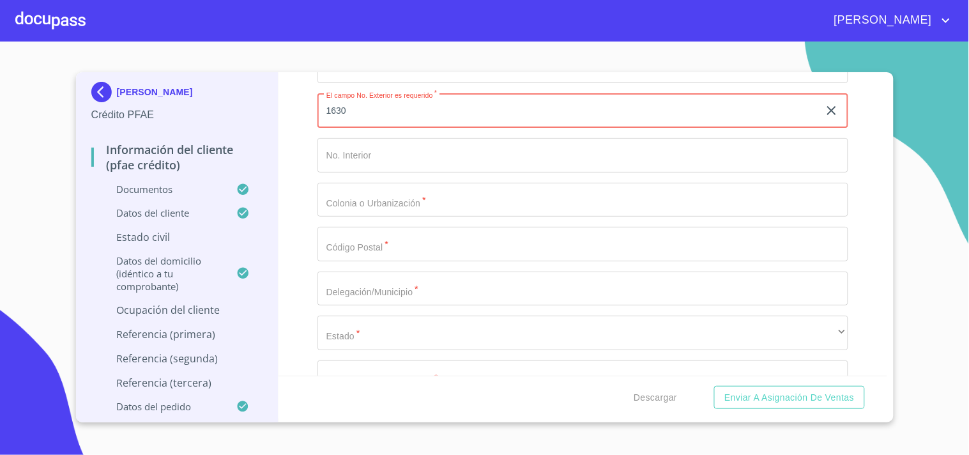
scroll to position [767, 0]
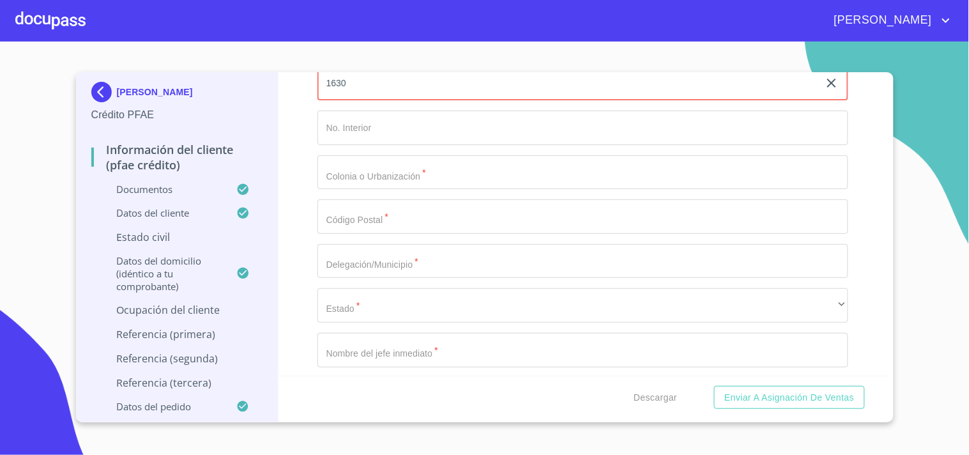
type input "1630"
click at [374, 136] on input "Ocupación   *" at bounding box center [582, 127] width 531 height 34
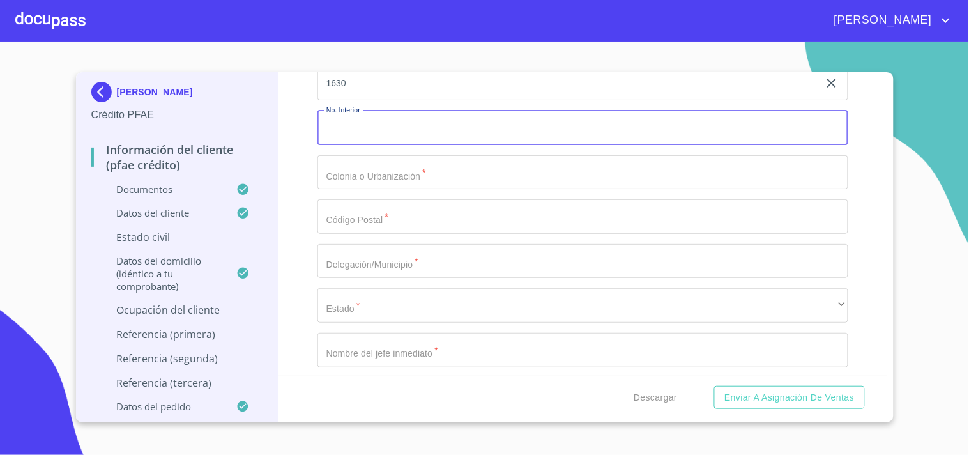
paste input "Monumental"
type input "Monumental"
click at [432, 167] on input "Ocupación   *" at bounding box center [582, 172] width 531 height 34
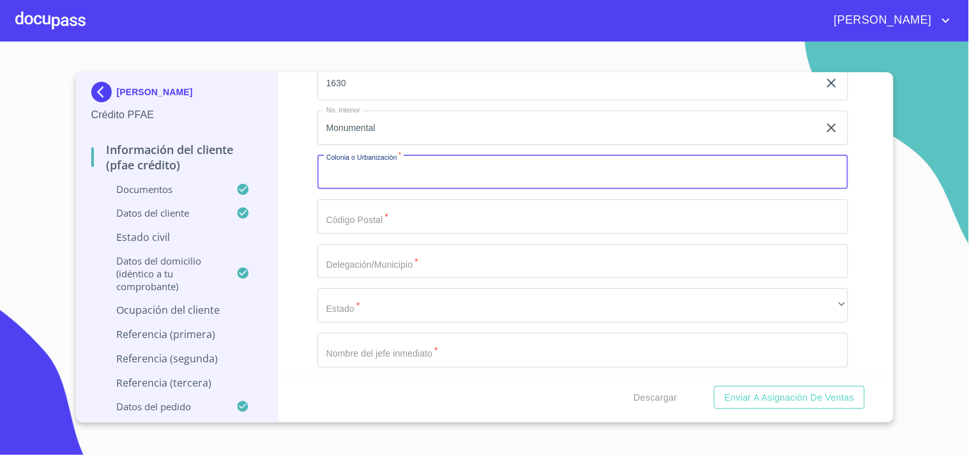
paste input "Monumental"
click at [380, 169] on input "Monumental" at bounding box center [582, 172] width 531 height 34
type input "Monumental"
click at [360, 125] on input "Monumental" at bounding box center [567, 127] width 501 height 34
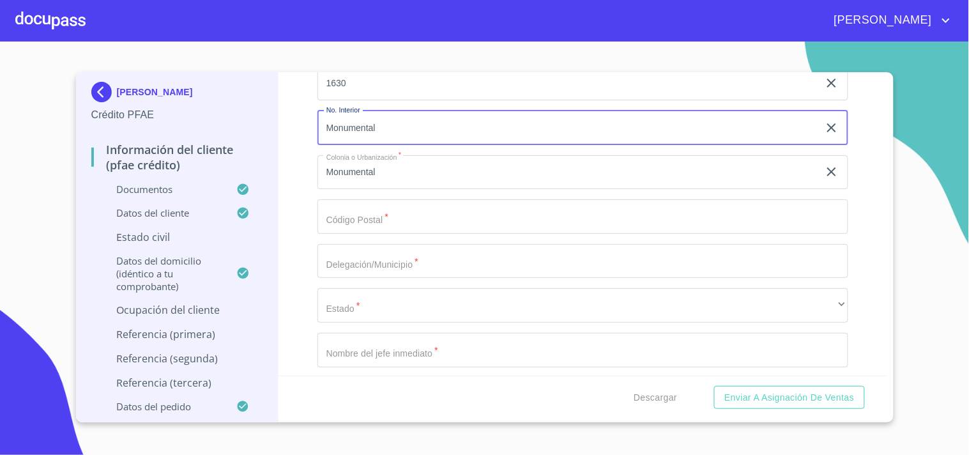
click at [360, 125] on input "Monumental" at bounding box center [567, 127] width 501 height 34
click at [361, 218] on input "Ocupación   *" at bounding box center [582, 216] width 531 height 34
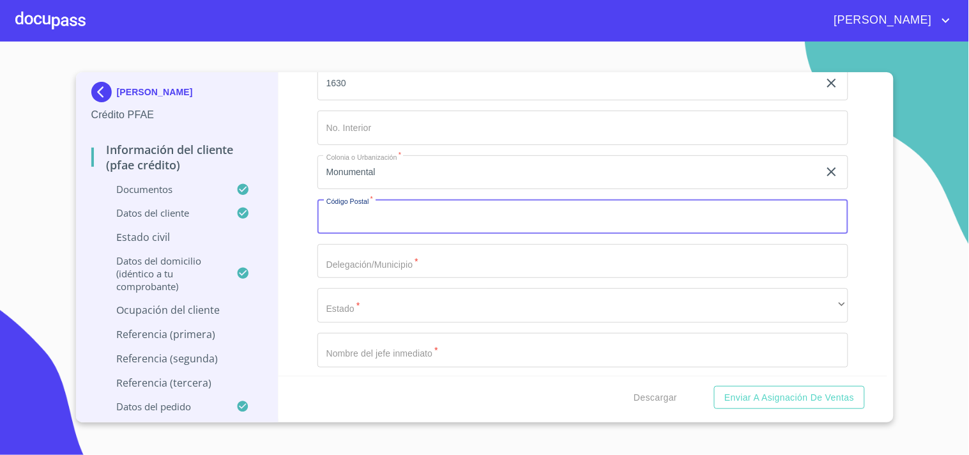
paste input "44320"
type input "44320"
click at [365, 259] on input "Ocupación   *" at bounding box center [582, 261] width 531 height 34
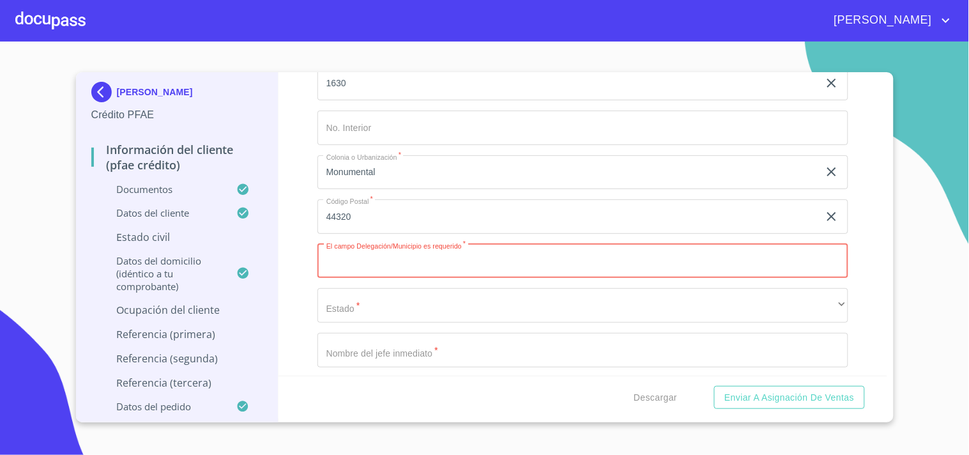
paste input "Guadalajara"
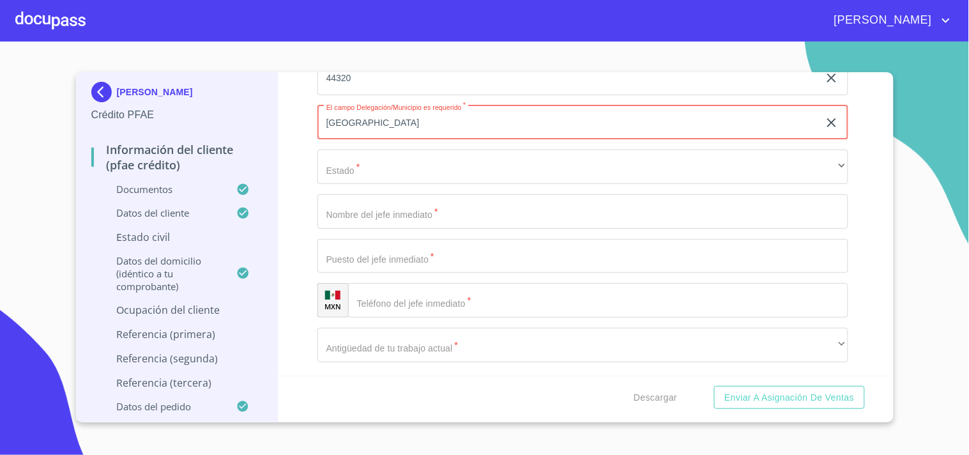
scroll to position [907, 0]
type input "Guadalajara"
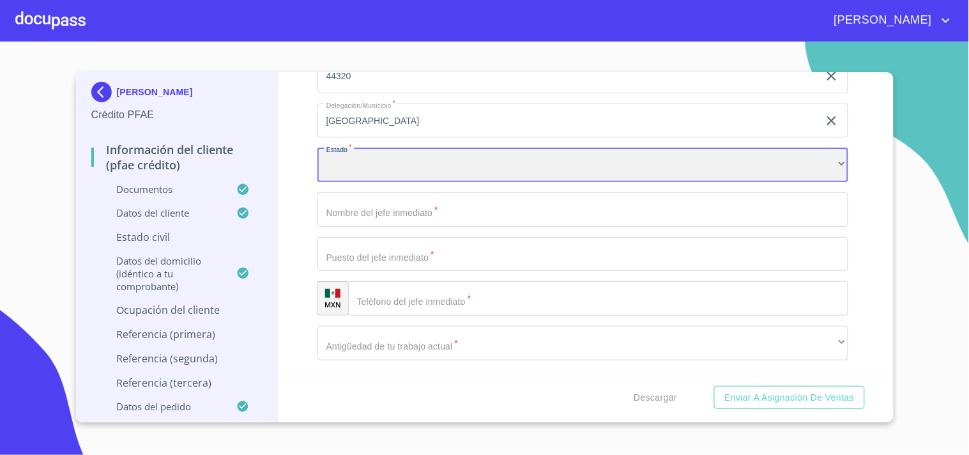
click at [355, 174] on div "​" at bounding box center [582, 165] width 531 height 34
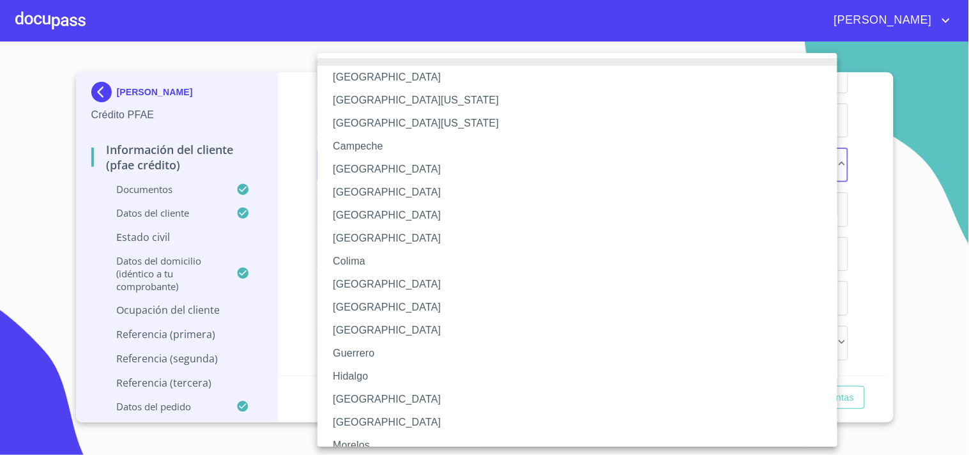
click at [339, 397] on li "[GEOGRAPHIC_DATA]" at bounding box center [582, 399] width 531 height 23
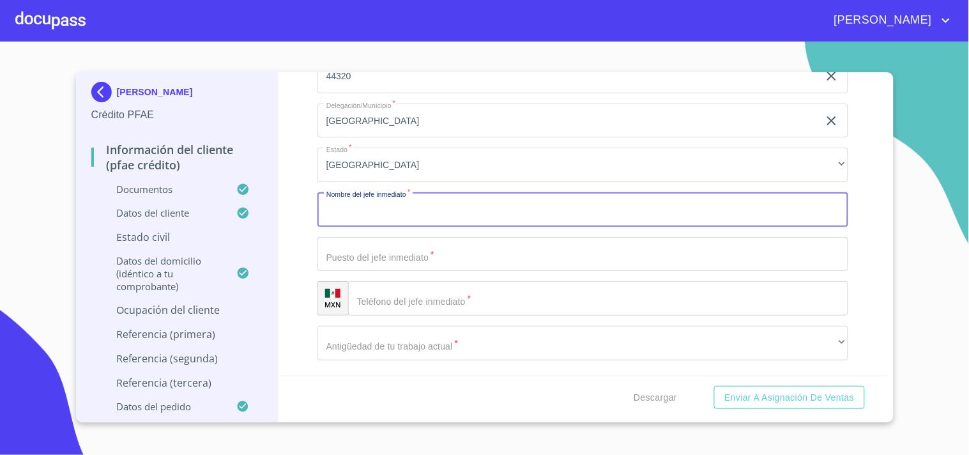
click at [404, 215] on input "Ocupación   *" at bounding box center [582, 209] width 531 height 34
